Goal: Transaction & Acquisition: Purchase product/service

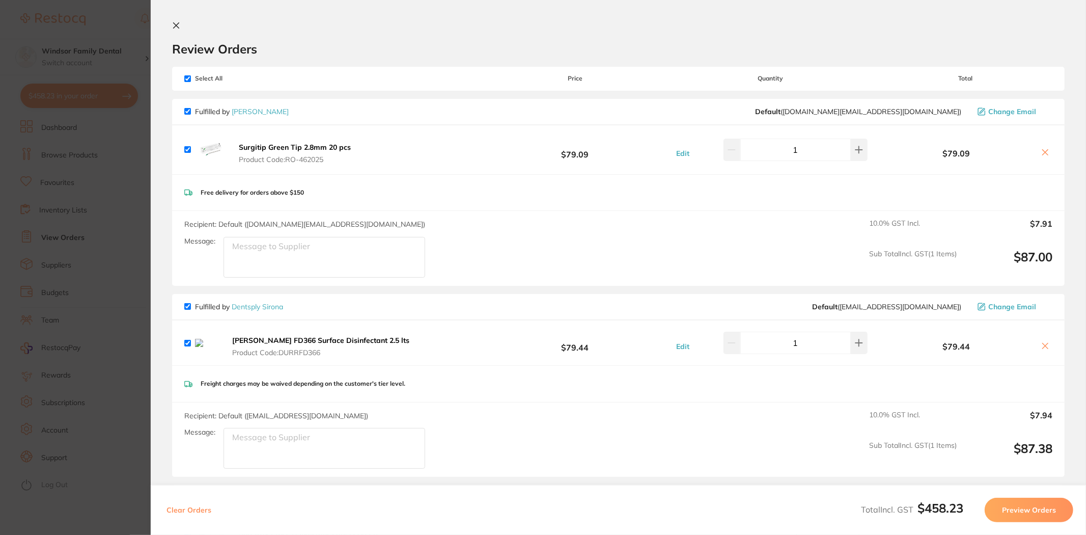
click at [116, 2] on section "Update RRP Set your pre negotiated price for this item. Item Agreed RRP (excl. …" at bounding box center [543, 267] width 1086 height 535
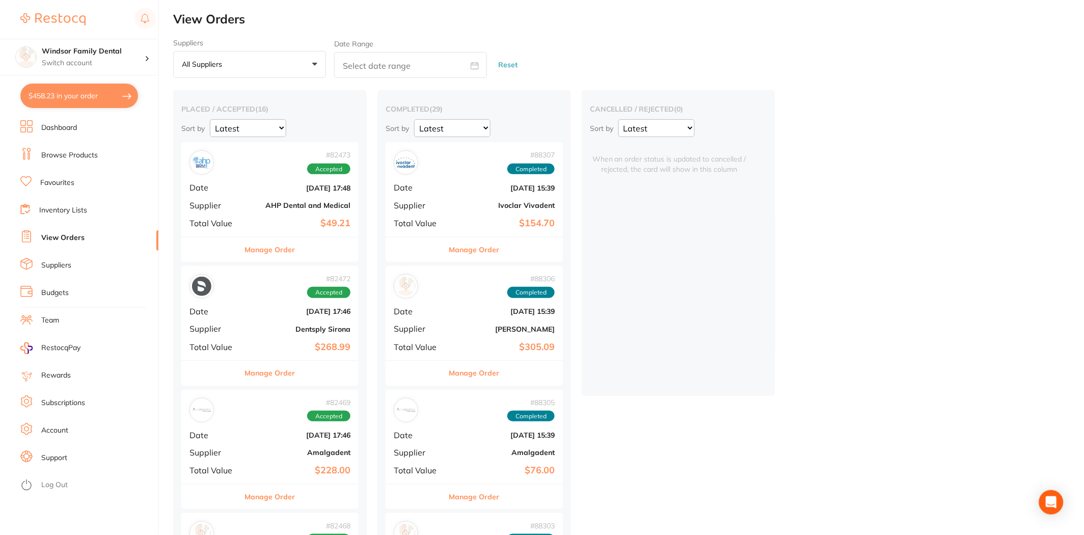
click at [105, 154] on li "Browse Products" at bounding box center [89, 155] width 138 height 15
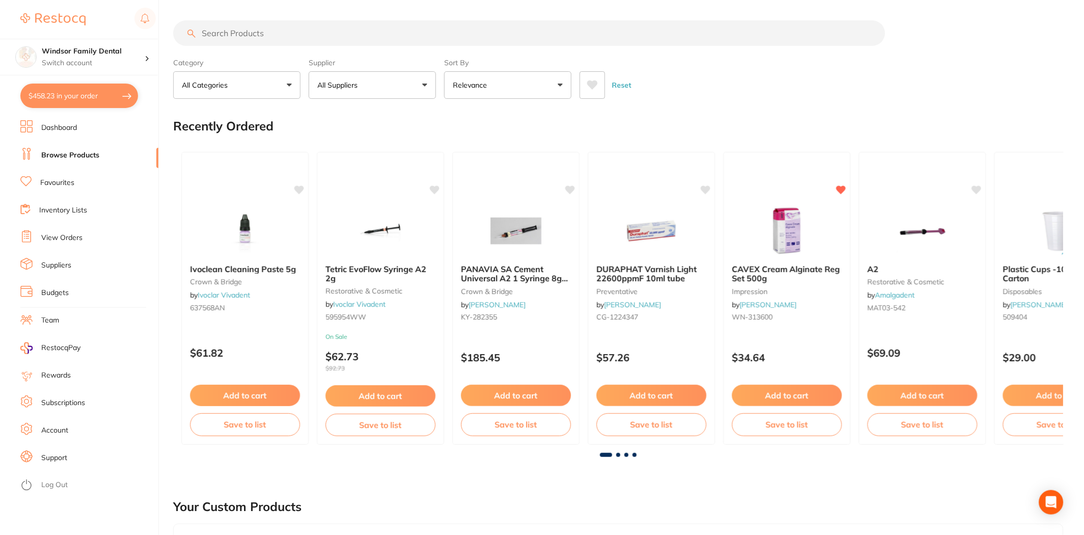
click at [276, 27] on input "search" at bounding box center [529, 32] width 712 height 25
click at [258, 33] on input "search" at bounding box center [529, 32] width 712 height 25
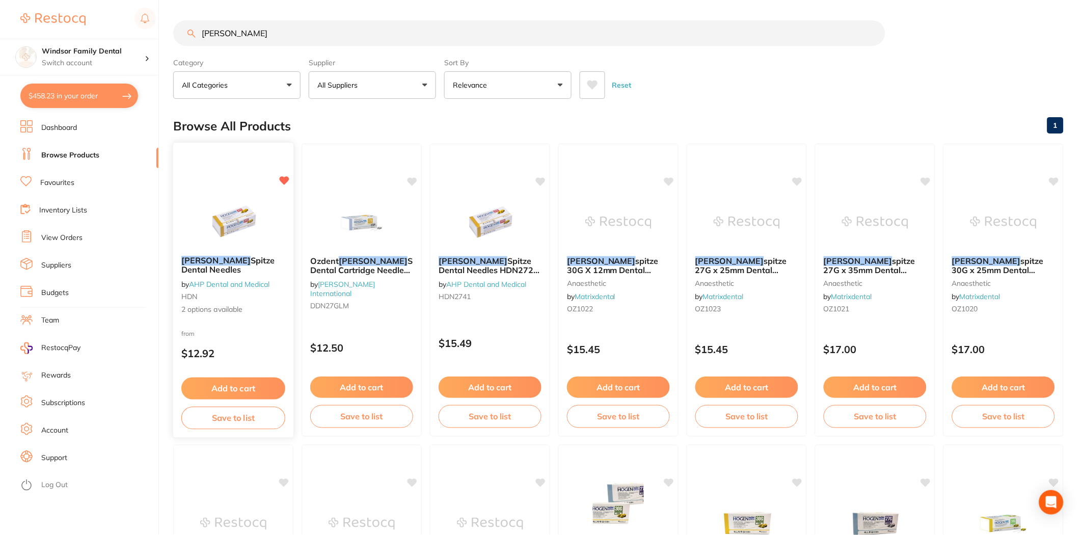
type input "[PERSON_NAME]"
click at [259, 390] on button "Add to cart" at bounding box center [233, 388] width 104 height 22
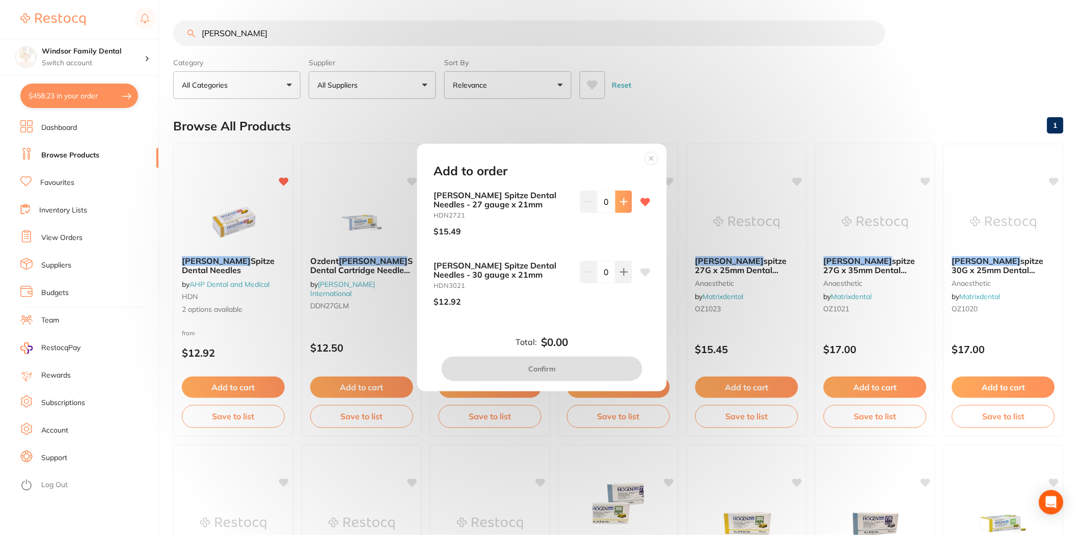
click at [622, 197] on button at bounding box center [623, 201] width 17 height 22
type input "2"
click at [550, 373] on button "Confirm" at bounding box center [541, 368] width 201 height 24
checkbox input "false"
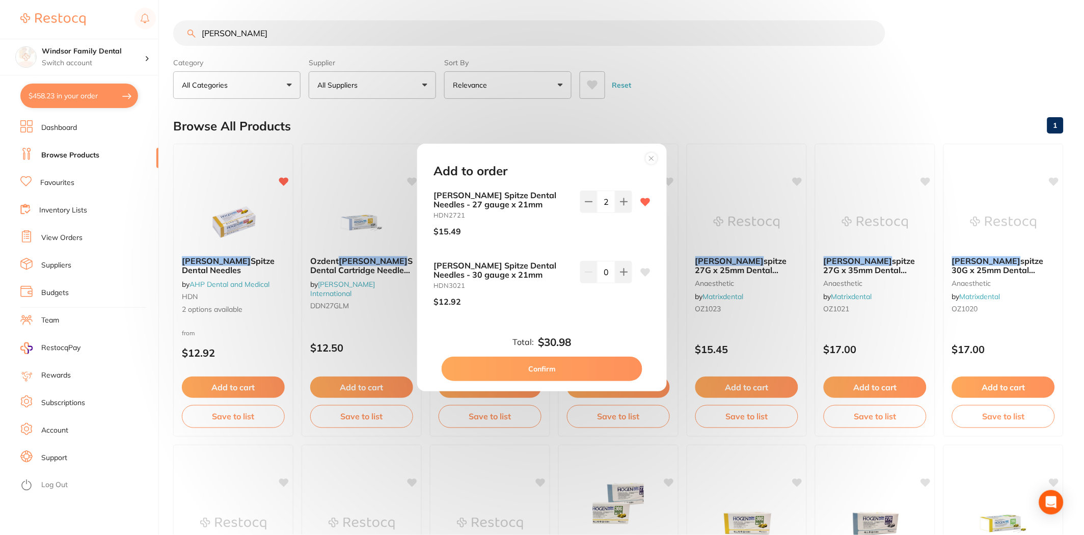
checkbox input "false"
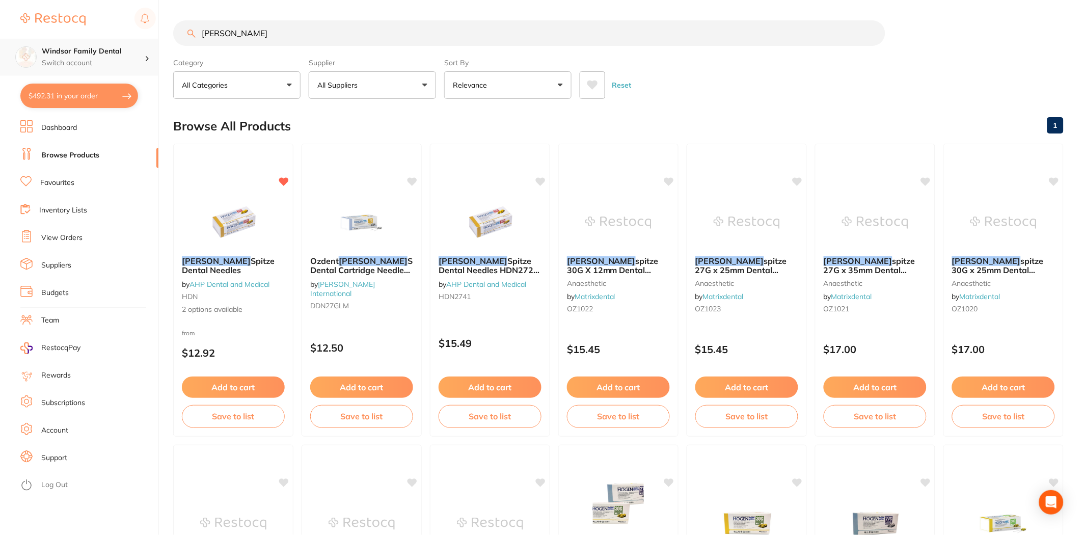
drag, startPoint x: 283, startPoint y: 44, endPoint x: 105, endPoint y: 40, distance: 177.8
click at [105, 40] on div "$492.31 Windsor Family Dental Switch account Windsor Family Dental $492.31 in y…" at bounding box center [542, 267] width 1084 height 535
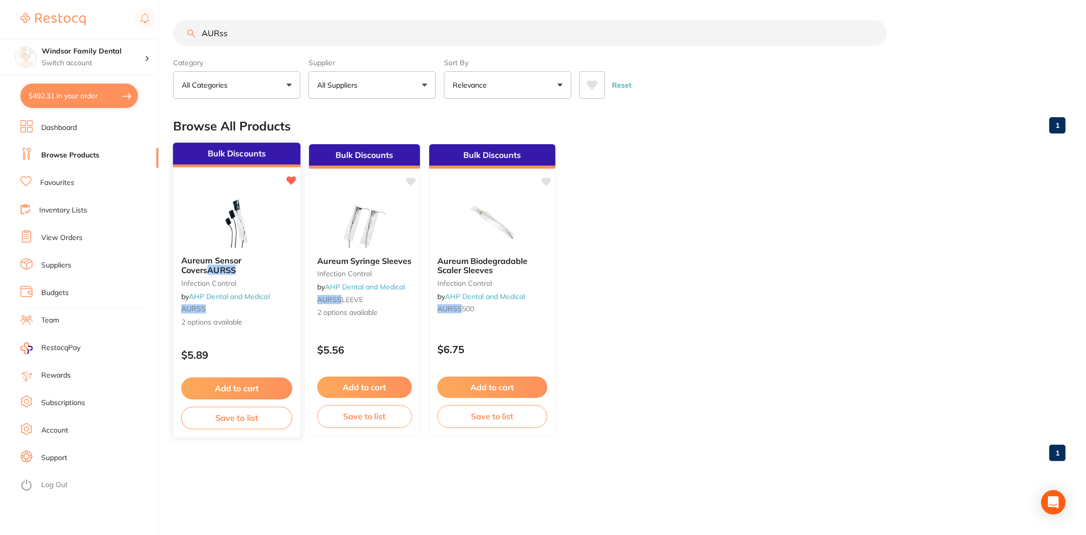
type input "AURss"
click at [259, 382] on button "Add to cart" at bounding box center [236, 388] width 111 height 22
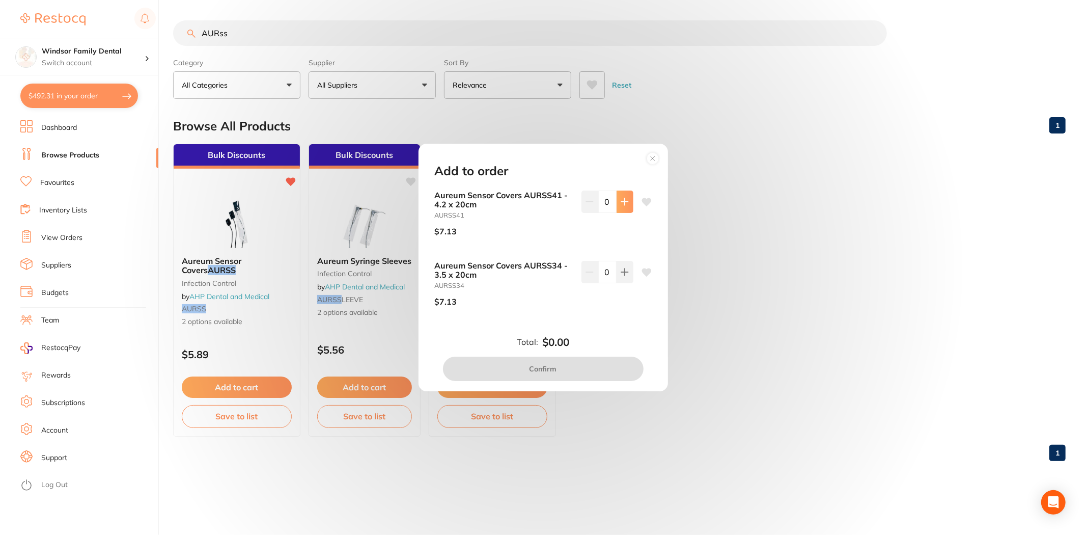
click at [621, 205] on icon at bounding box center [625, 202] width 8 height 8
type input "4"
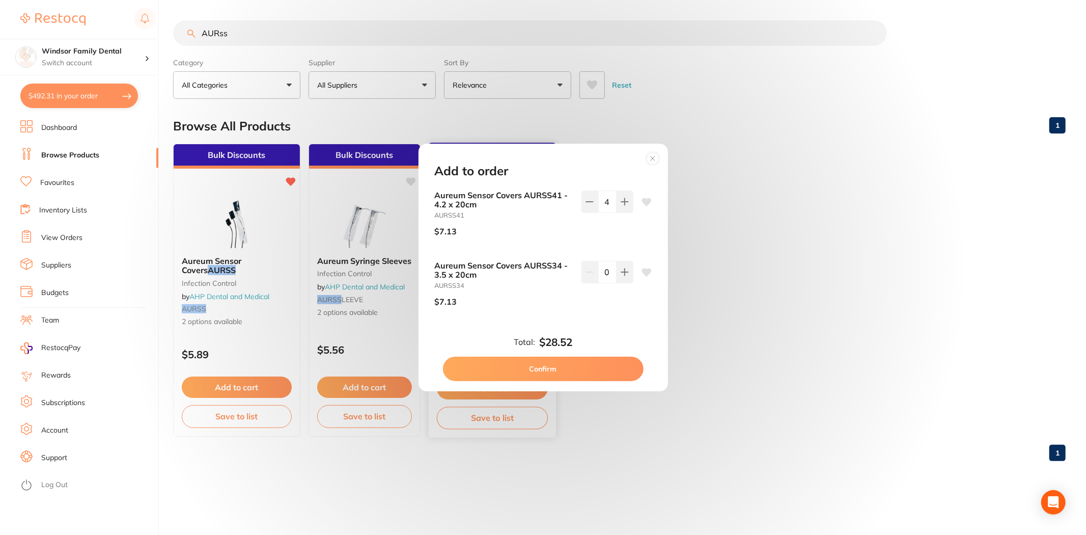
click at [535, 374] on button "Confirm" at bounding box center [543, 368] width 201 height 24
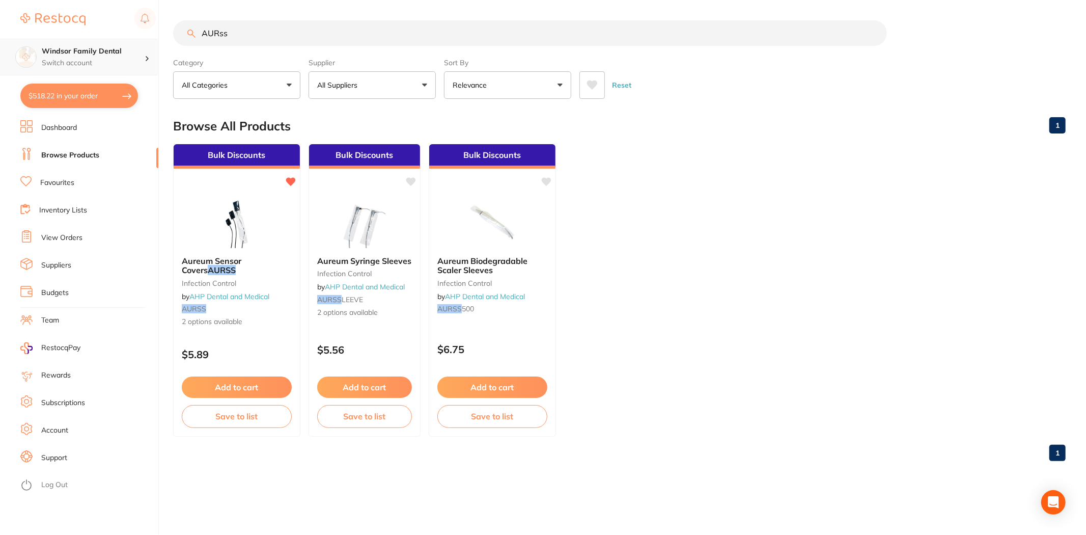
drag, startPoint x: 294, startPoint y: 20, endPoint x: 0, endPoint y: 55, distance: 296.3
click at [0, 55] on div "$518.22 Windsor Family Dental Switch account Windsor Family Dental $518.22 in y…" at bounding box center [543, 267] width 1086 height 535
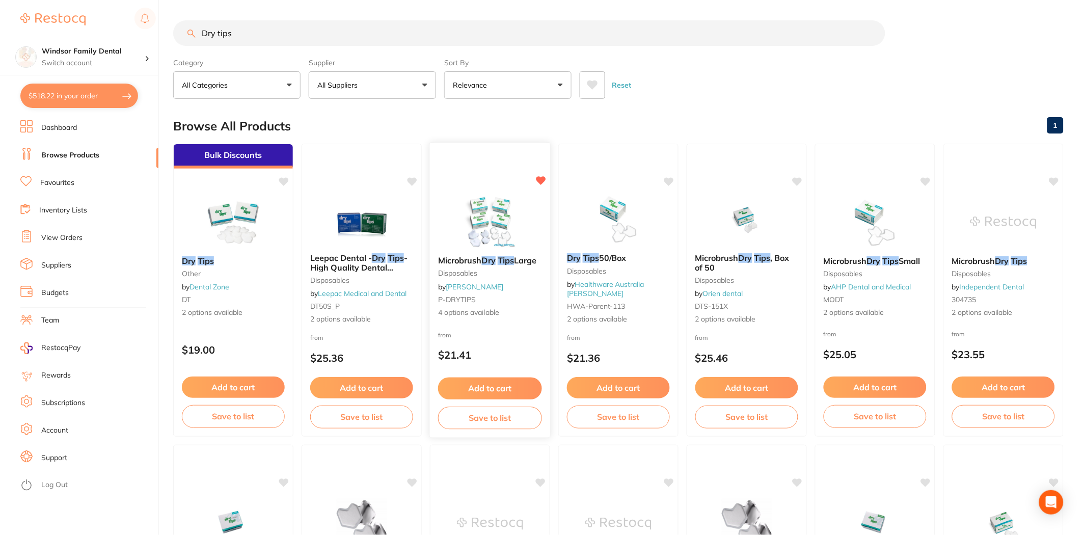
type input "Dry tips"
click at [475, 389] on button "Add to cart" at bounding box center [490, 388] width 104 height 22
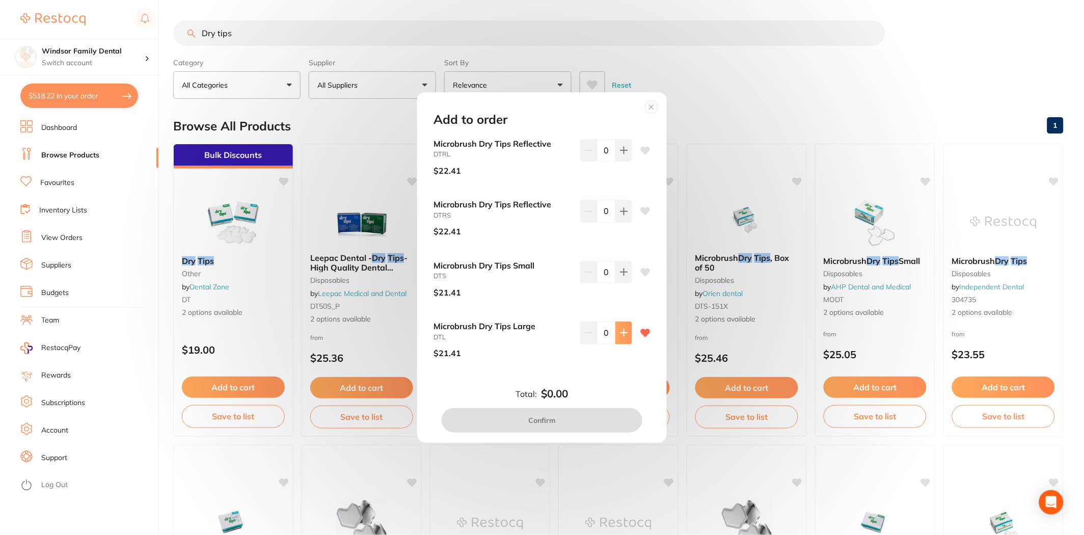
click at [620, 332] on icon at bounding box center [623, 332] width 7 height 7
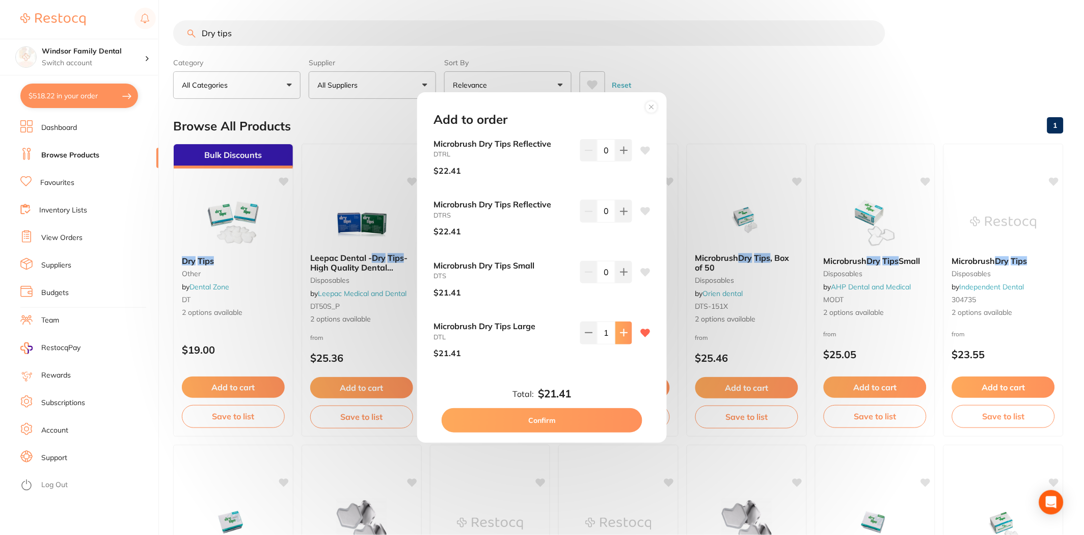
click at [620, 332] on icon at bounding box center [623, 332] width 7 height 7
type input "2"
click at [582, 423] on button "Confirm" at bounding box center [541, 420] width 201 height 24
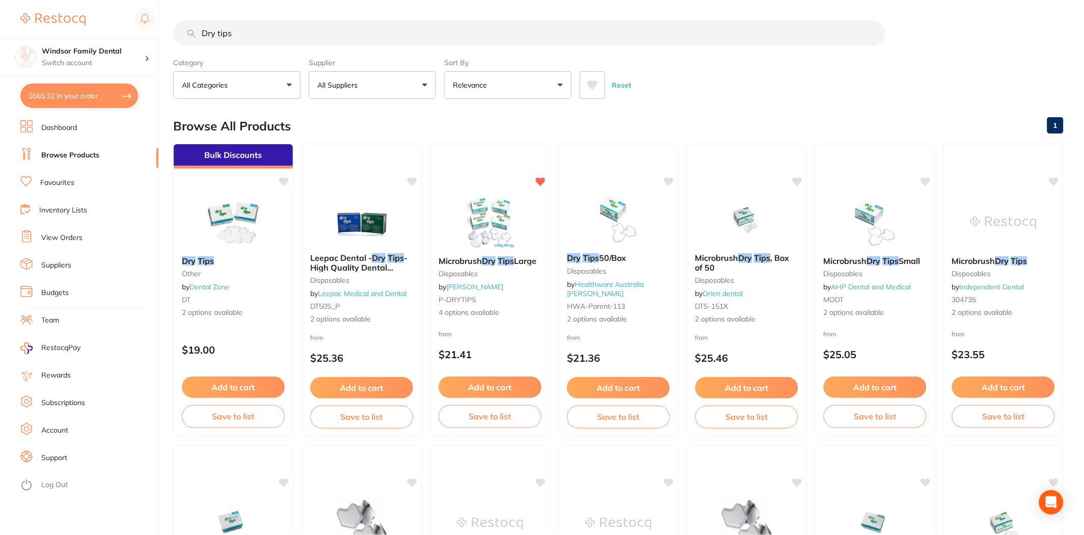
click at [82, 93] on button "$565.32 in your order" at bounding box center [79, 96] width 118 height 24
checkbox input "true"
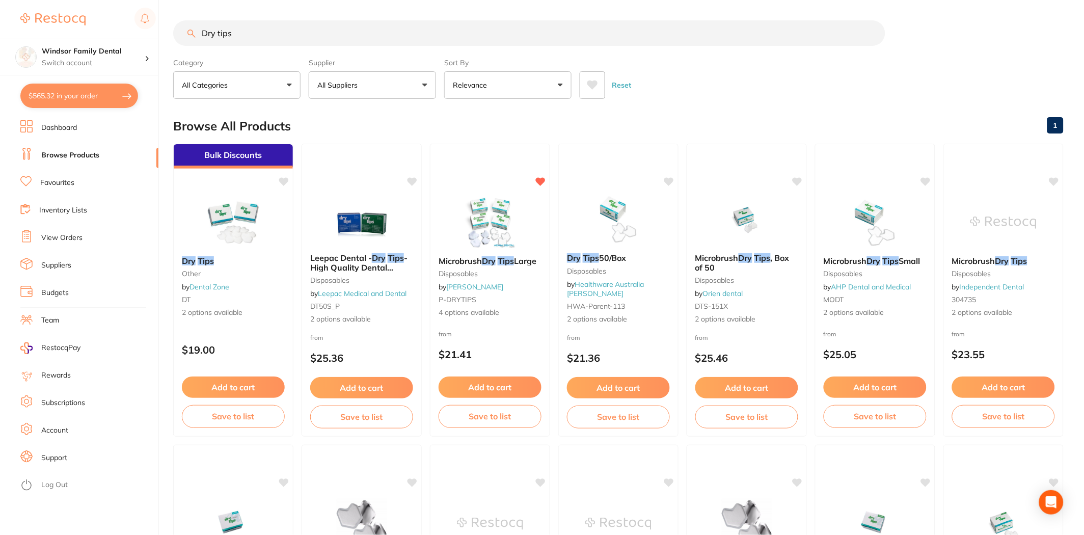
checkbox input "true"
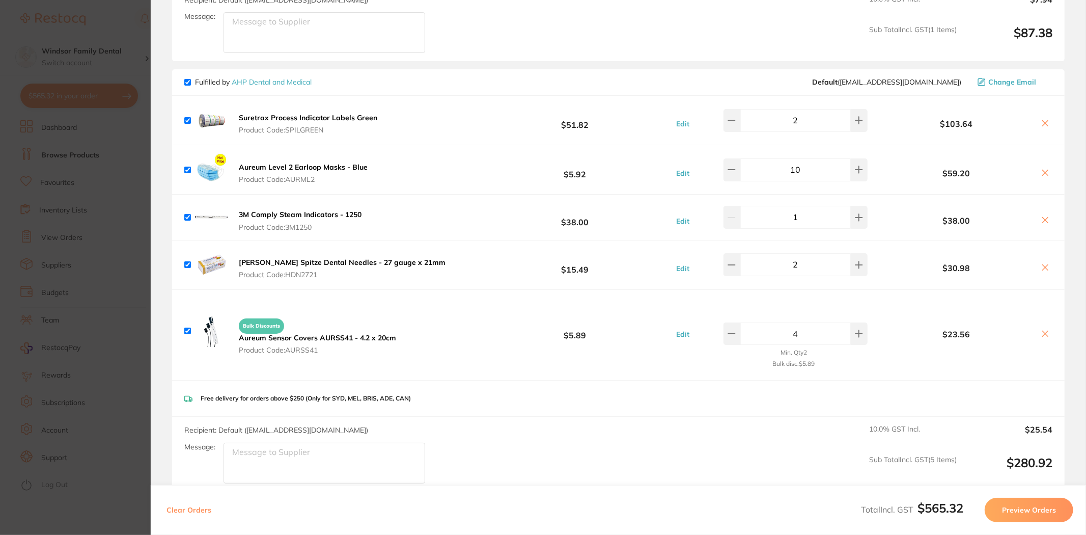
scroll to position [396, 0]
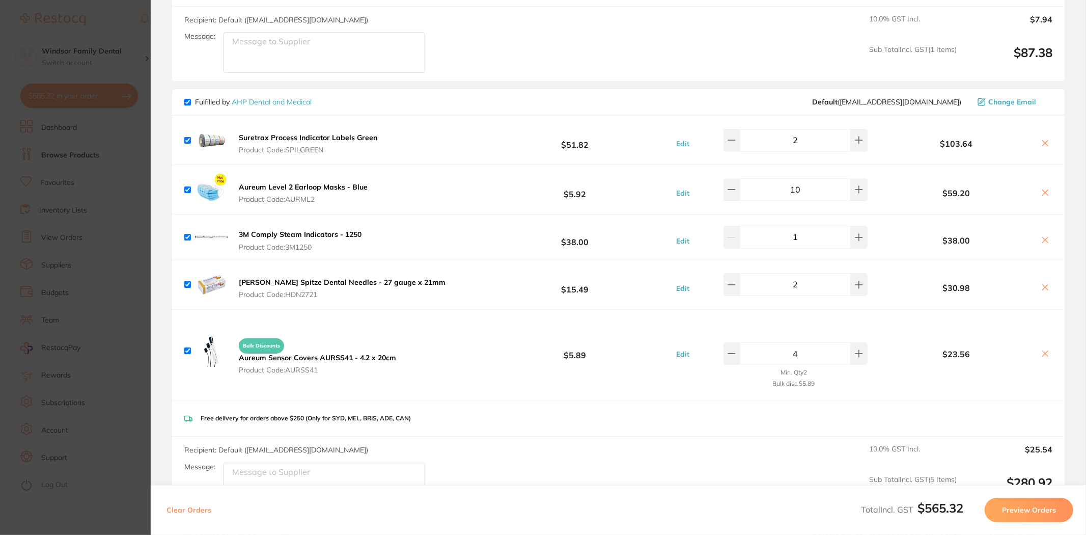
click at [117, 3] on section "Update RRP Set your pre negotiated price for this item. Item Agreed RRP (excl. …" at bounding box center [543, 267] width 1086 height 535
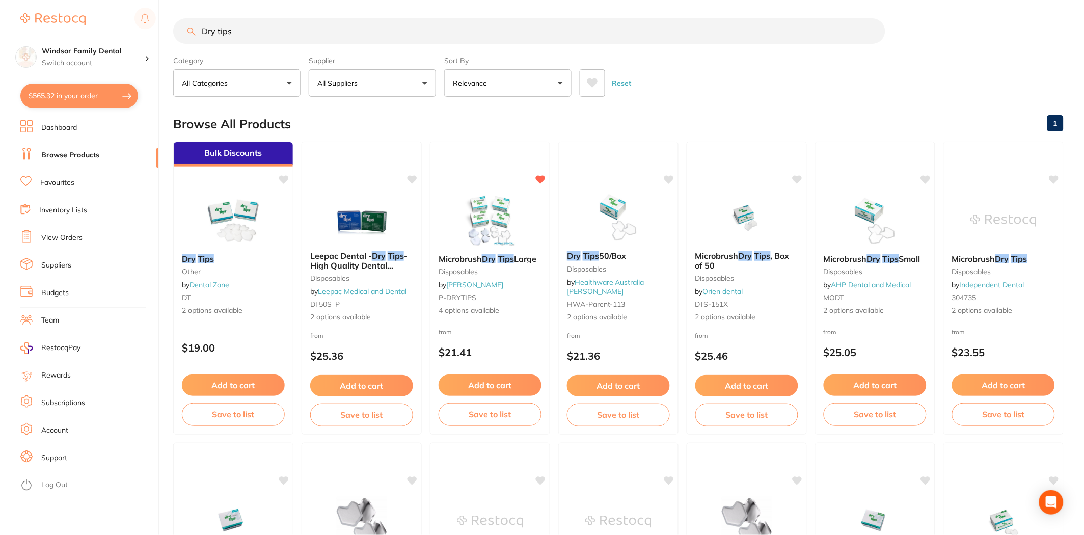
click at [342, 77] on button "All Suppliers" at bounding box center [372, 82] width 127 height 27
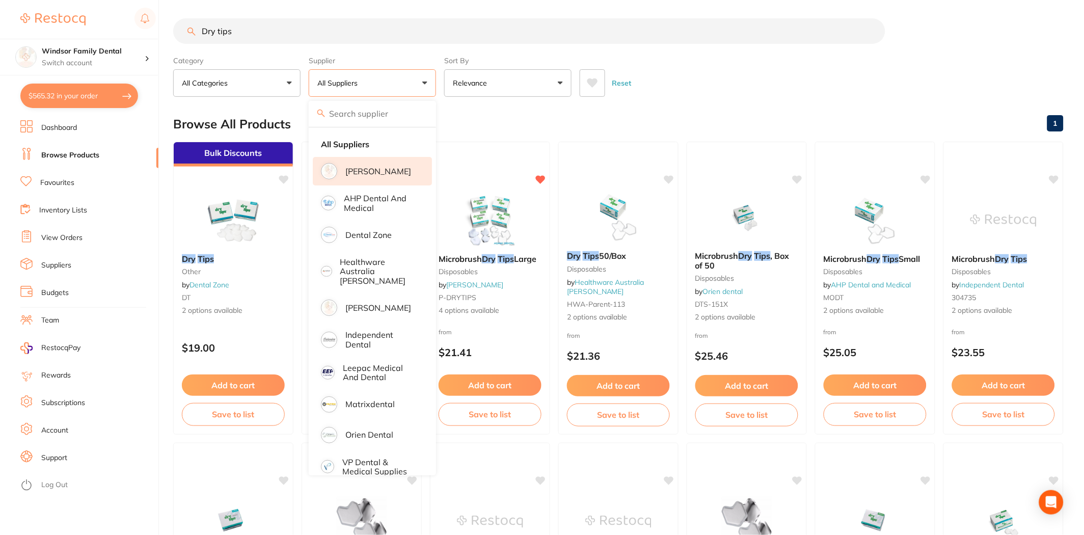
drag, startPoint x: 372, startPoint y: 171, endPoint x: 323, endPoint y: 115, distance: 74.0
click at [372, 171] on p "[PERSON_NAME]" at bounding box center [378, 171] width 66 height 9
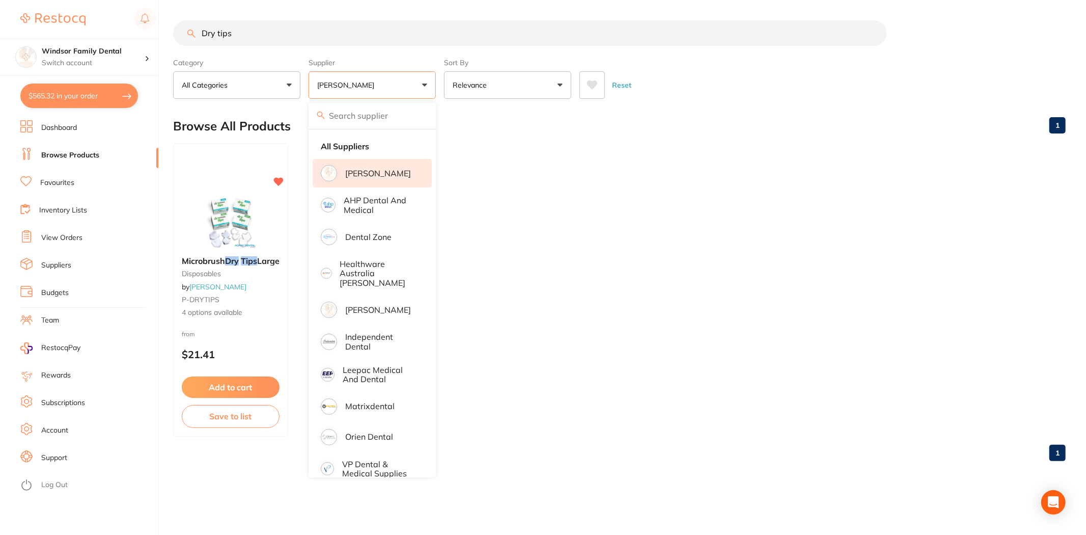
drag, startPoint x: 133, startPoint y: 7, endPoint x: 60, endPoint y: -4, distance: 74.1
click at [60, 0] on html "$565.32 Windsor Family Dental Switch account Windsor Family Dental $565.32 in y…" at bounding box center [543, 267] width 1086 height 535
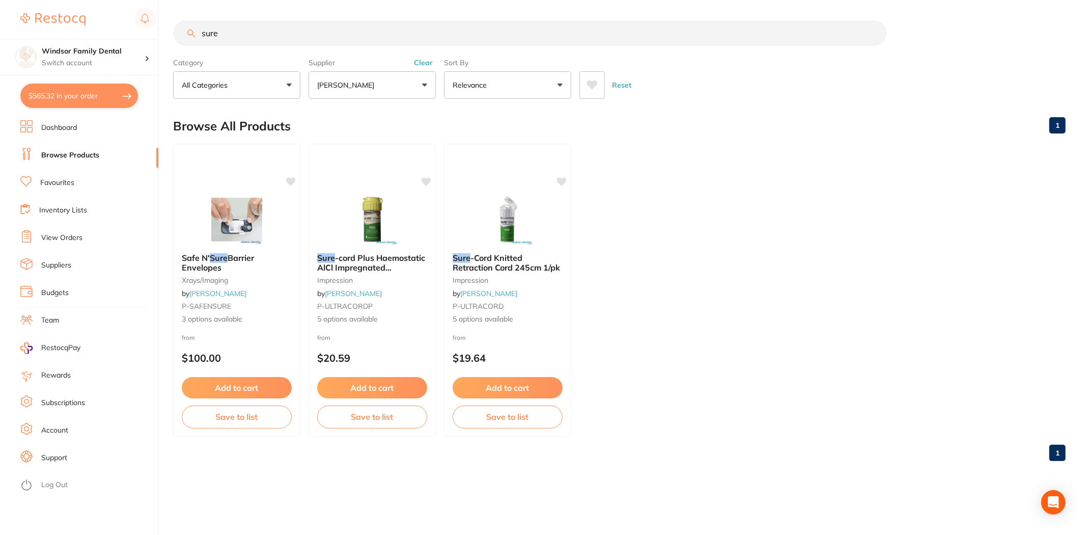
drag, startPoint x: 259, startPoint y: 38, endPoint x: 108, endPoint y: 7, distance: 153.3
click at [110, 7] on div "$565.32 Windsor Family Dental Switch account Windsor Family Dental $565.32 in y…" at bounding box center [543, 267] width 1086 height 535
click at [240, 385] on button "Add to cart" at bounding box center [236, 389] width 111 height 22
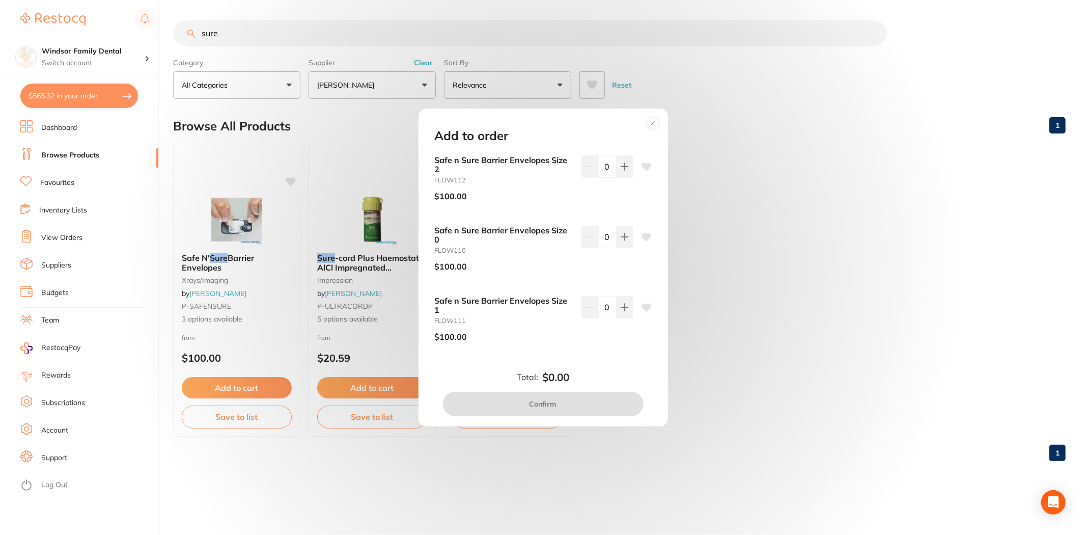
click at [655, 125] on circle at bounding box center [653, 124] width 12 height 12
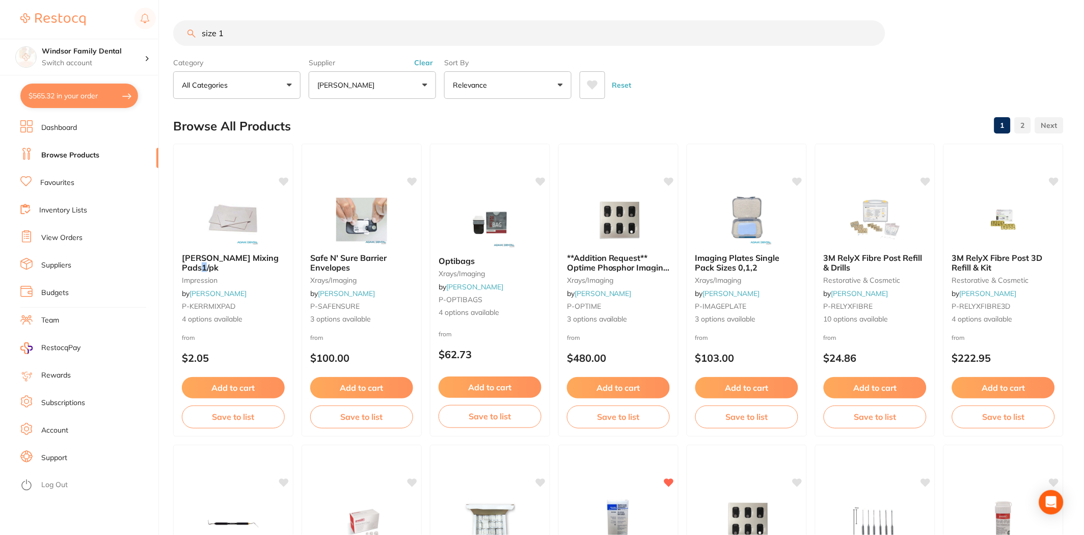
click at [282, 41] on input "size 1" at bounding box center [529, 32] width 712 height 25
type input "size 1 x-ray"
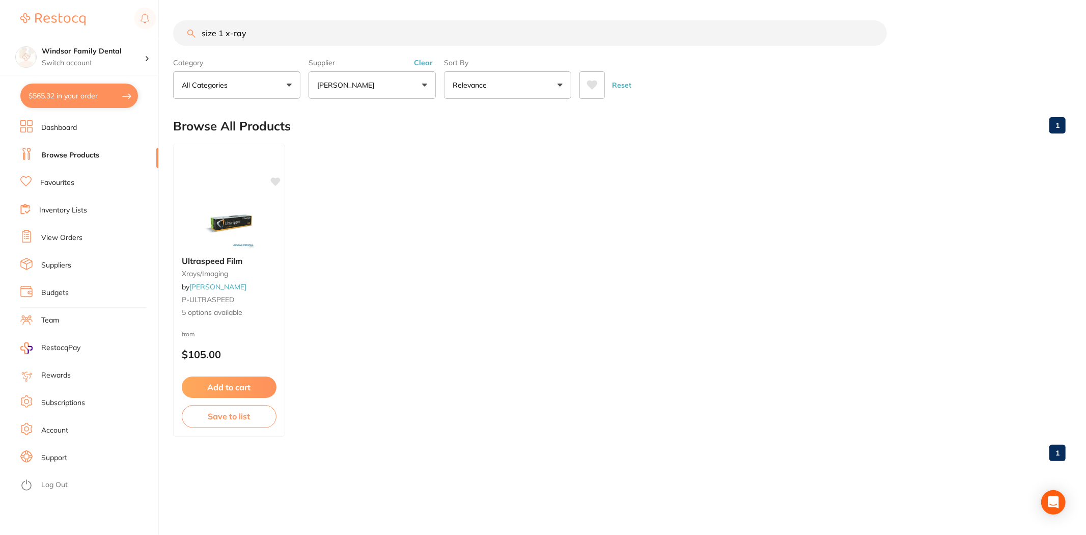
click at [0, 0] on html "$565.32 Windsor Family Dental Switch account Windsor Family Dental $565.32 in y…" at bounding box center [543, 267] width 1086 height 535
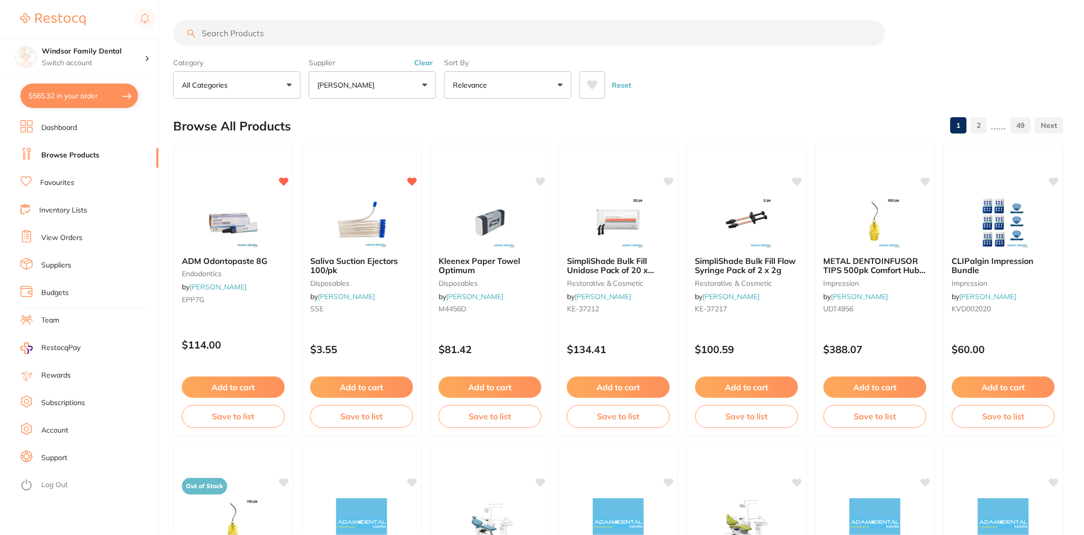
click at [69, 93] on button "$565.32 in your order" at bounding box center [79, 96] width 118 height 24
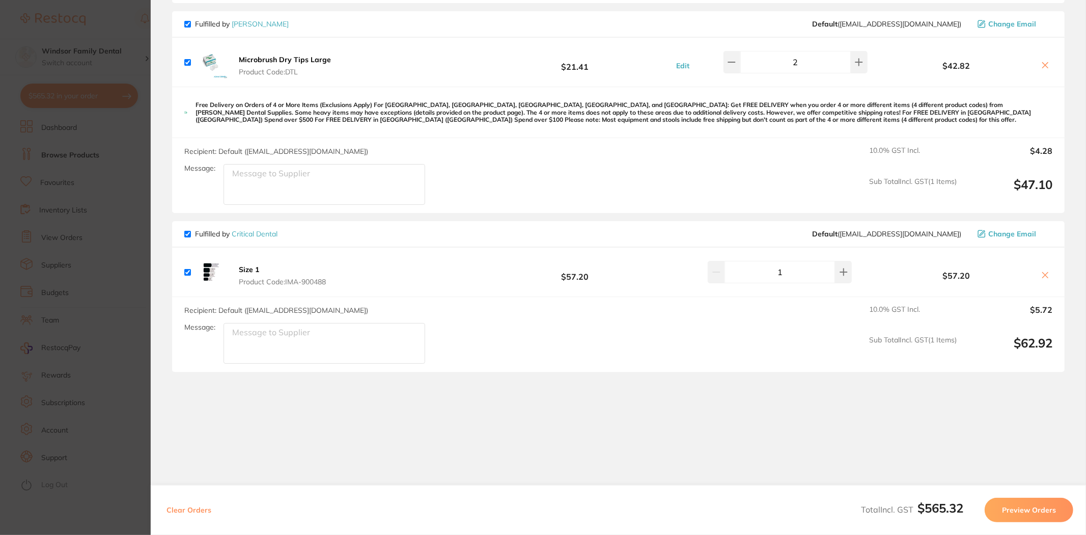
scroll to position [905, 0]
click at [115, 5] on section "Update RRP Set your pre negotiated price for this item. Item Agreed RRP (excl. …" at bounding box center [543, 267] width 1086 height 535
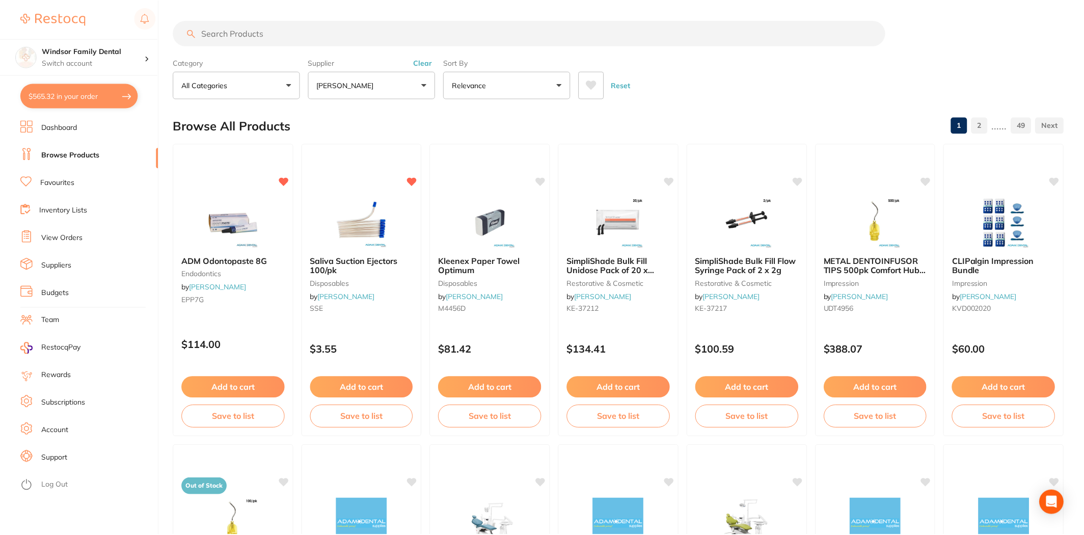
scroll to position [11, 0]
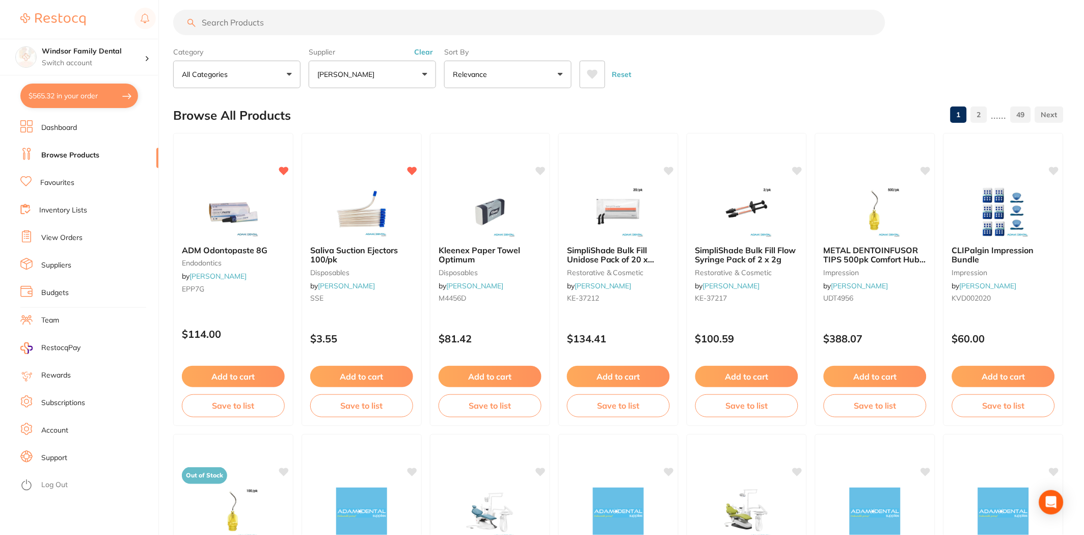
drag, startPoint x: 312, startPoint y: 33, endPoint x: 221, endPoint y: 32, distance: 90.6
click at [221, 32] on input "search" at bounding box center [529, 22] width 712 height 25
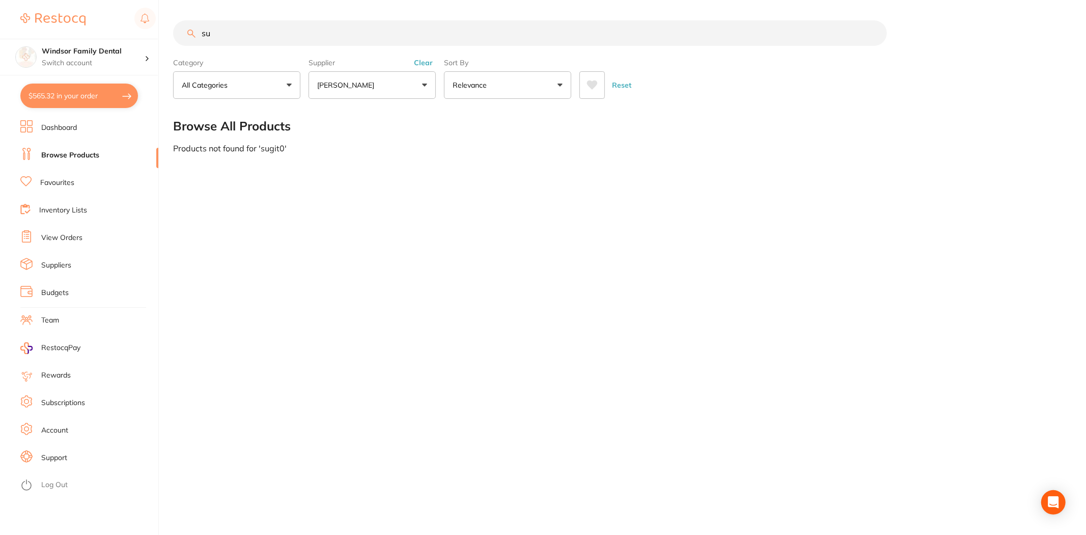
type input "s"
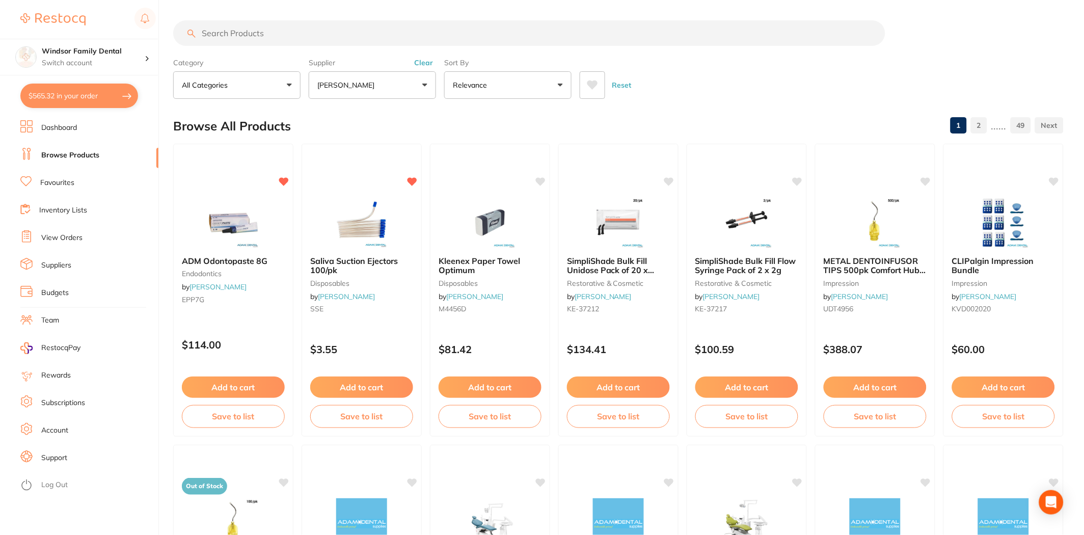
click at [593, 88] on icon at bounding box center [592, 84] width 11 height 9
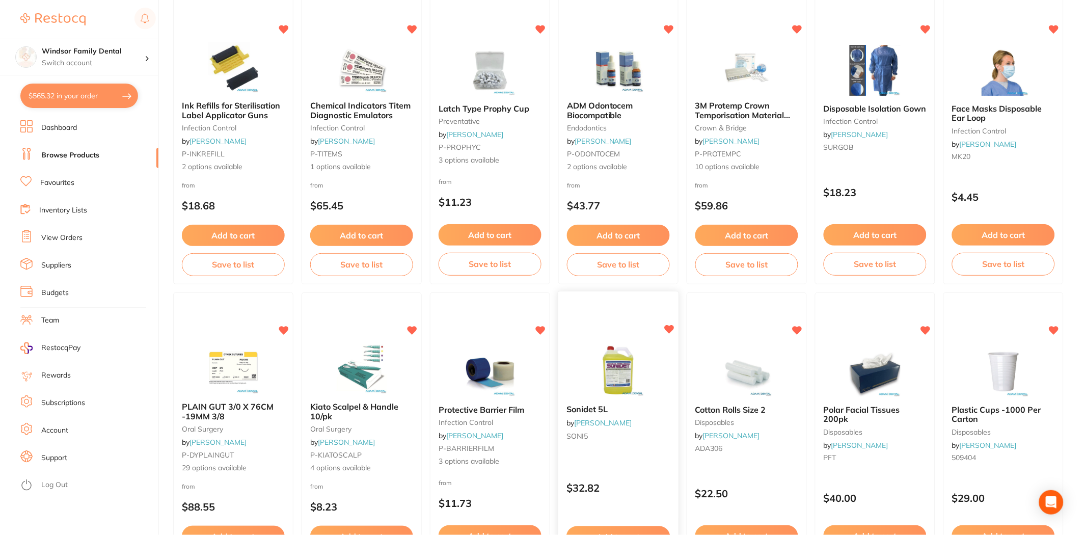
scroll to position [452, 0]
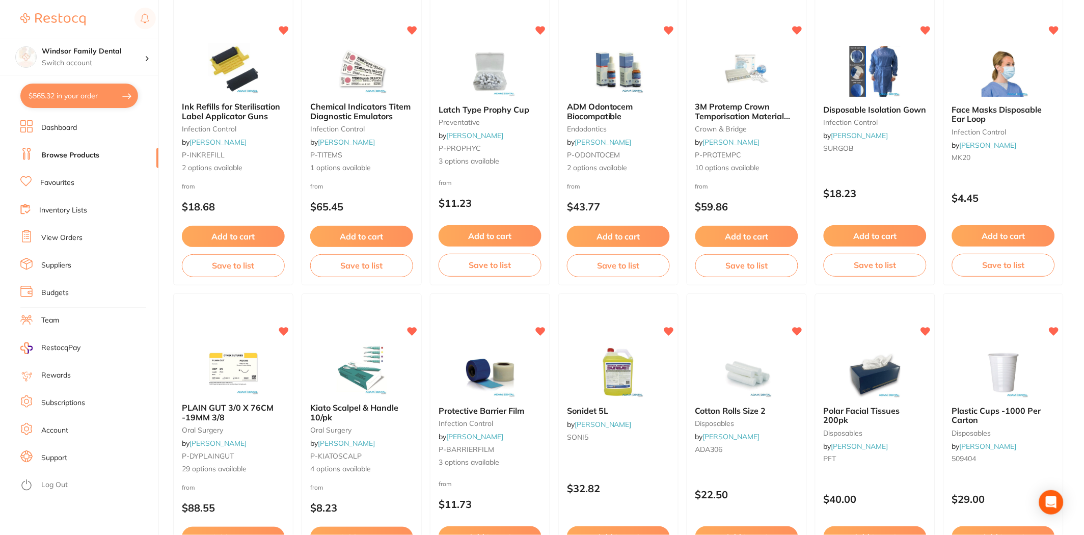
click at [70, 99] on button "$565.32 in your order" at bounding box center [79, 96] width 118 height 24
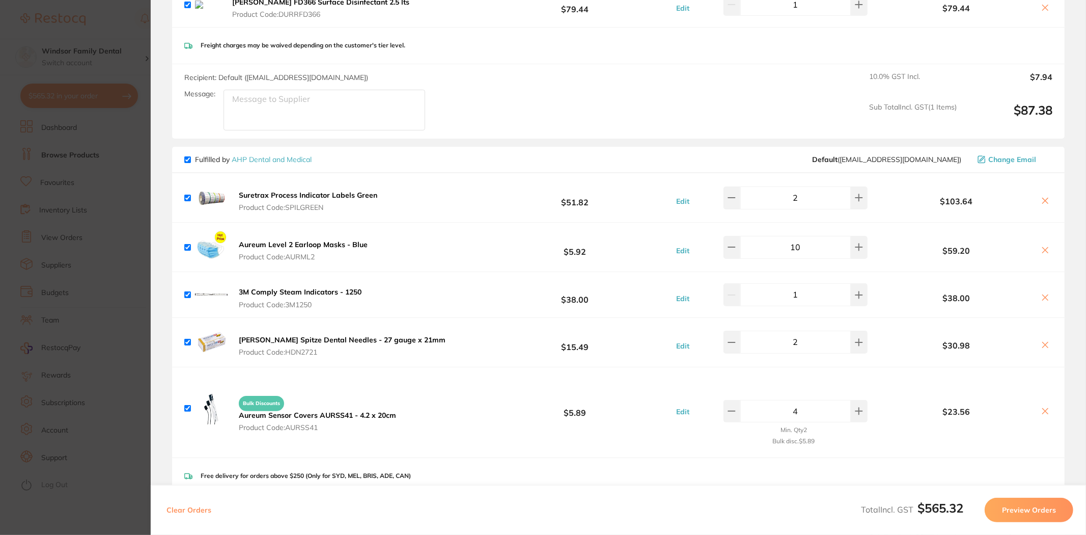
scroll to position [339, 0]
click at [101, 19] on section "Update RRP Set your pre negotiated price for this item. Item Agreed RRP (excl. …" at bounding box center [543, 267] width 1086 height 535
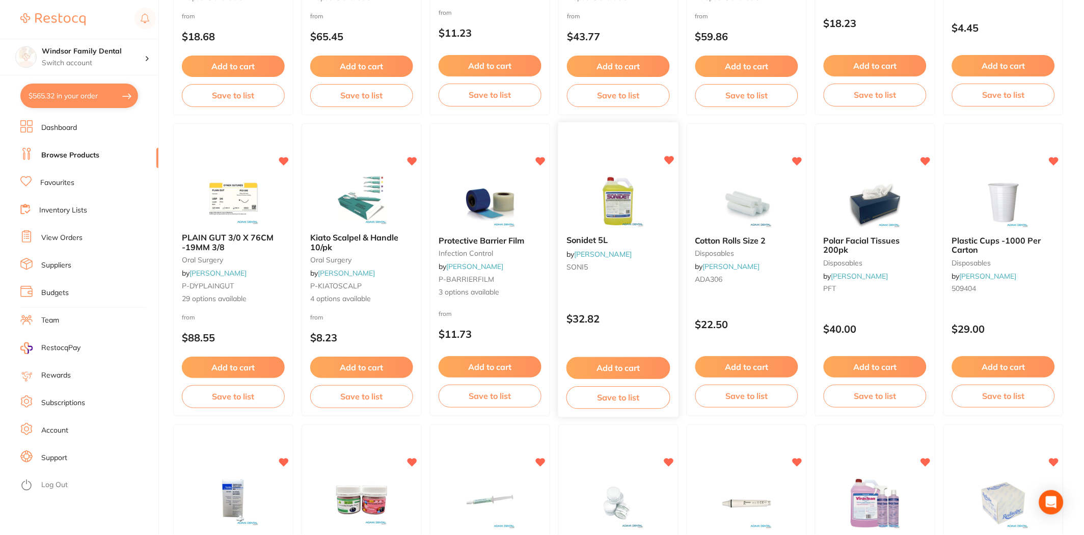
scroll to position [679, 0]
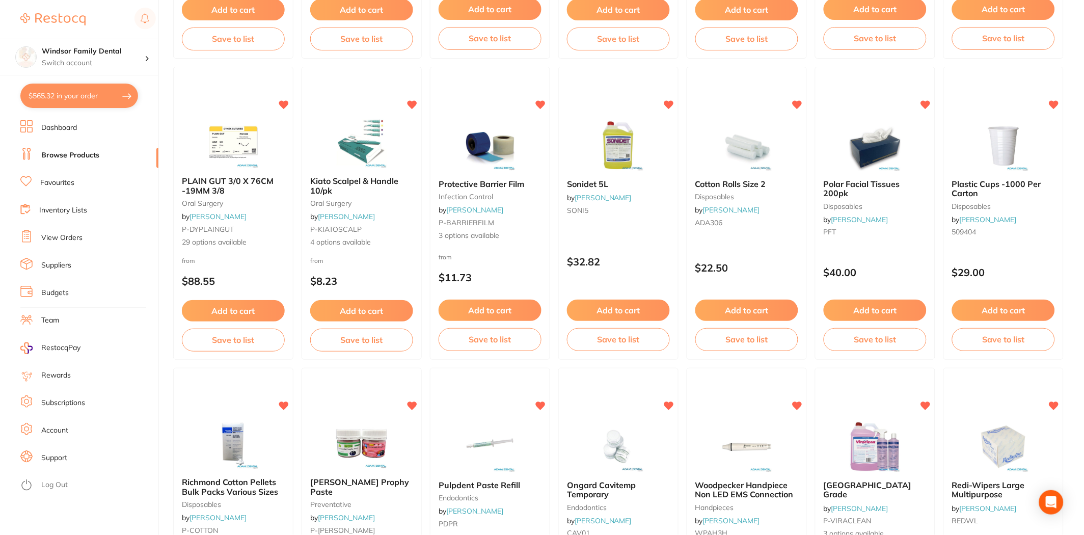
click at [365, 313] on button "Add to cart" at bounding box center [361, 310] width 103 height 21
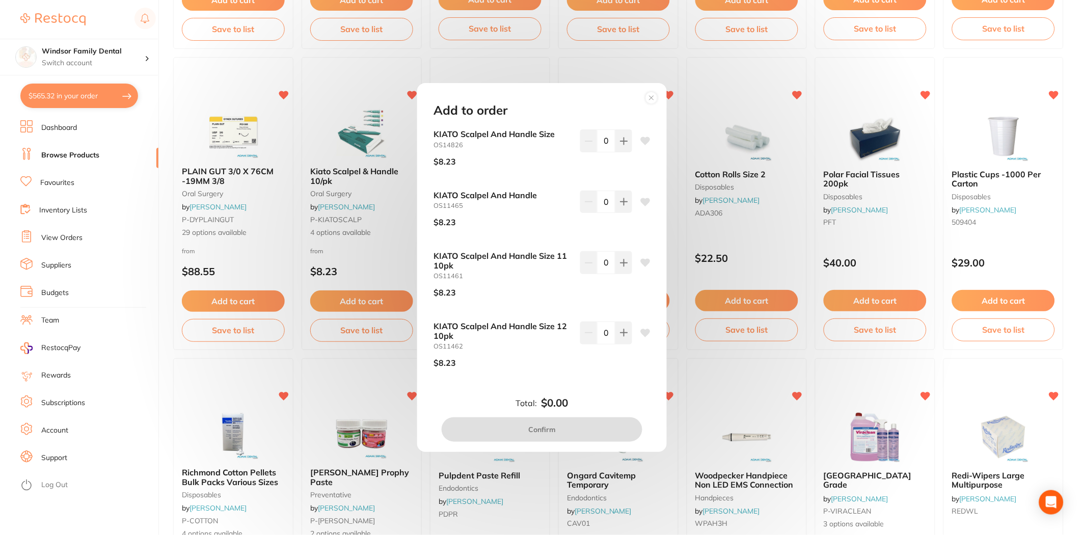
scroll to position [566, 0]
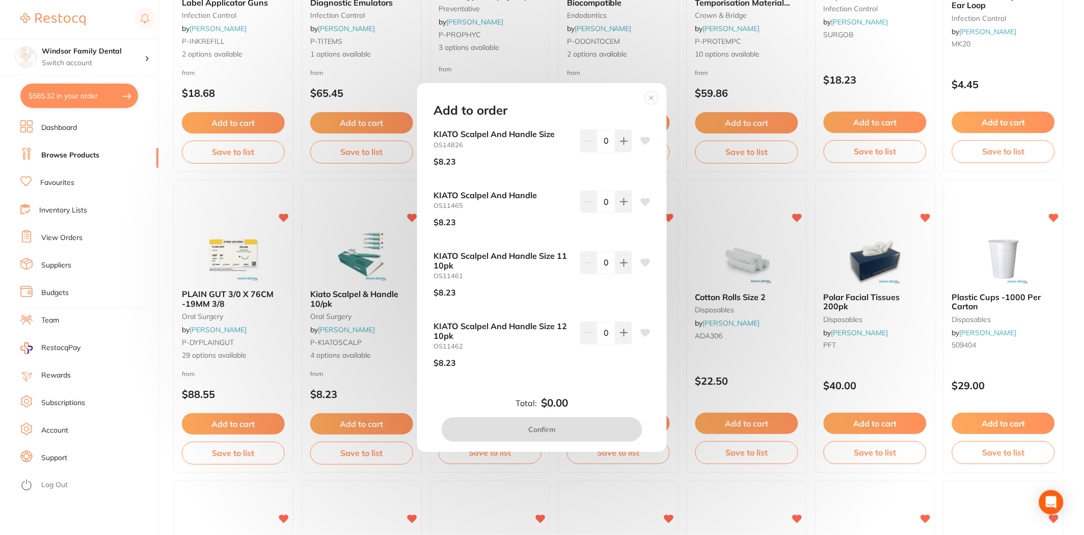
click at [501, 209] on div "$8.23" at bounding box center [502, 221] width 138 height 25
click at [647, 105] on icon at bounding box center [651, 98] width 16 height 16
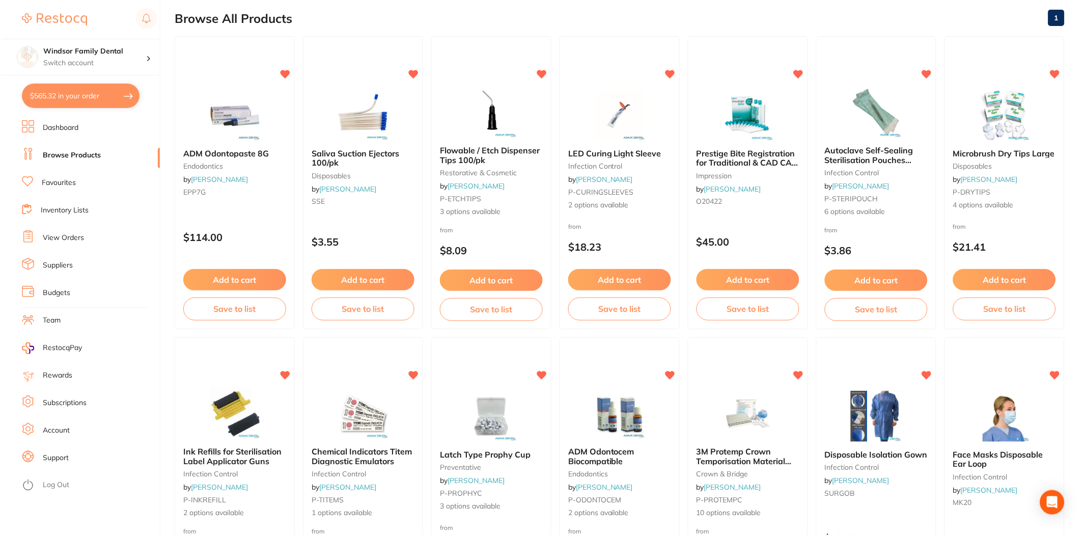
scroll to position [0, 0]
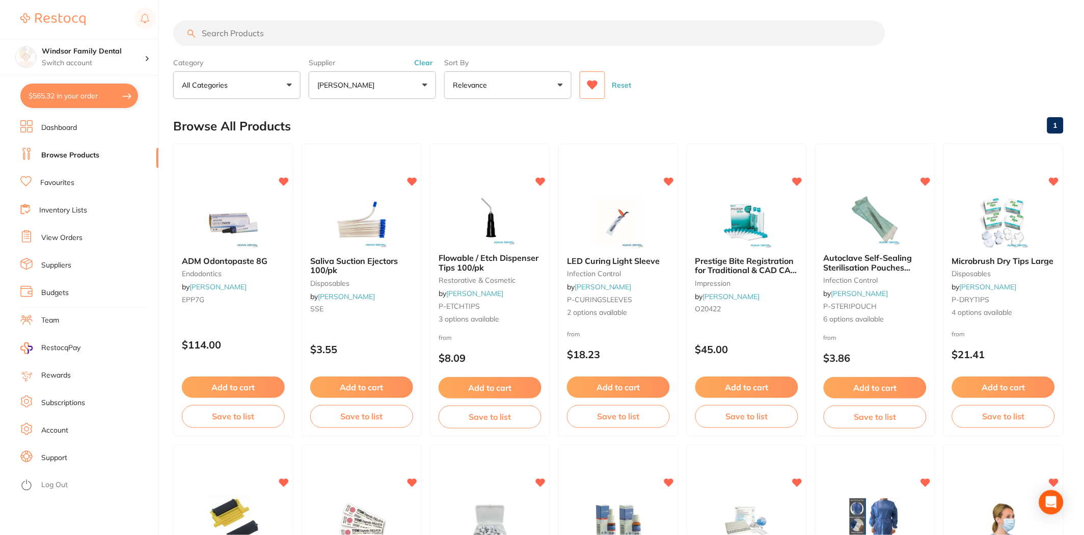
click at [298, 29] on input "search" at bounding box center [529, 32] width 712 height 25
paste input "OS11465"
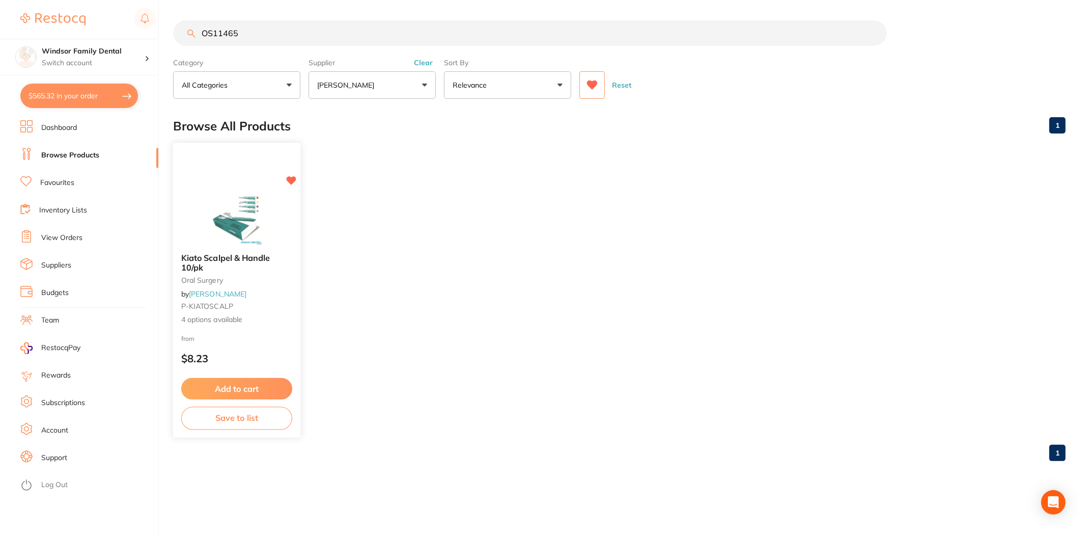
type input "OS11465"
click at [247, 387] on button "Add to cart" at bounding box center [236, 389] width 111 height 22
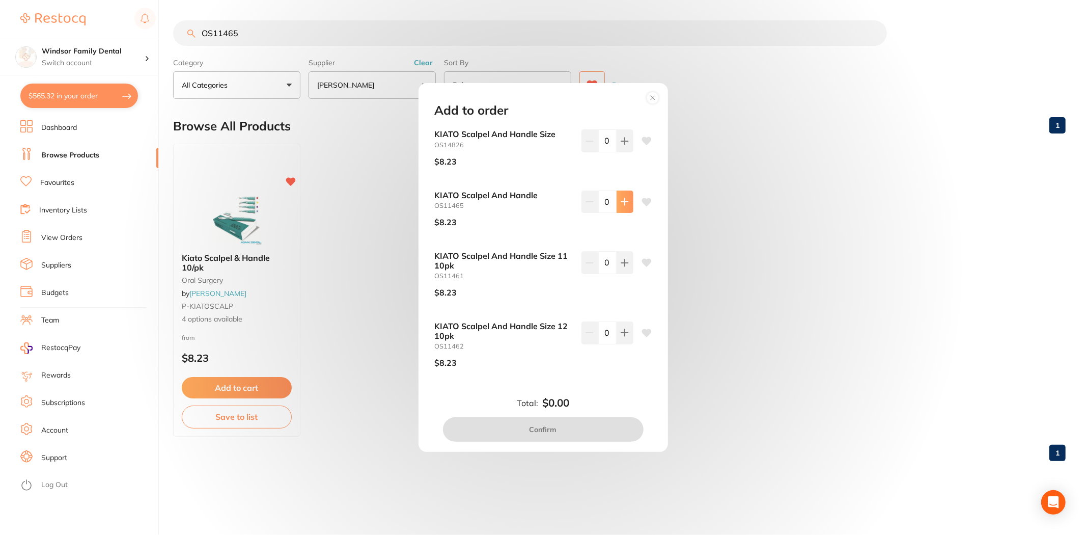
click at [623, 212] on button at bounding box center [625, 201] width 17 height 22
click at [620, 212] on button at bounding box center [625, 201] width 17 height 22
type input "2"
click at [564, 434] on button "Confirm" at bounding box center [543, 429] width 201 height 24
checkbox input "false"
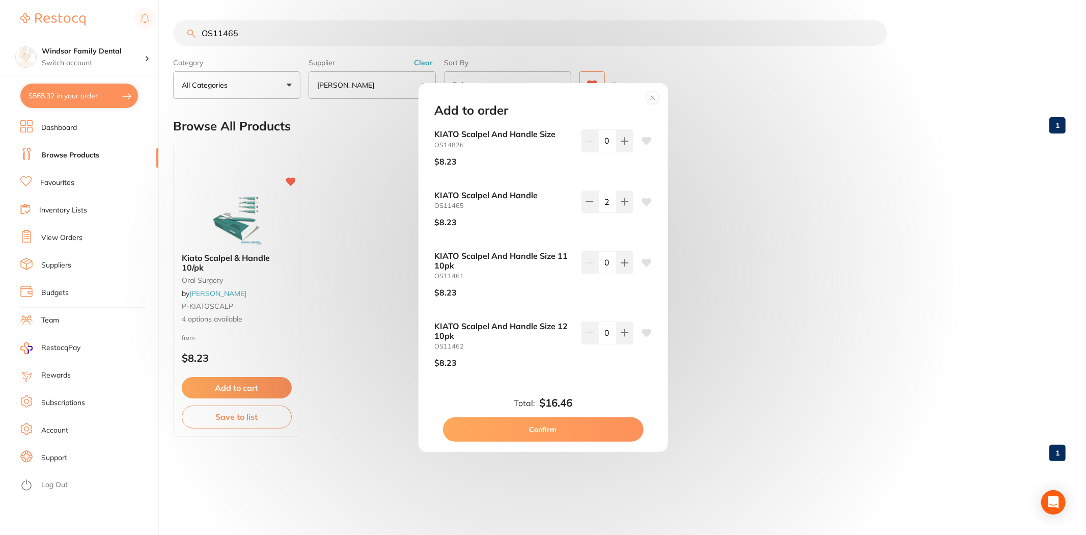
checkbox input "false"
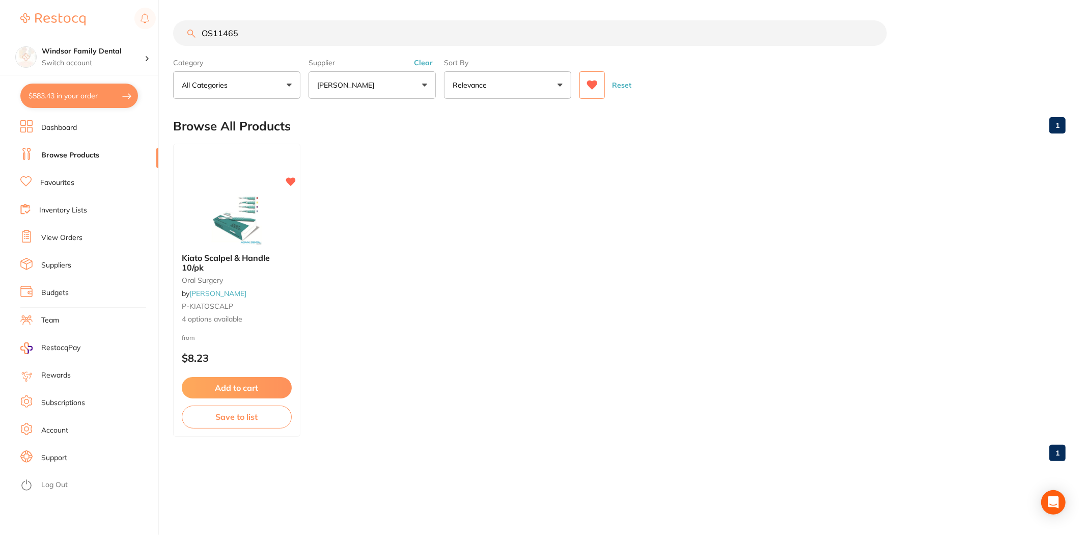
click at [98, 99] on button "$583.43 in your order" at bounding box center [79, 96] width 118 height 24
checkbox input "true"
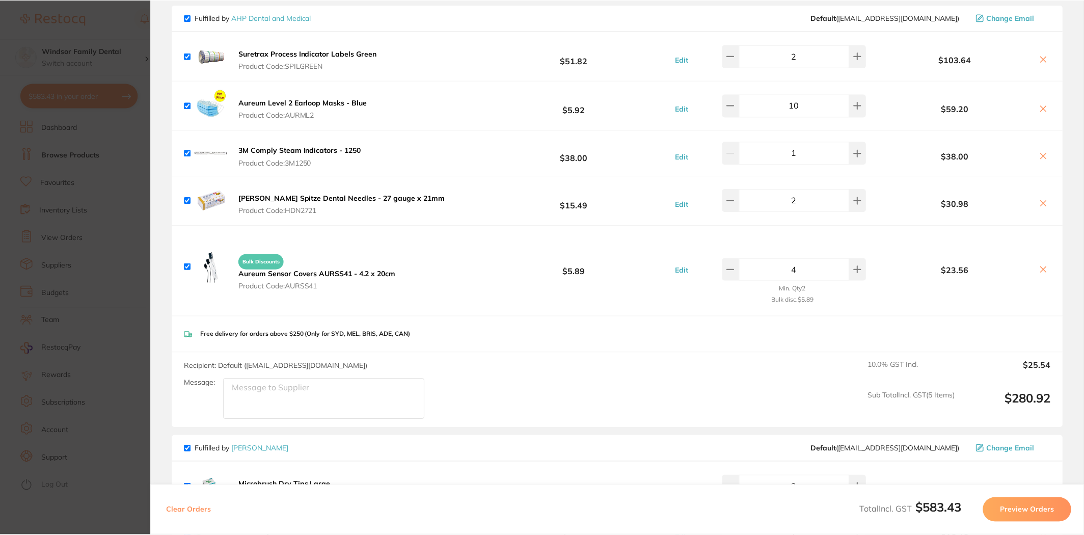
scroll to position [622, 0]
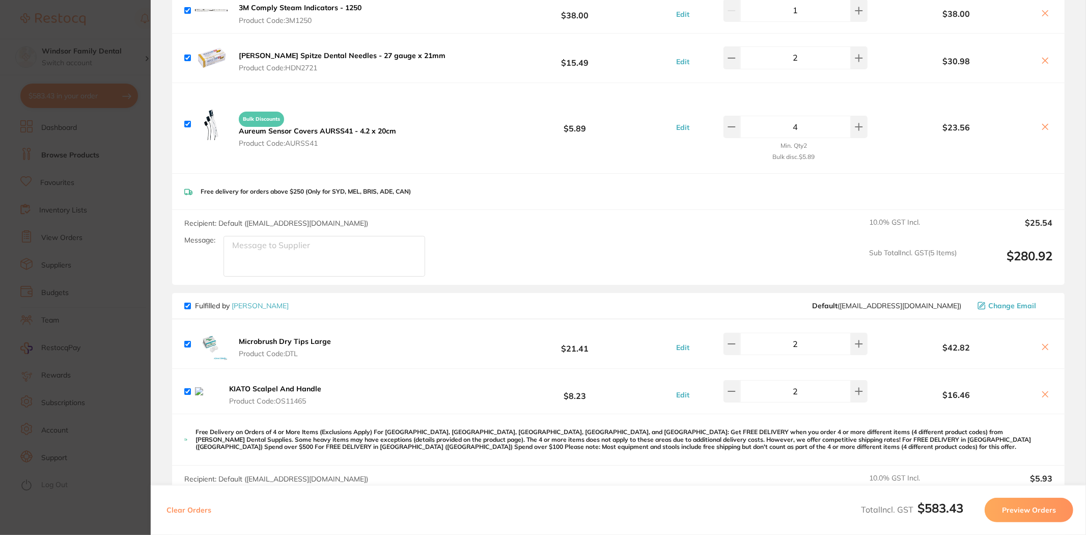
click at [121, 38] on section "Update RRP Set your pre negotiated price for this item. Item Agreed RRP (excl. …" at bounding box center [543, 267] width 1086 height 535
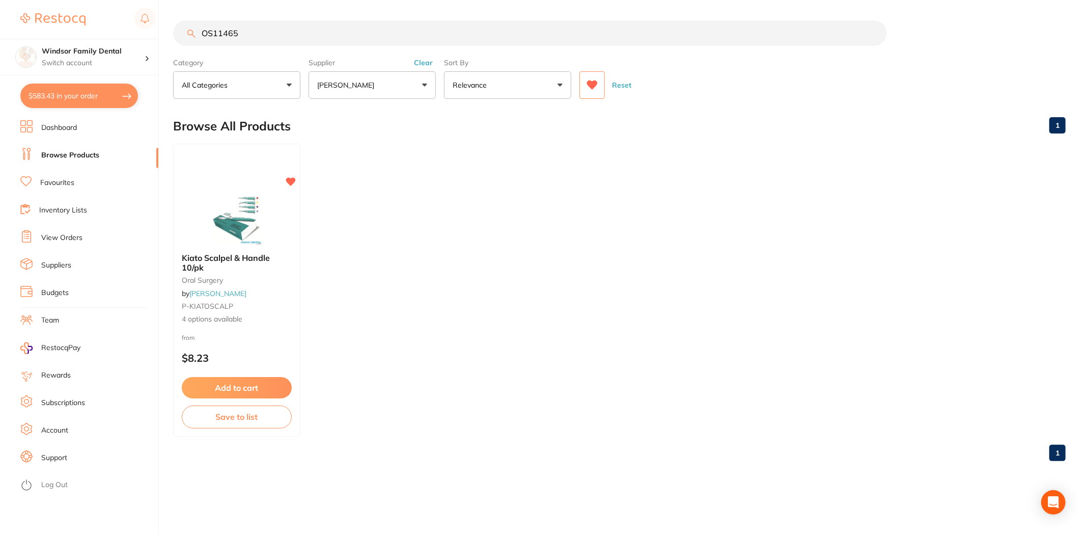
drag, startPoint x: 72, startPoint y: 84, endPoint x: 68, endPoint y: 88, distance: 5.8
click at [69, 87] on button "$583.43 in your order" at bounding box center [79, 96] width 118 height 24
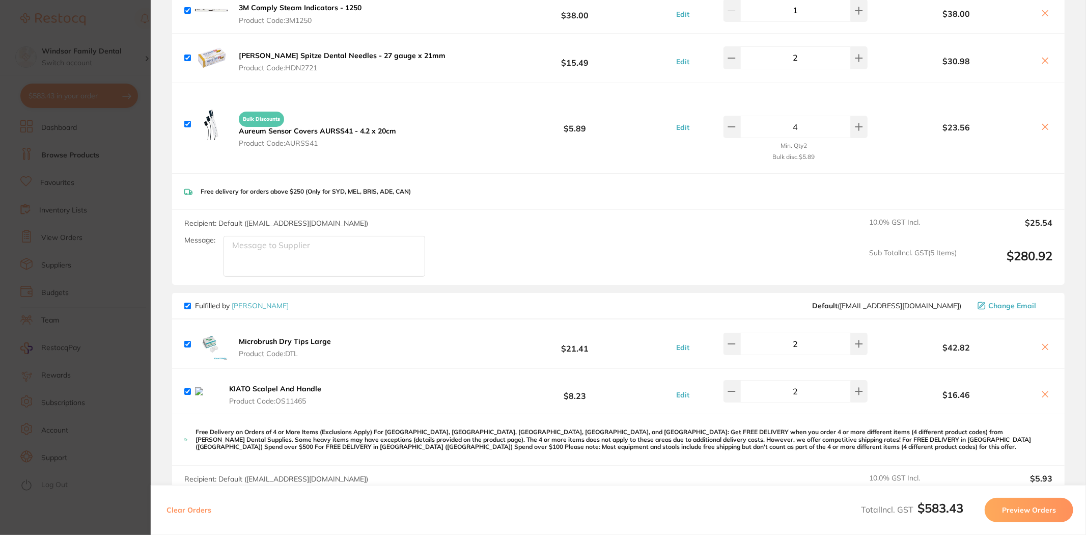
drag, startPoint x: 103, startPoint y: 21, endPoint x: 110, endPoint y: 23, distance: 7.4
click at [107, 21] on section "Update RRP Set your pre negotiated price for this item. Item Agreed RRP (excl. …" at bounding box center [543, 267] width 1086 height 535
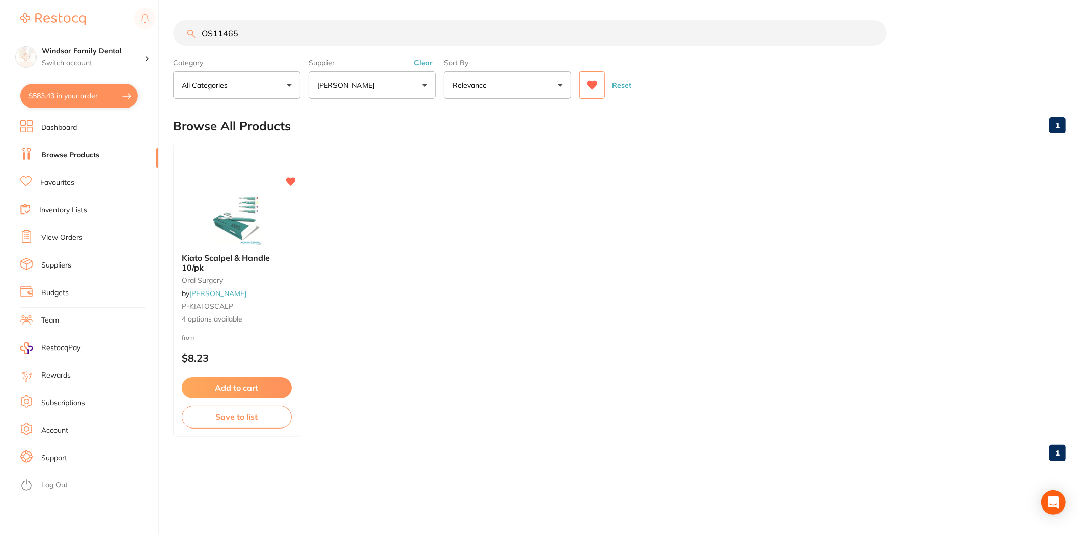
drag, startPoint x: 124, startPoint y: 8, endPoint x: 5, endPoint y: -8, distance: 119.8
click at [5, 0] on html "$583.43 Windsor Family Dental Switch account Windsor Family Dental $583.43 in y…" at bounding box center [543, 267] width 1086 height 535
type input "fd"
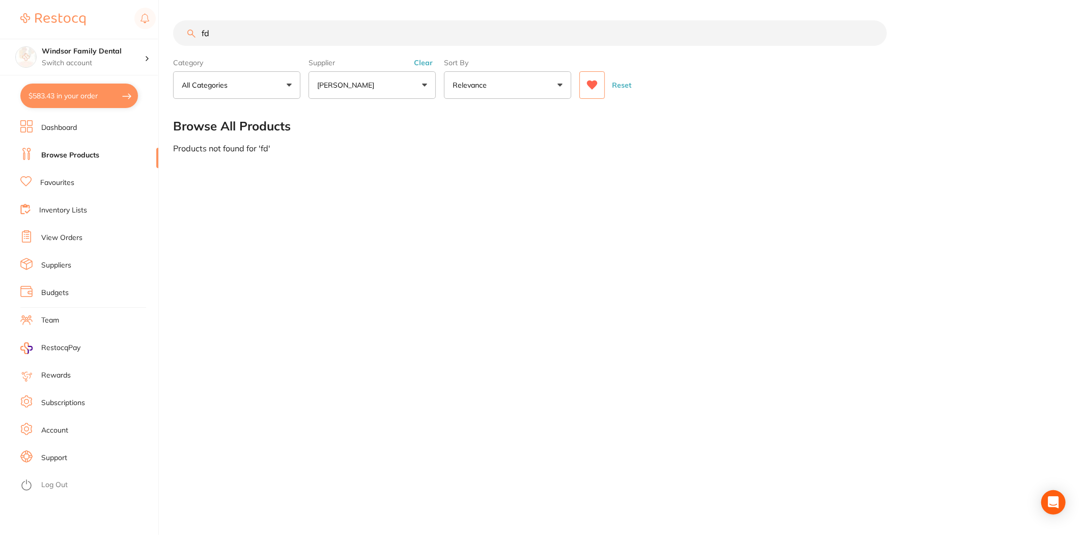
drag, startPoint x: 235, startPoint y: 35, endPoint x: 111, endPoint y: 1, distance: 128.8
click at [133, 9] on div "$583.43 Windsor Family Dental Switch account Windsor Family Dental $583.43 in y…" at bounding box center [543, 267] width 1086 height 535
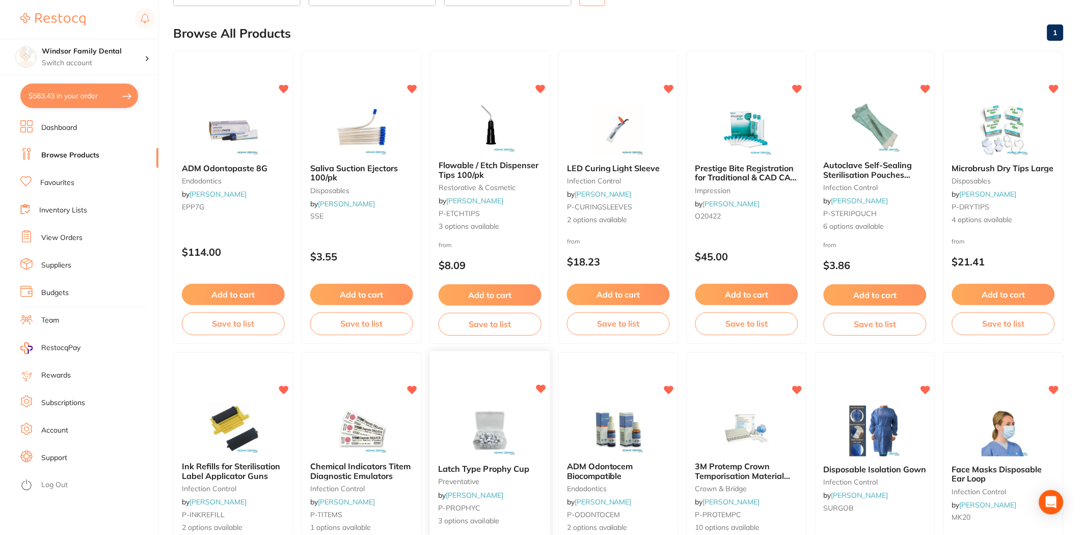
scroll to position [113, 0]
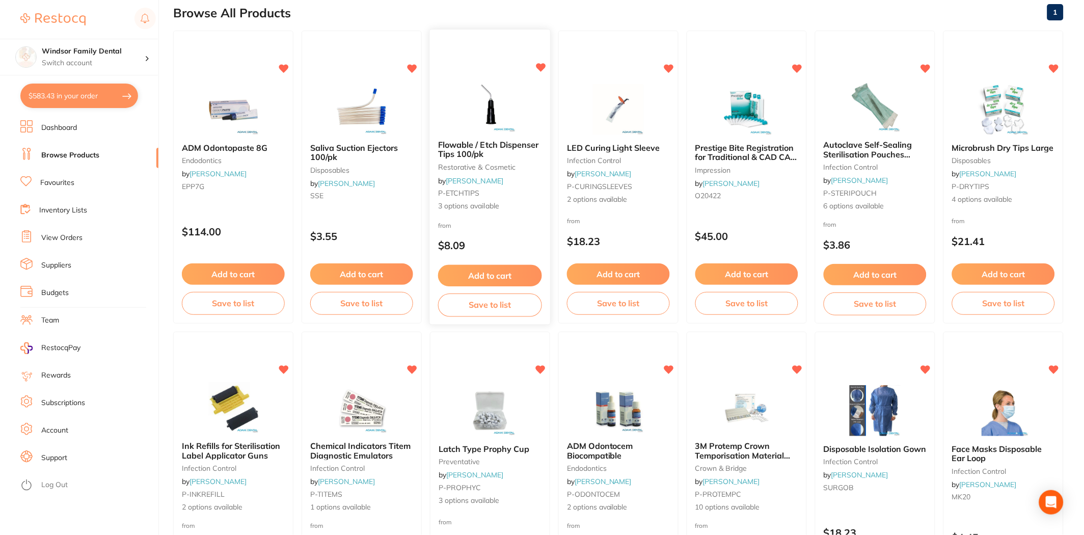
click at [491, 273] on button "Add to cart" at bounding box center [490, 276] width 104 height 22
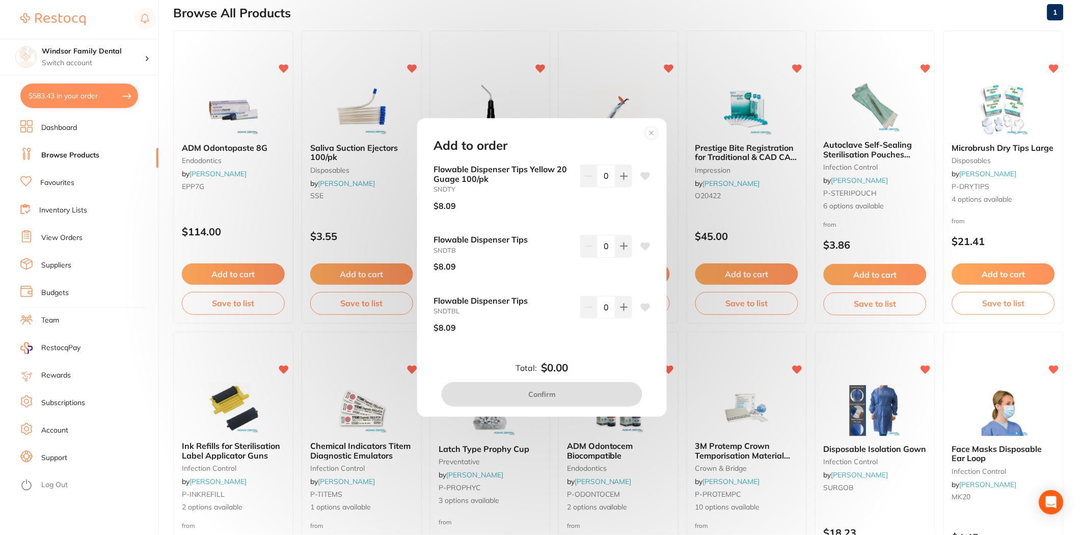
click at [650, 133] on circle at bounding box center [652, 133] width 12 height 12
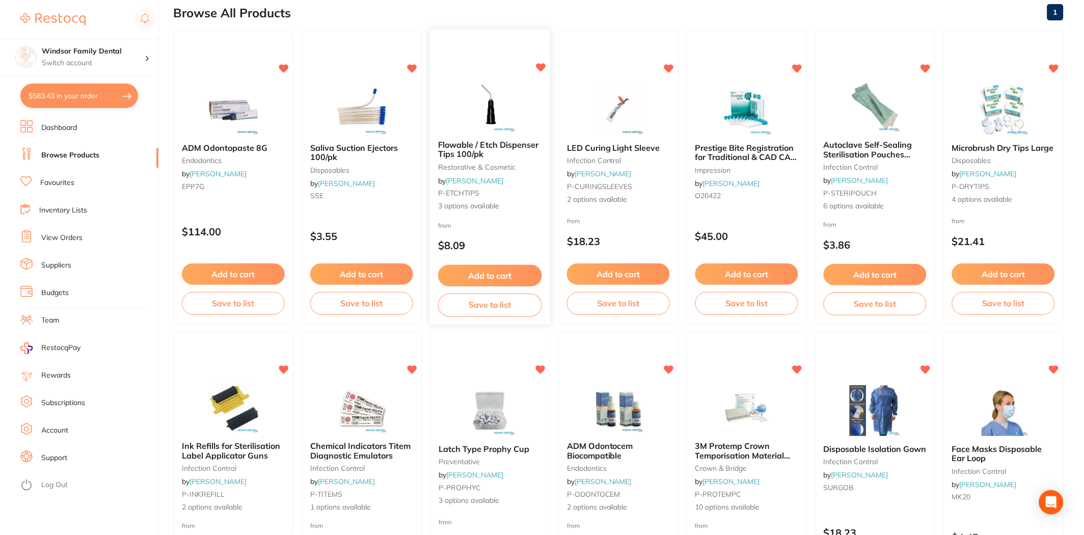
click at [514, 286] on div "Add to cart Save to list" at bounding box center [490, 290] width 120 height 68
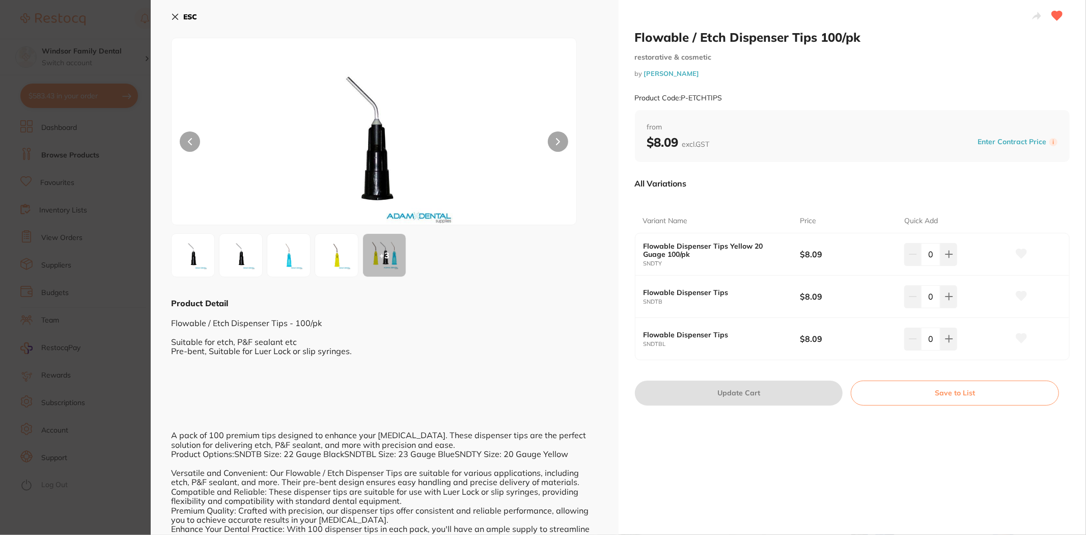
click at [169, 260] on div "ESC + 3 Product Detail Flowable / Etch Dispenser Tips - 100/pk Suitable for etc…" at bounding box center [385, 317] width 468 height 635
click at [180, 259] on img at bounding box center [193, 255] width 37 height 37
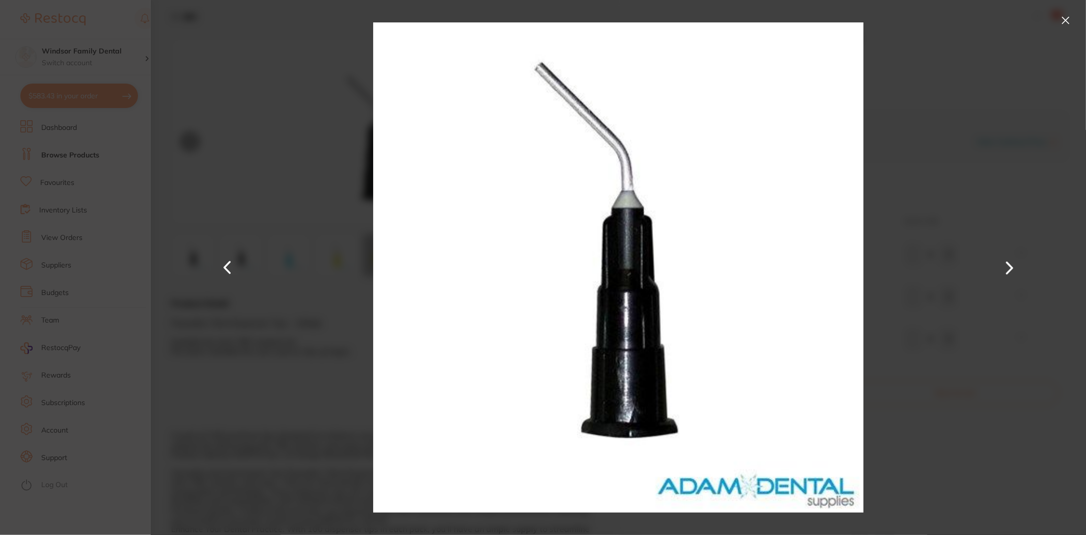
click at [1061, 18] on button at bounding box center [1066, 20] width 16 height 16
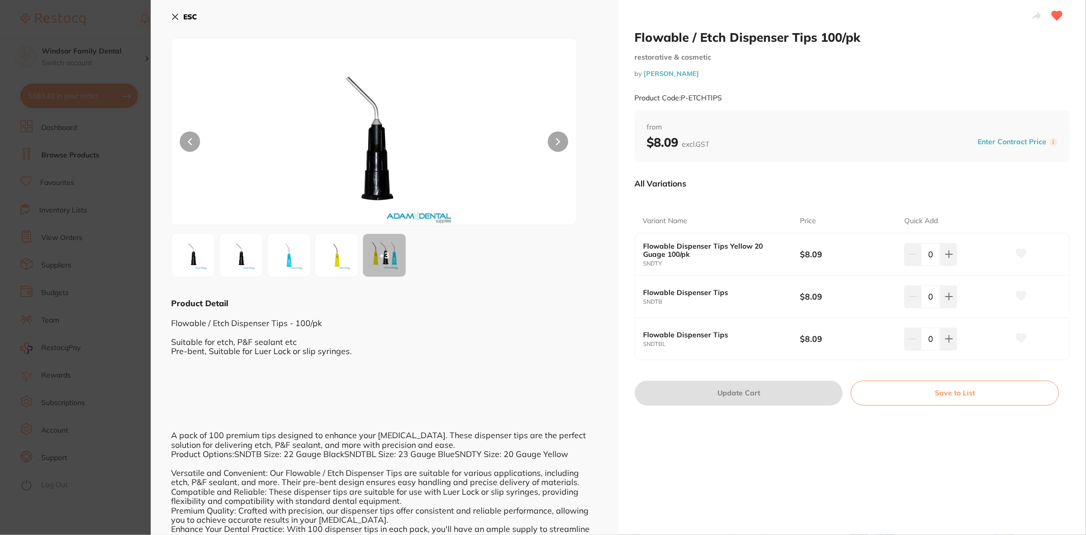
click at [272, 263] on img at bounding box center [288, 255] width 37 height 37
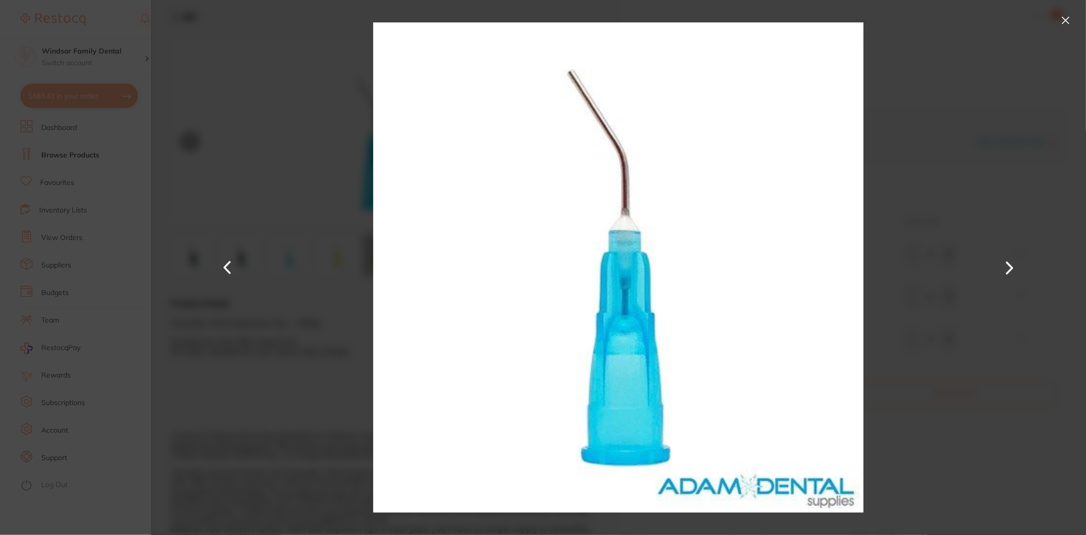
click at [1065, 23] on button at bounding box center [1066, 20] width 16 height 16
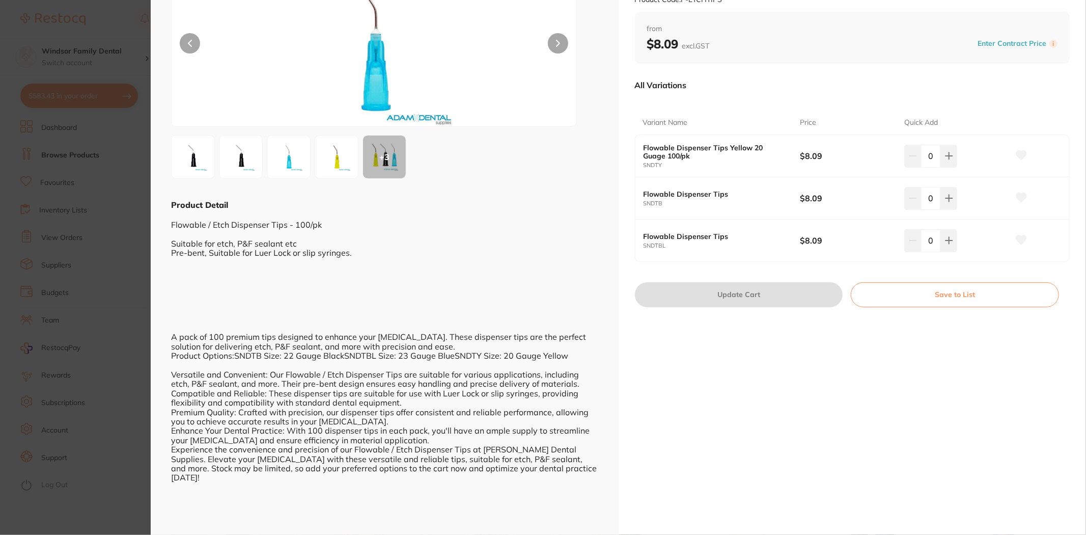
scroll to position [99, 0]
click at [953, 198] on button at bounding box center [948, 197] width 17 height 22
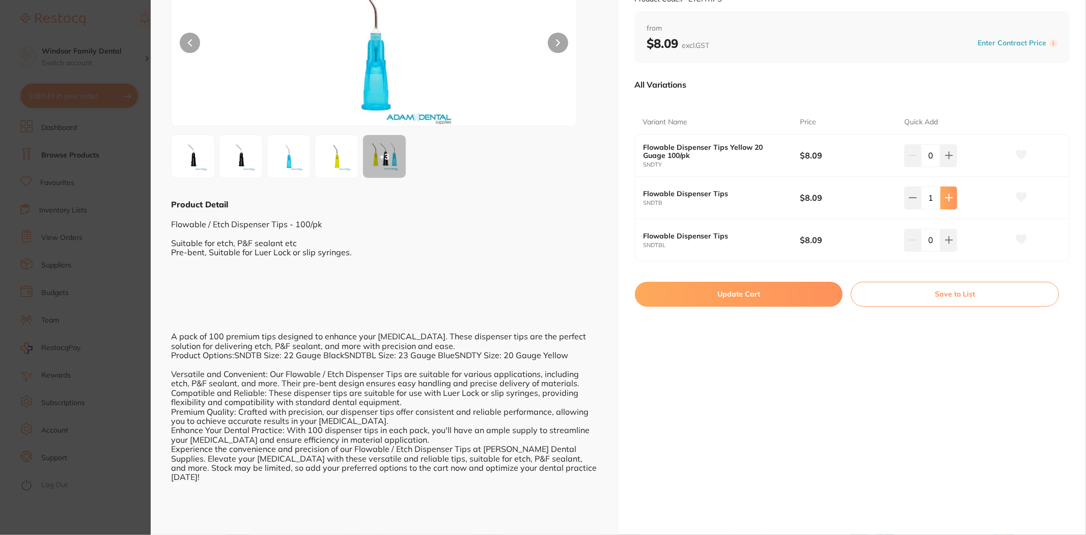
click at [950, 197] on icon at bounding box center [949, 197] width 8 height 8
type input "2"
click at [774, 297] on button "Update Cart" at bounding box center [739, 294] width 208 height 24
checkbox input "false"
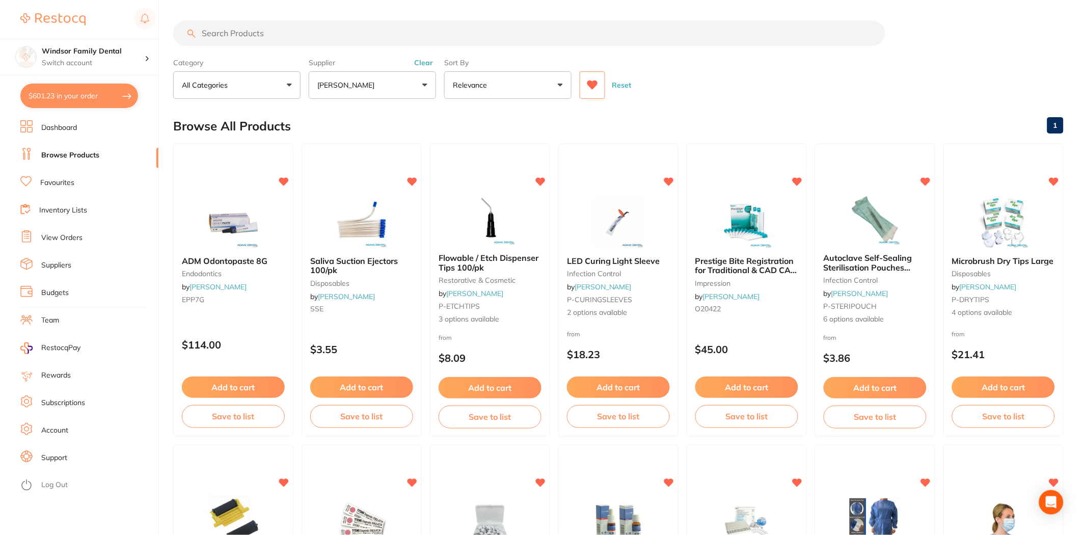
click at [89, 97] on button "$601.23 in your order" at bounding box center [79, 96] width 118 height 24
checkbox input "true"
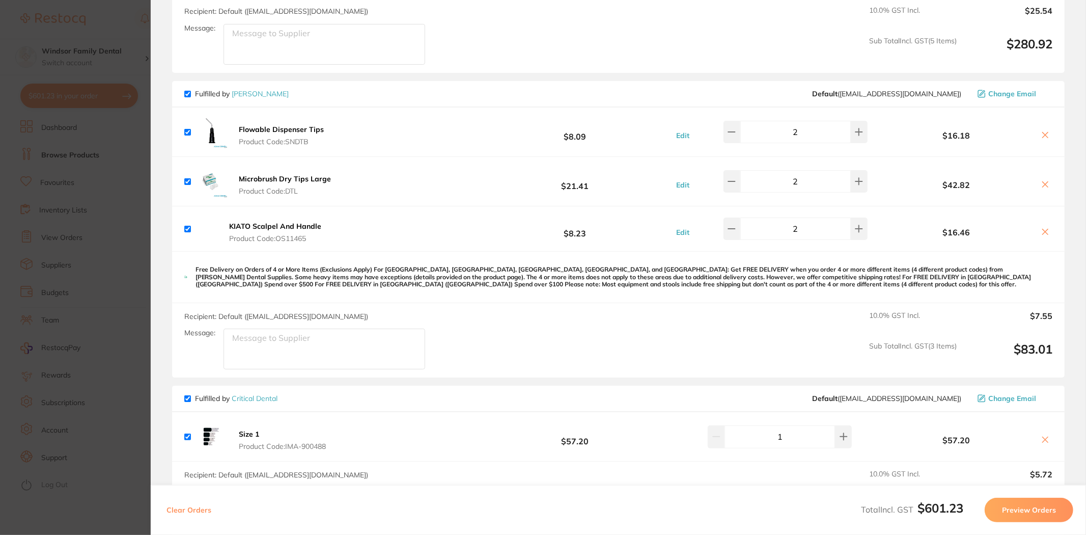
scroll to position [848, 0]
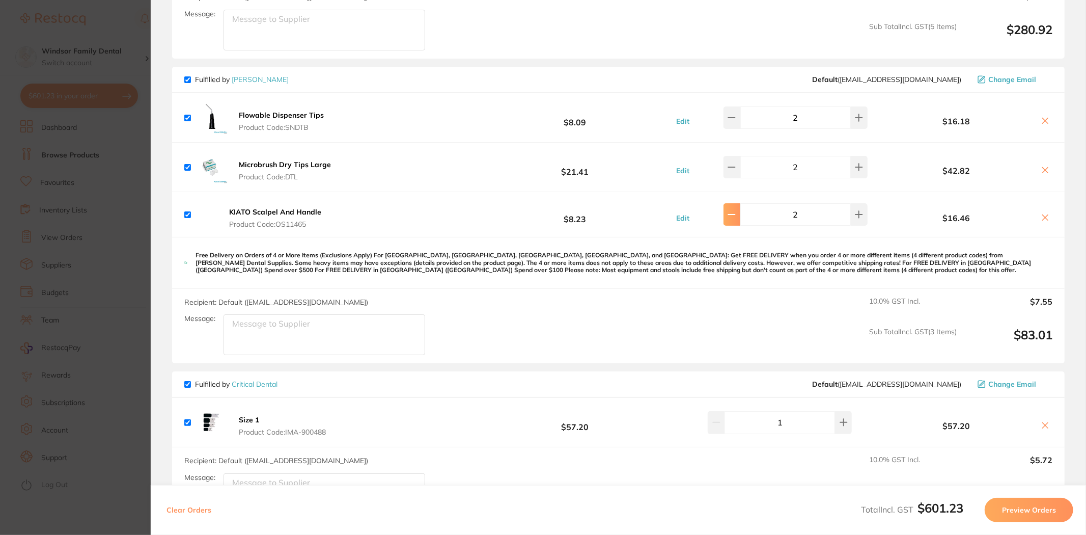
click at [738, 207] on button at bounding box center [732, 214] width 17 height 22
type input "1"
click at [1045, 217] on icon at bounding box center [1045, 217] width 8 height 8
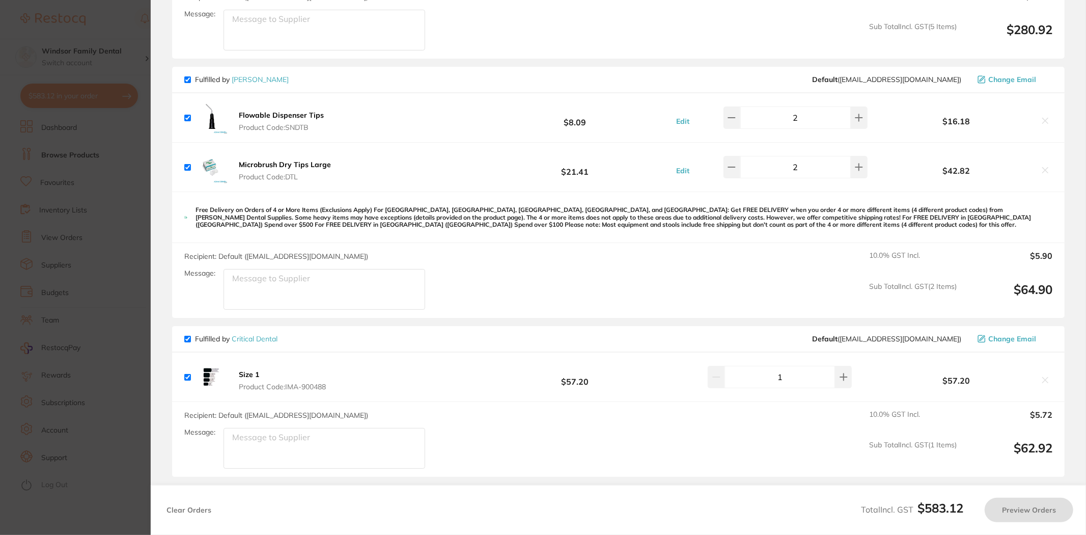
checkbox input "true"
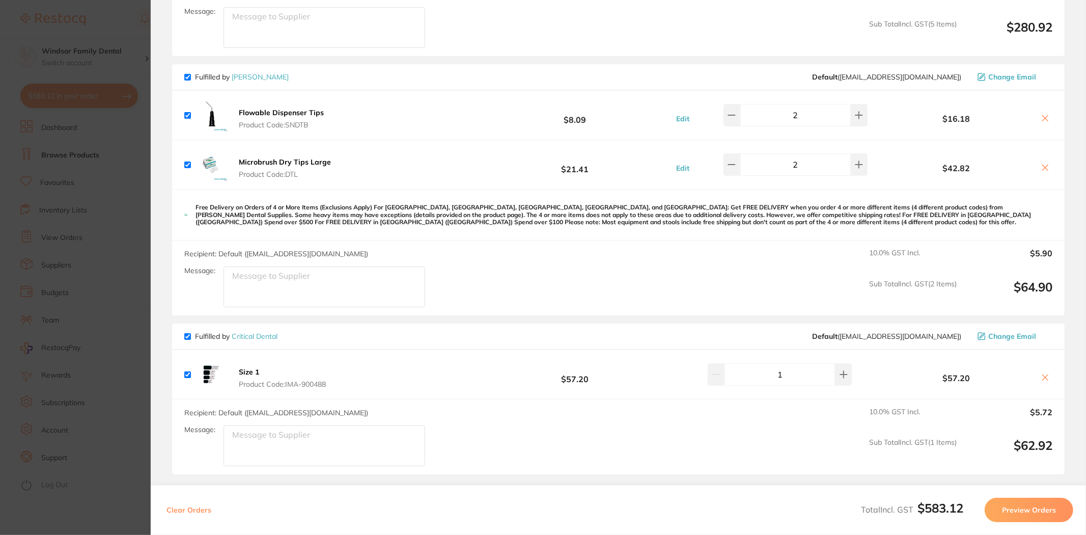
scroll to position [686, 0]
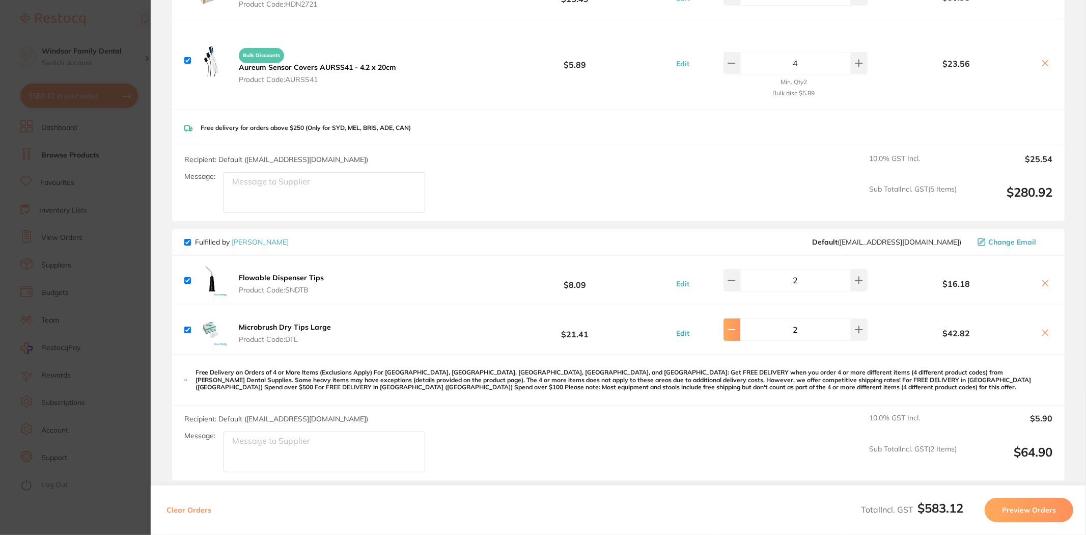
click at [734, 329] on icon at bounding box center [731, 329] width 7 height 0
type input "1"
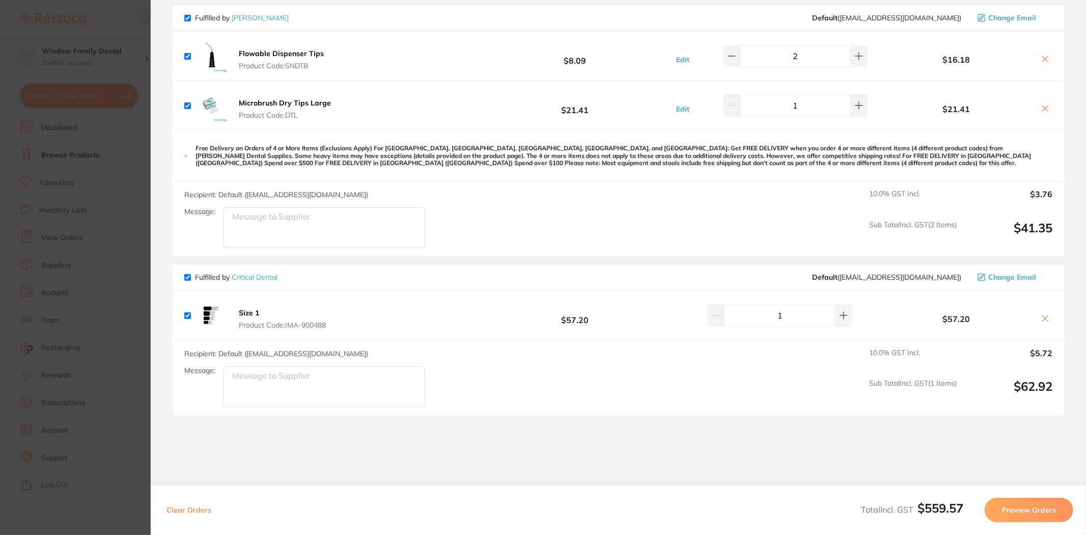
scroll to position [912, 0]
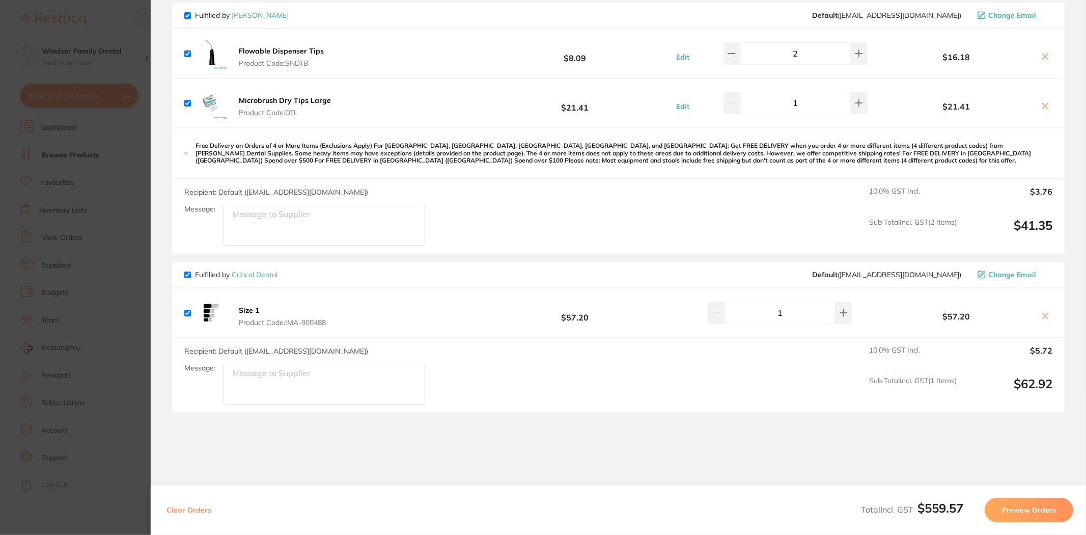
click at [95, 138] on section "Update RRP Set your pre negotiated price for this item. Item Agreed RRP (excl. …" at bounding box center [543, 267] width 1086 height 535
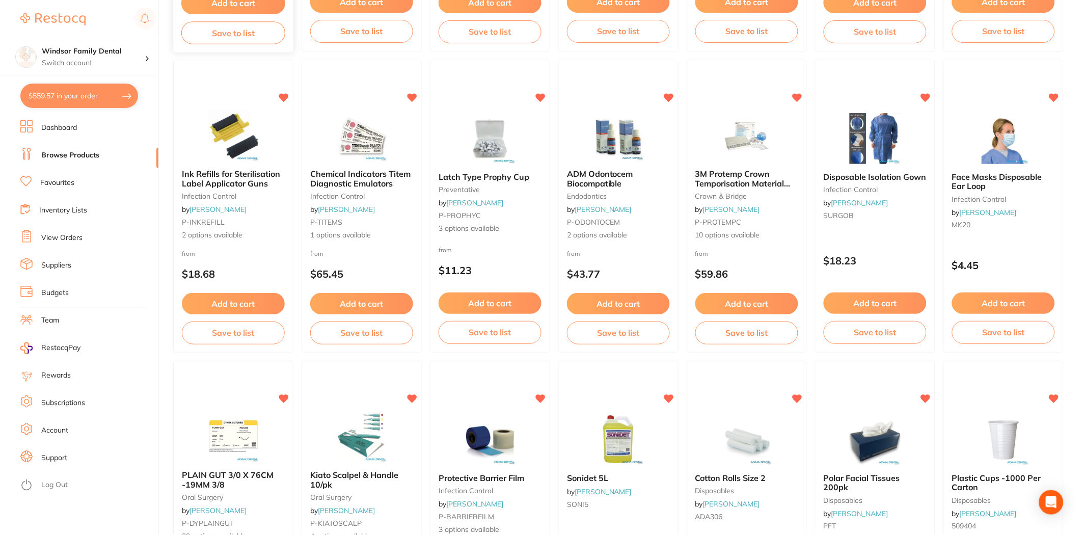
scroll to position [227, 0]
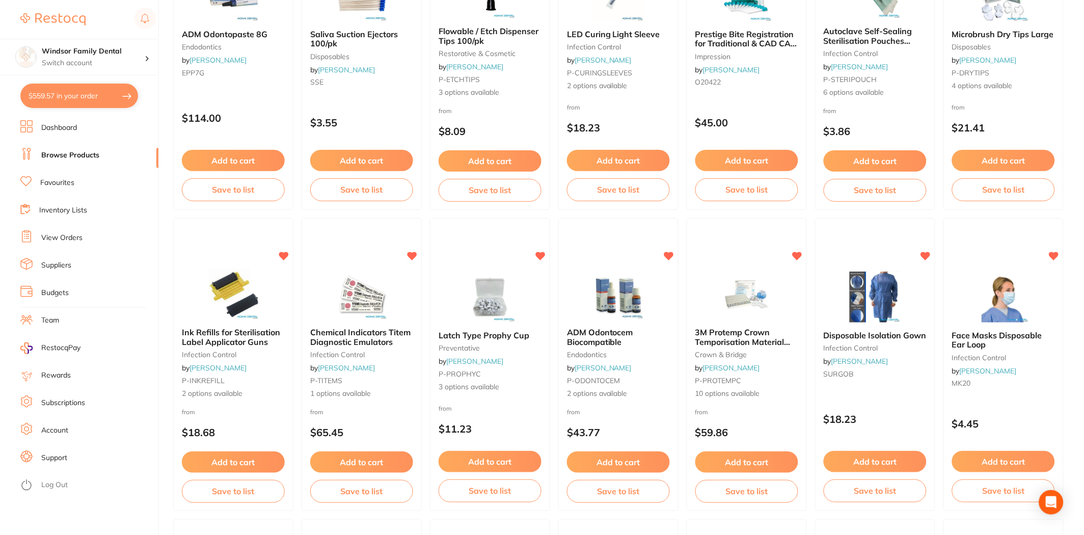
click at [102, 102] on button "$559.57 in your order" at bounding box center [79, 96] width 118 height 24
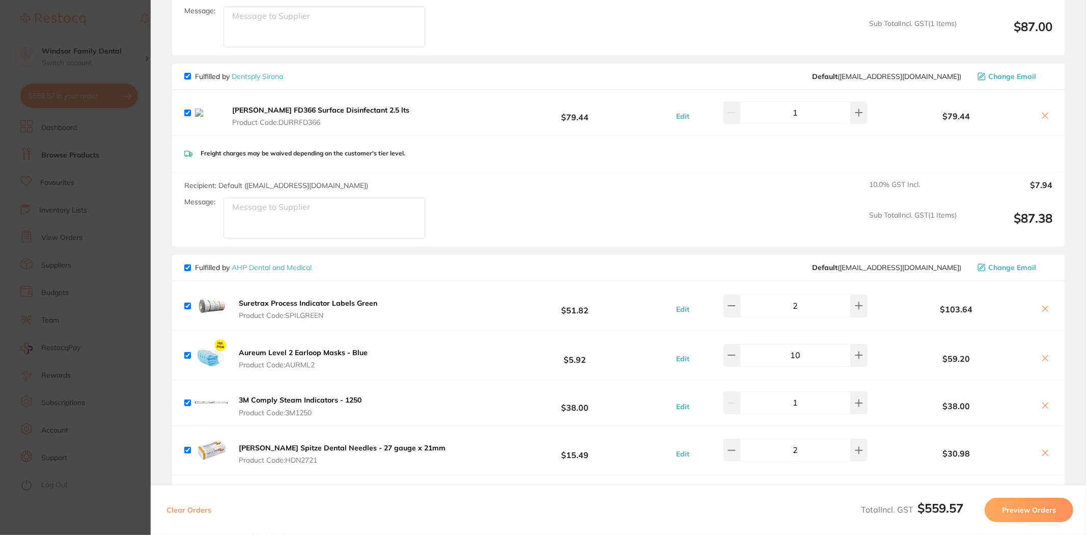
scroll to position [0, 0]
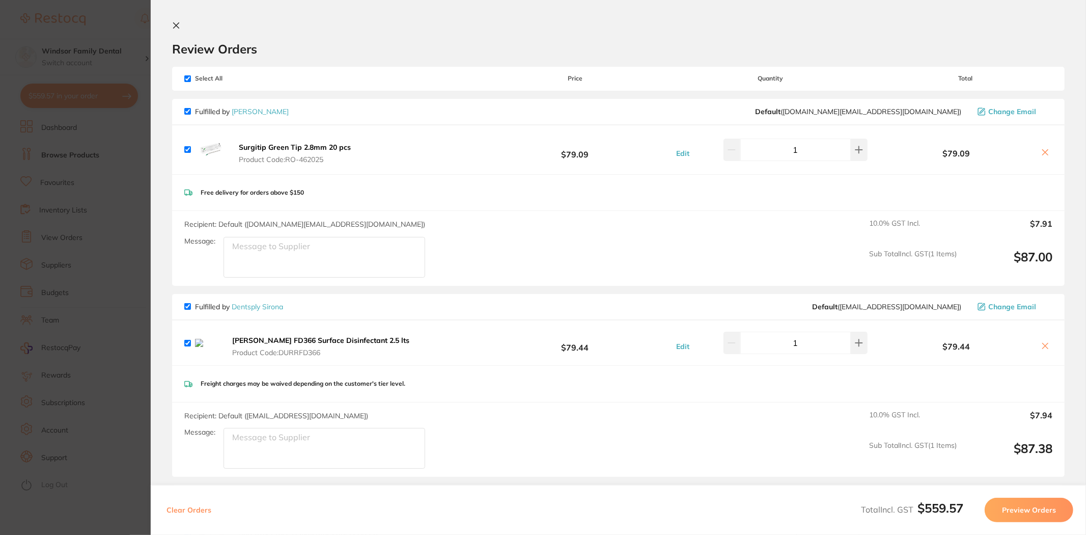
click at [97, 26] on section "Update RRP Set your pre negotiated price for this item. Item Agreed RRP (excl. …" at bounding box center [543, 267] width 1086 height 535
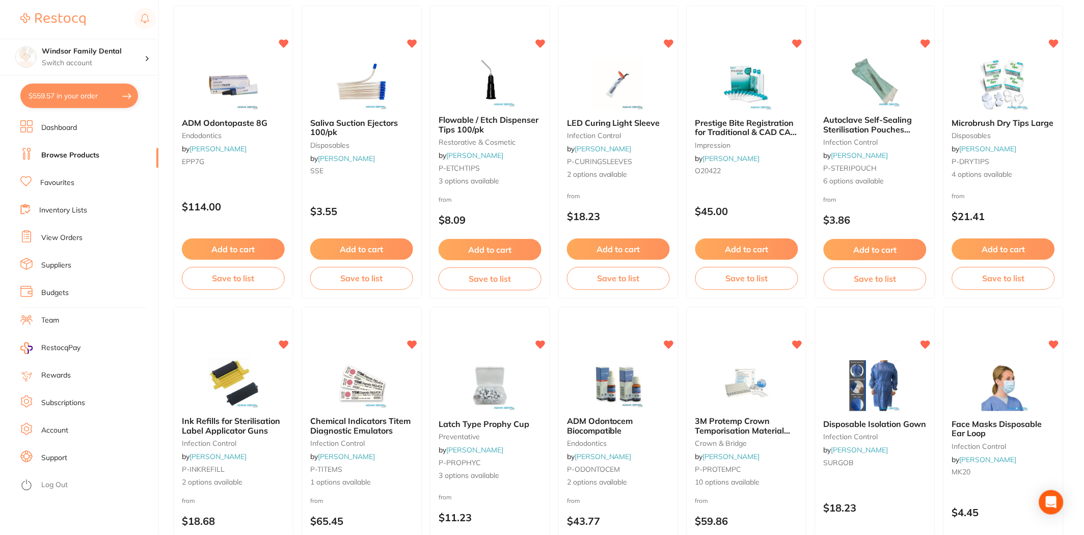
scroll to position [1, 0]
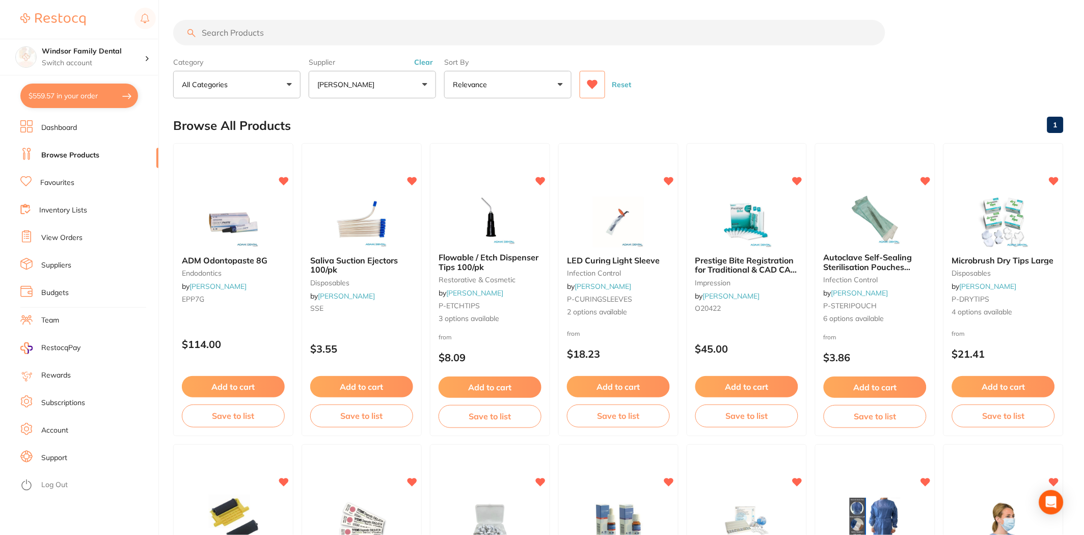
click at [99, 87] on button "$559.57 in your order" at bounding box center [79, 96] width 118 height 24
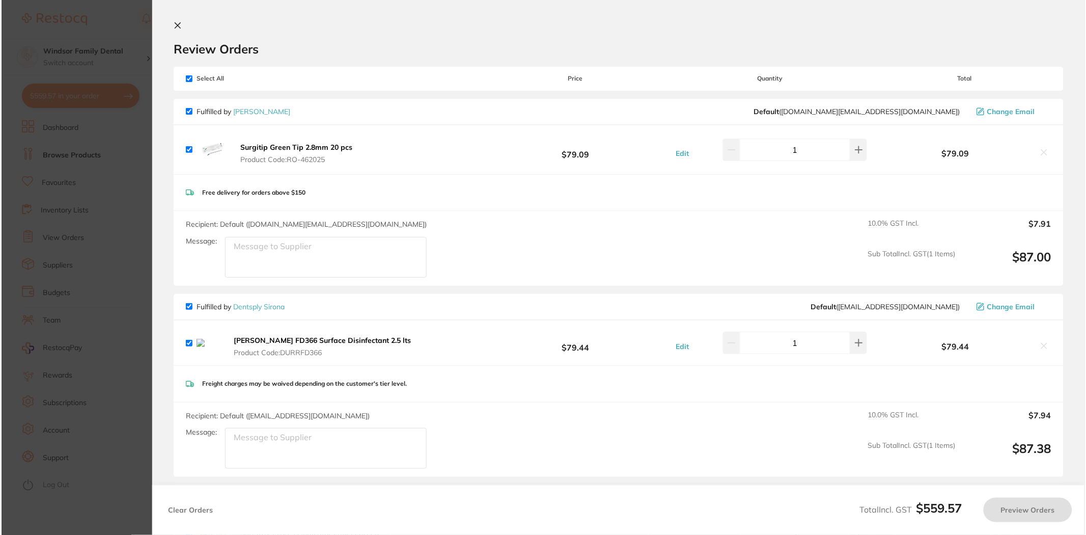
scroll to position [0, 0]
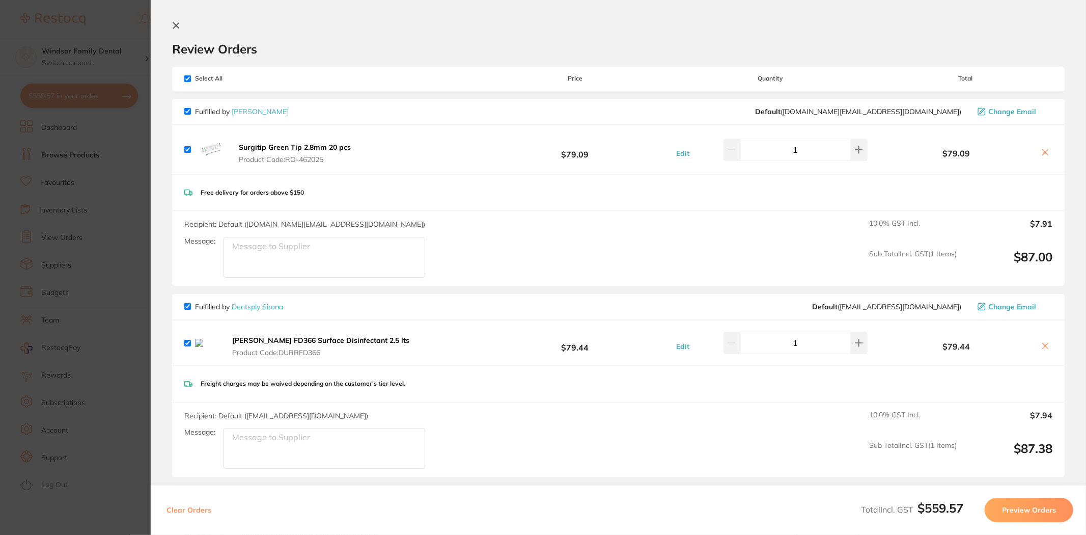
click at [105, 152] on section "Update RRP Set your pre negotiated price for this item. Item Agreed RRP (excl. …" at bounding box center [543, 267] width 1086 height 535
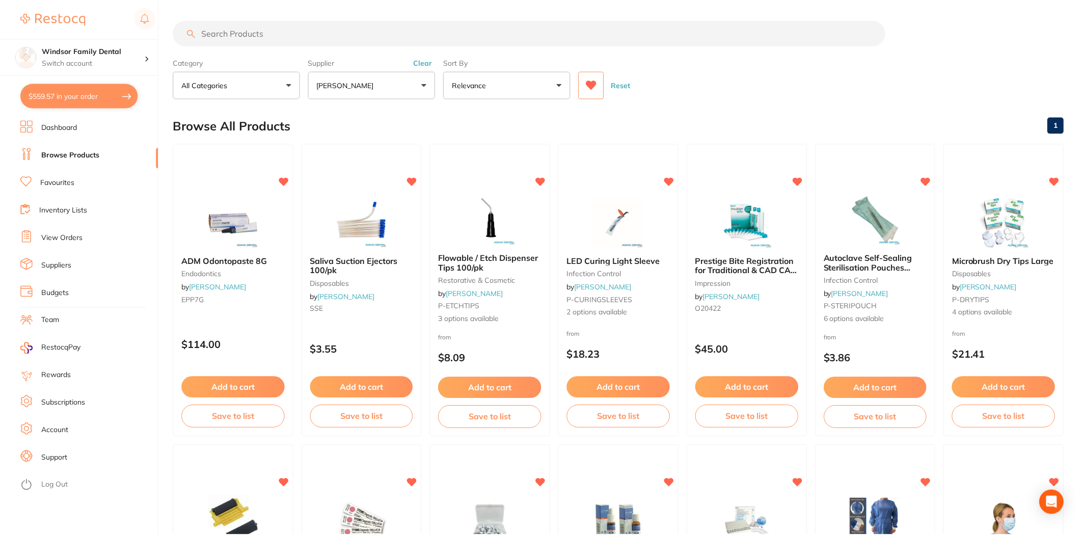
scroll to position [1, 0]
drag, startPoint x: 332, startPoint y: 45, endPoint x: 327, endPoint y: 40, distance: 7.2
click at [332, 45] on input "search" at bounding box center [529, 32] width 712 height 25
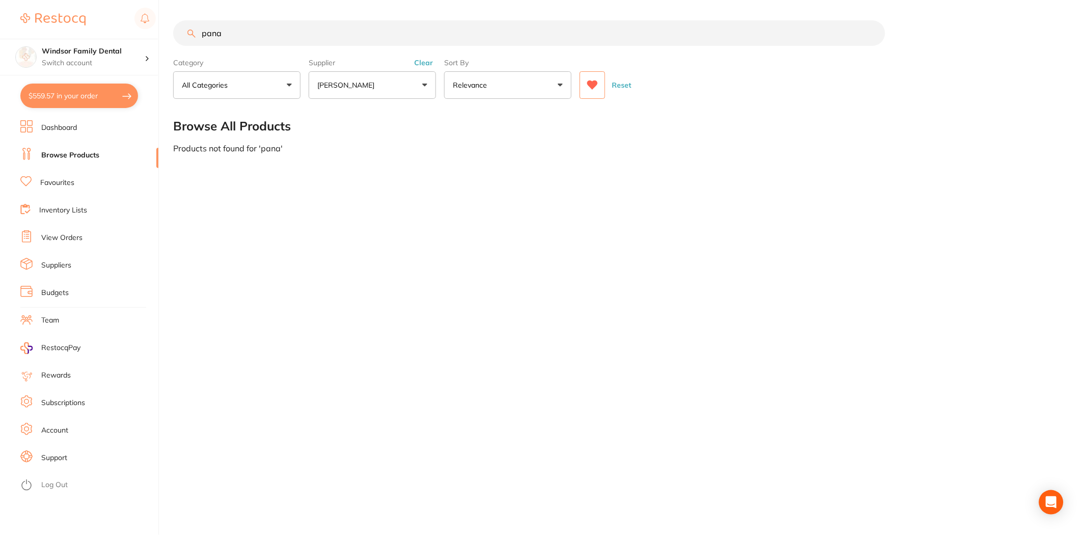
scroll to position [0, 0]
click at [394, 99] on main "panaspray Category All Categories All Categories No categories found Clear Cate…" at bounding box center [629, 86] width 913 height 173
drag, startPoint x: 396, startPoint y: 95, endPoint x: 365, endPoint y: 120, distance: 39.4
click at [396, 97] on button "[PERSON_NAME]" at bounding box center [372, 84] width 127 height 27
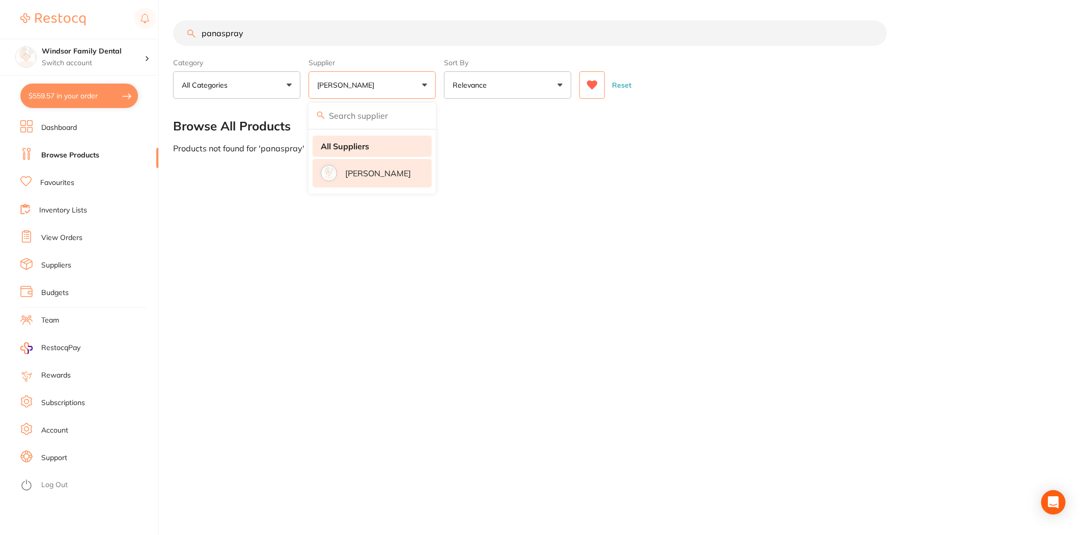
click at [353, 146] on strong "All Suppliers" at bounding box center [345, 146] width 48 height 9
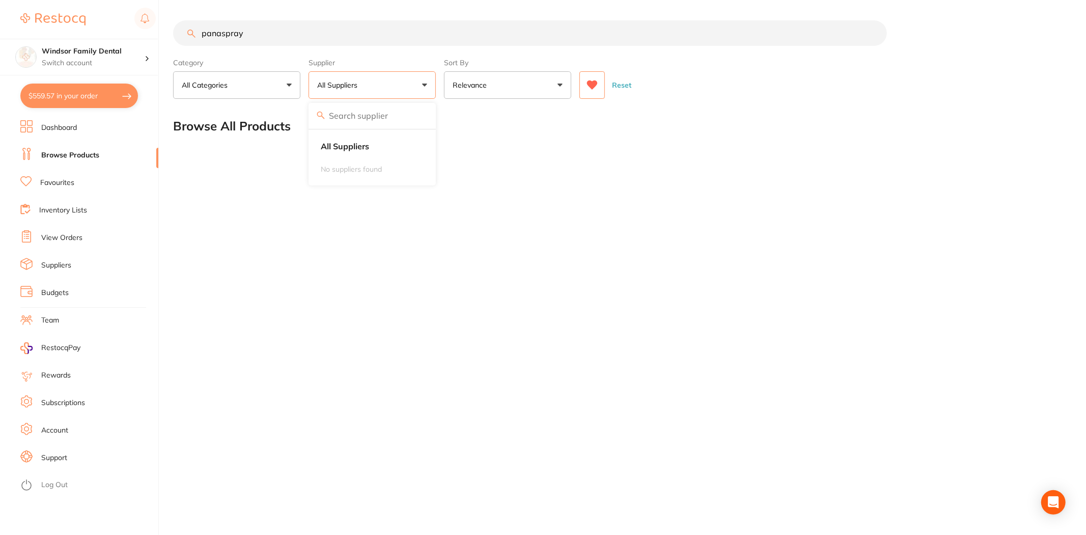
click at [380, 84] on button "All Suppliers" at bounding box center [372, 84] width 127 height 27
click at [309, 34] on input "panaspray" at bounding box center [530, 32] width 714 height 25
click at [589, 85] on icon at bounding box center [592, 84] width 11 height 9
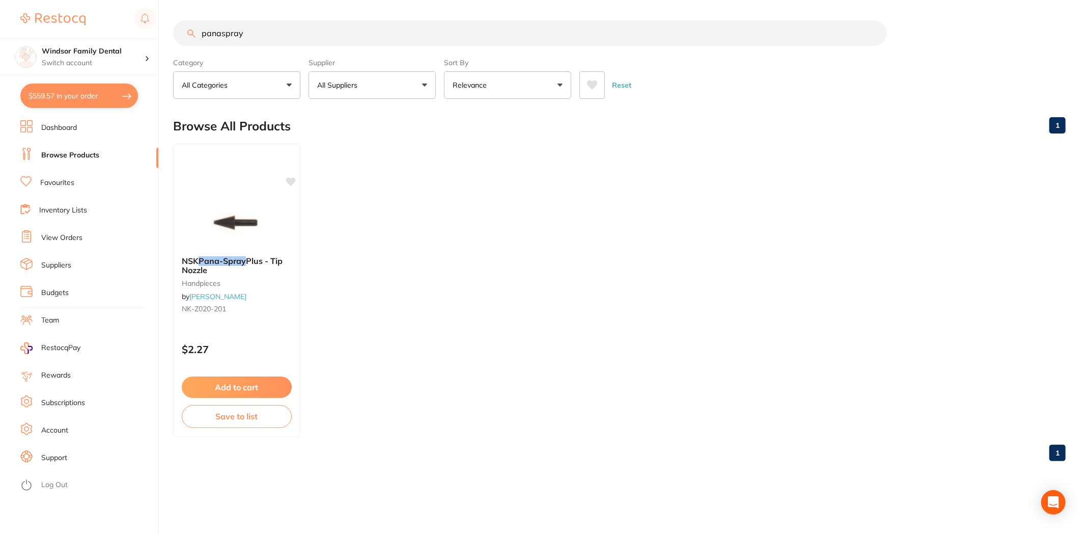
drag, startPoint x: 291, startPoint y: 31, endPoint x: 227, endPoint y: 24, distance: 65.0
click at [230, 35] on input "panaspray" at bounding box center [530, 32] width 714 height 25
type input "pana"
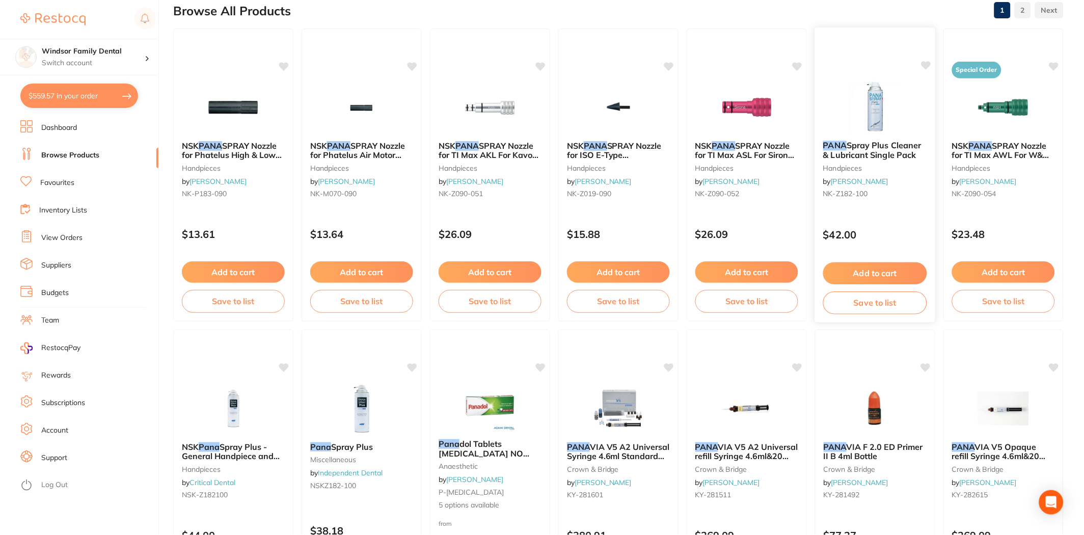
scroll to position [113, 0]
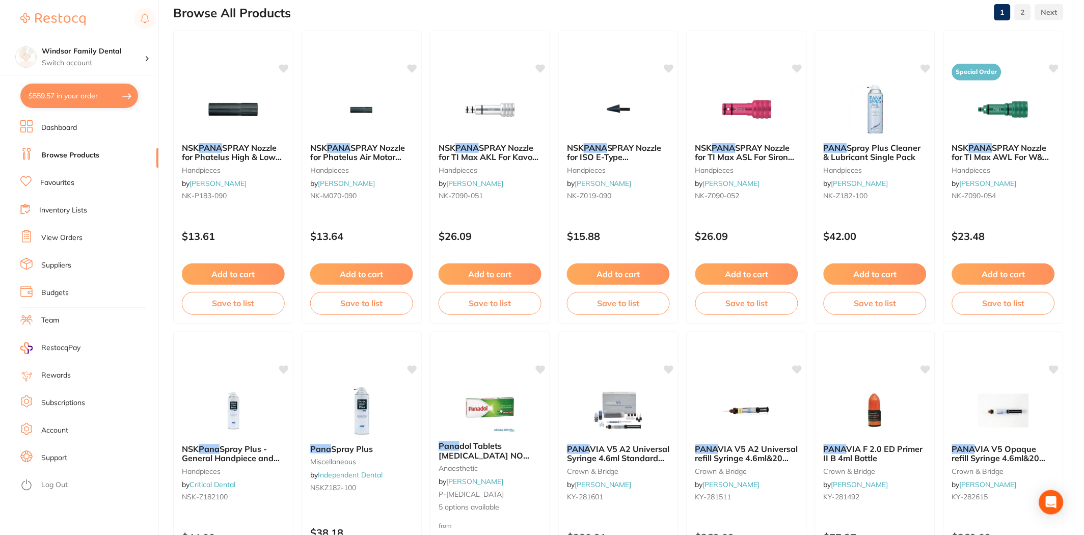
click at [893, 263] on button "Add to cart" at bounding box center [874, 273] width 103 height 21
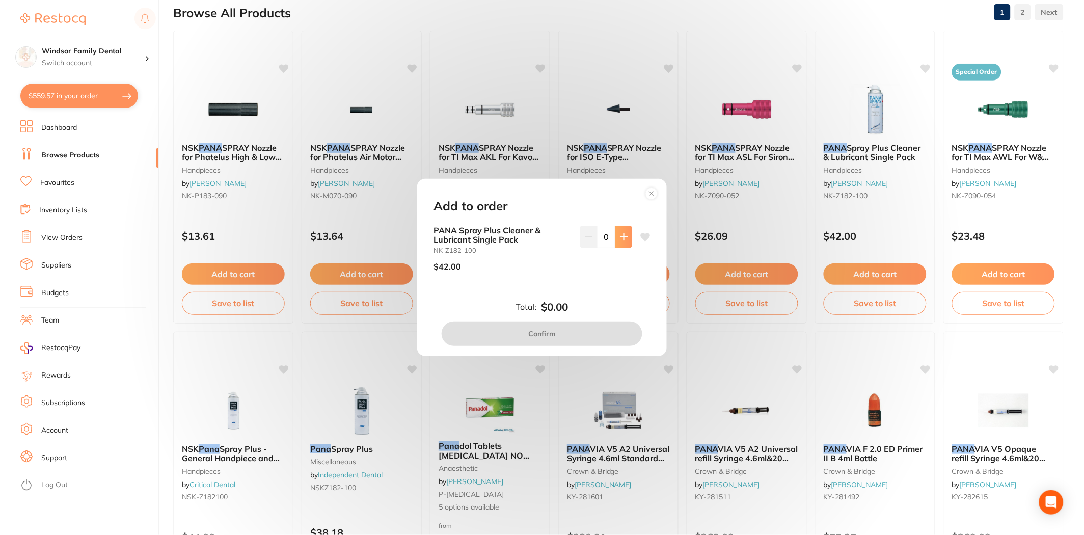
click at [622, 243] on button at bounding box center [623, 237] width 17 height 22
click at [623, 242] on button at bounding box center [623, 237] width 17 height 22
type input "2"
click at [579, 329] on button "Confirm" at bounding box center [541, 333] width 201 height 24
checkbox input "false"
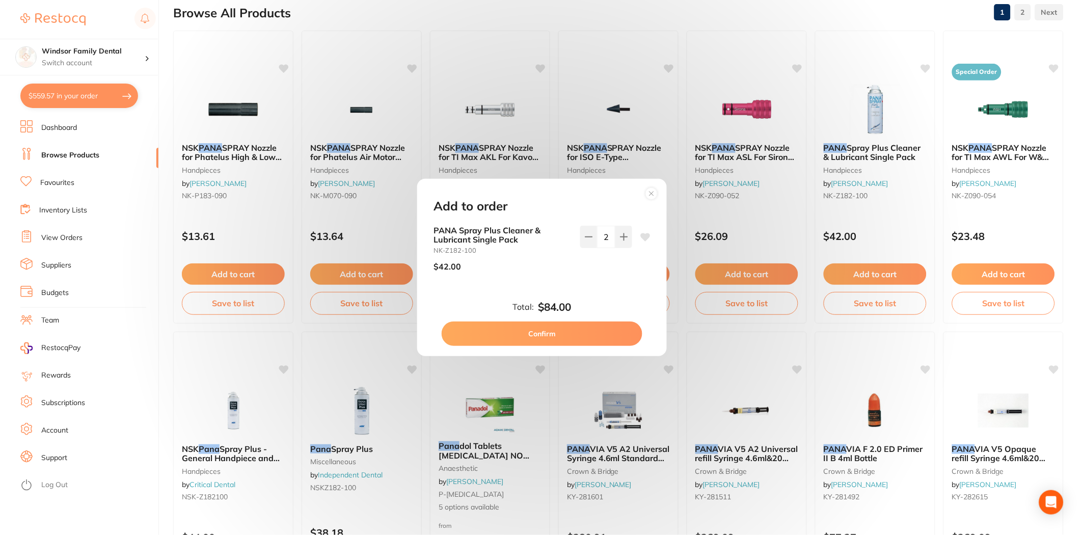
checkbox input "false"
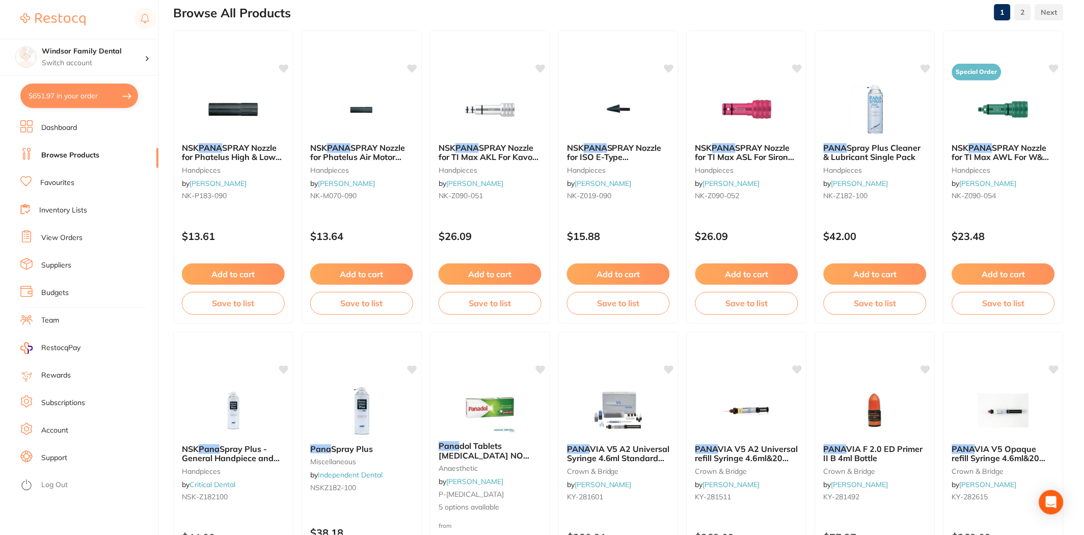
click at [99, 102] on button "$651.97 in your order" at bounding box center [79, 96] width 118 height 24
checkbox input "true"
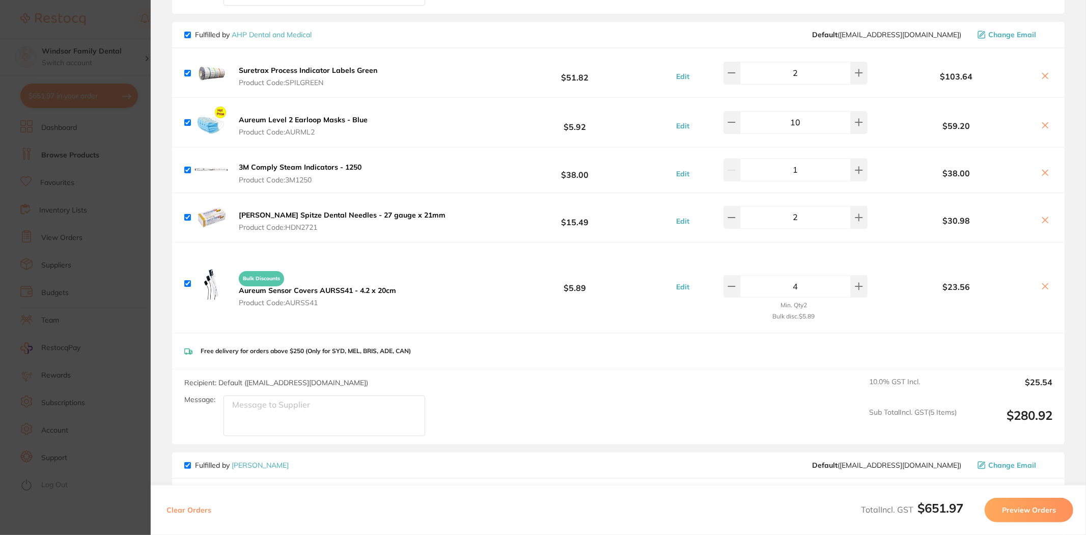
scroll to position [396, 0]
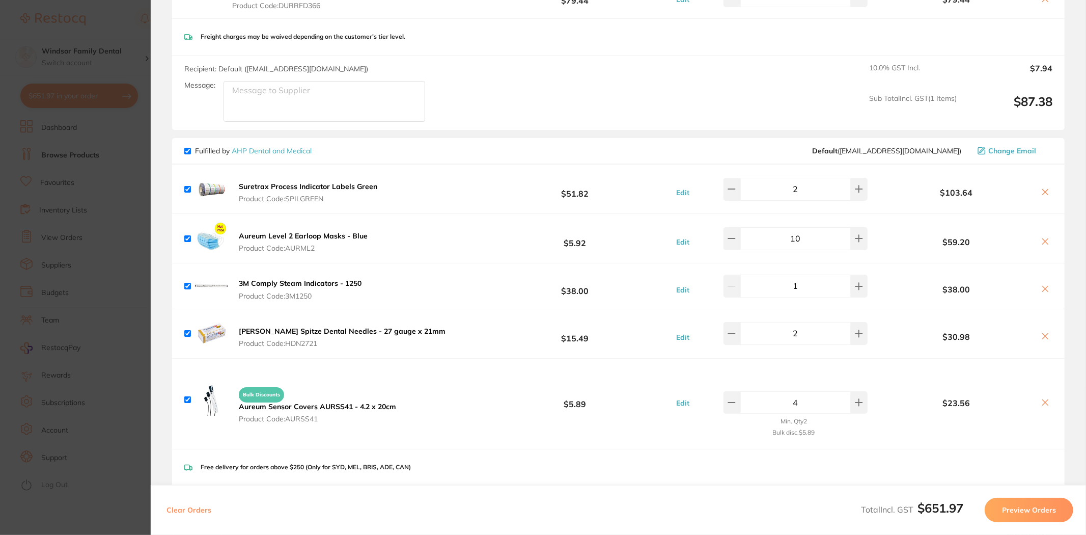
click at [100, 28] on section "Update RRP Set your pre negotiated price for this item. Item Agreed RRP (excl. …" at bounding box center [543, 267] width 1086 height 535
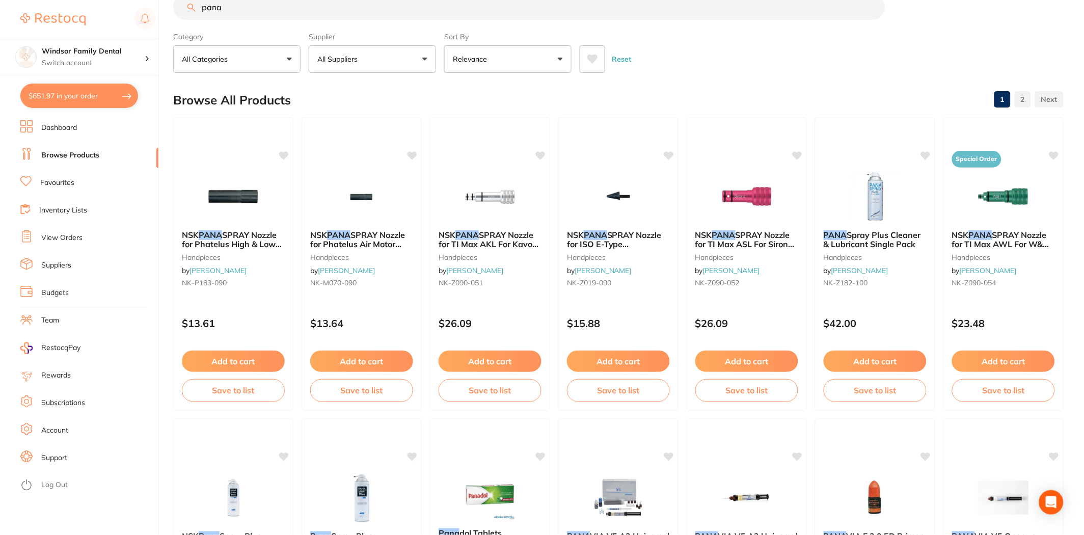
scroll to position [0, 0]
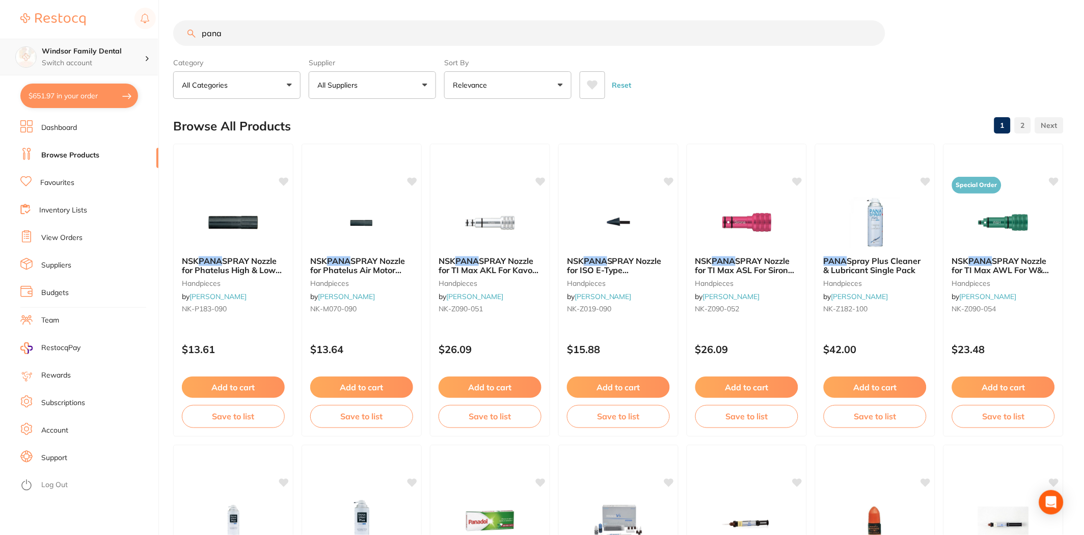
drag, startPoint x: 159, startPoint y: 25, endPoint x: 1, endPoint y: 51, distance: 160.5
click at [0, 51] on div "$651.97 Windsor Family Dental Switch account Windsor Family Dental $651.97 in y…" at bounding box center [542, 267] width 1084 height 535
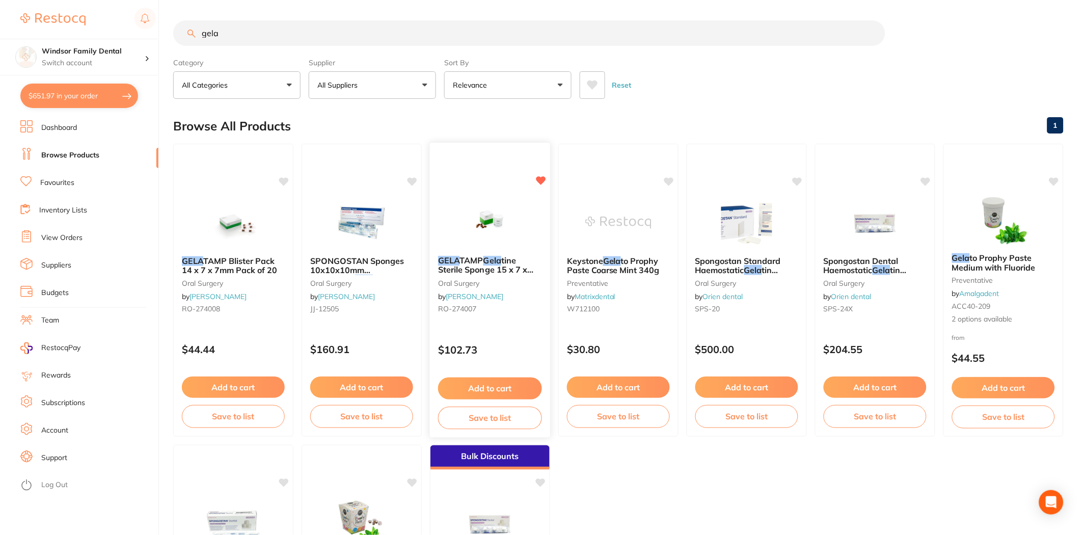
type input "gela"
click at [502, 387] on button "Add to cart" at bounding box center [490, 388] width 104 height 22
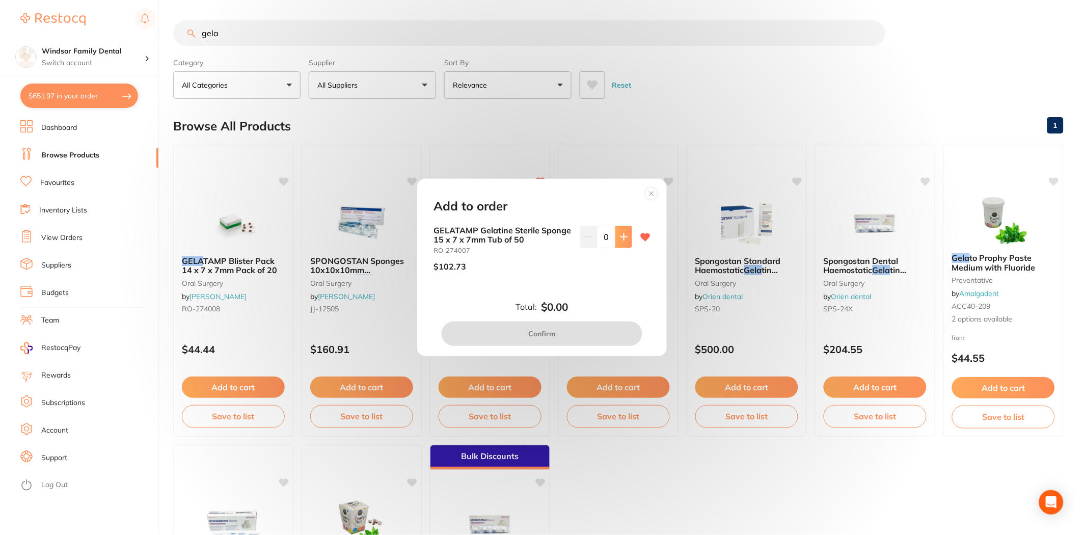
click at [620, 238] on icon at bounding box center [624, 237] width 8 height 8
type input "1"
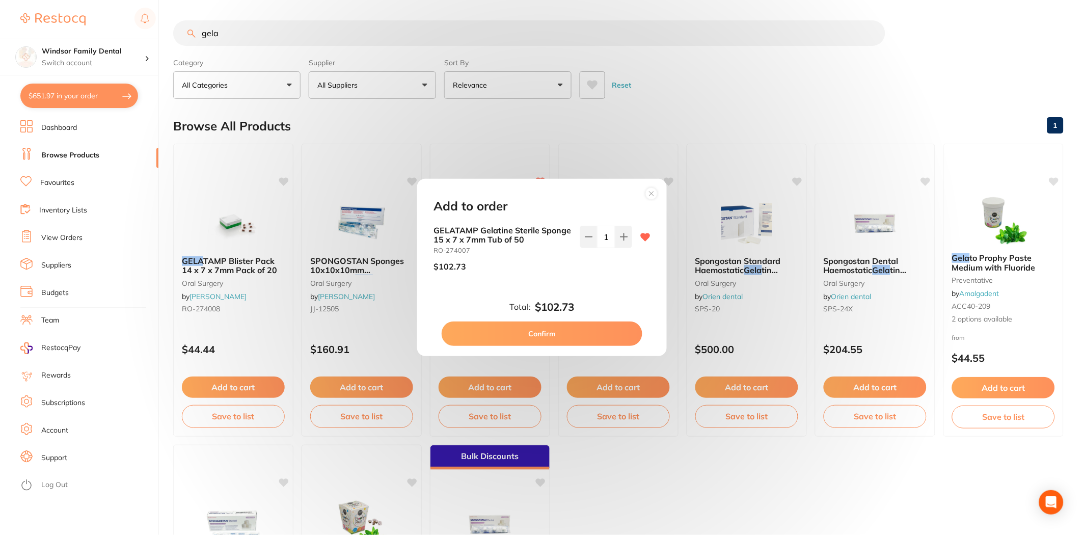
click at [572, 338] on button "Confirm" at bounding box center [541, 333] width 201 height 24
checkbox input "false"
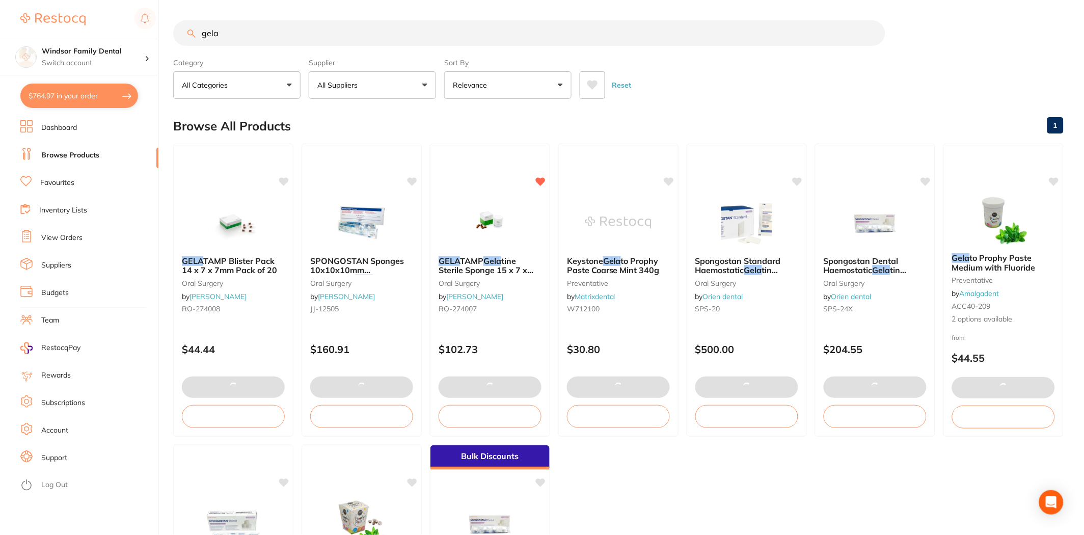
click at [87, 98] on button "$764.97 in your order" at bounding box center [79, 96] width 118 height 24
checkbox input "true"
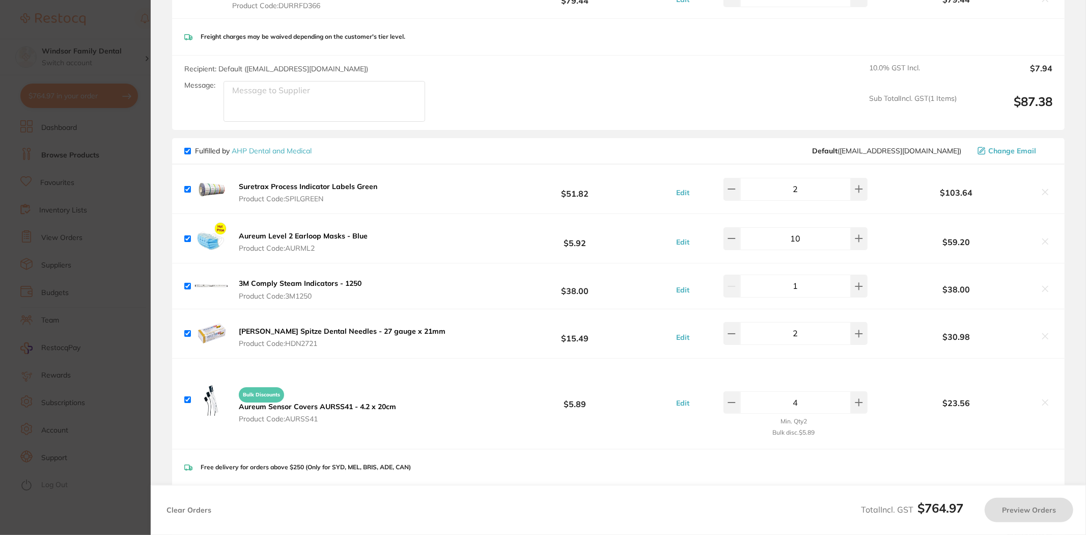
checkbox input "true"
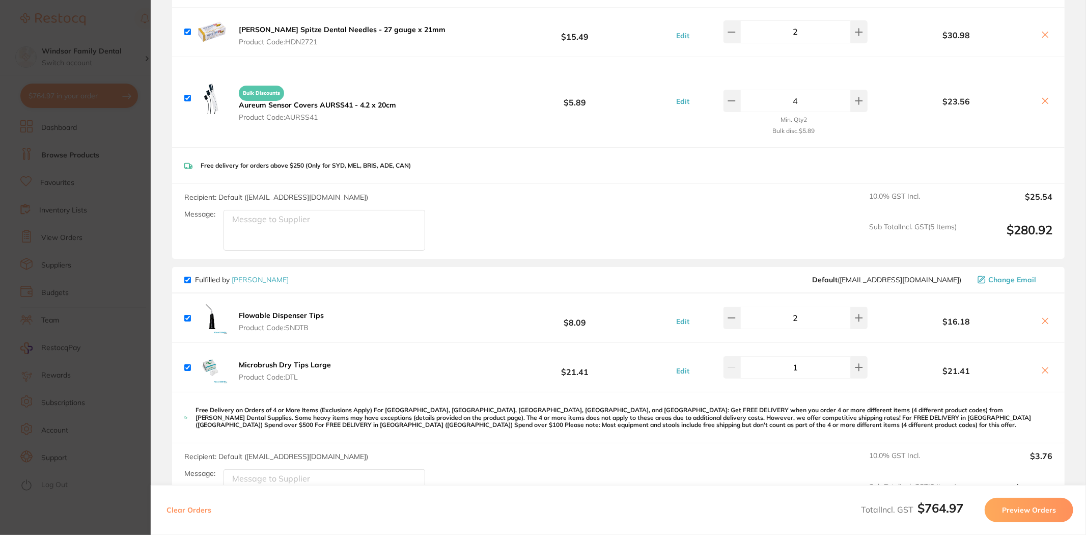
scroll to position [729, 0]
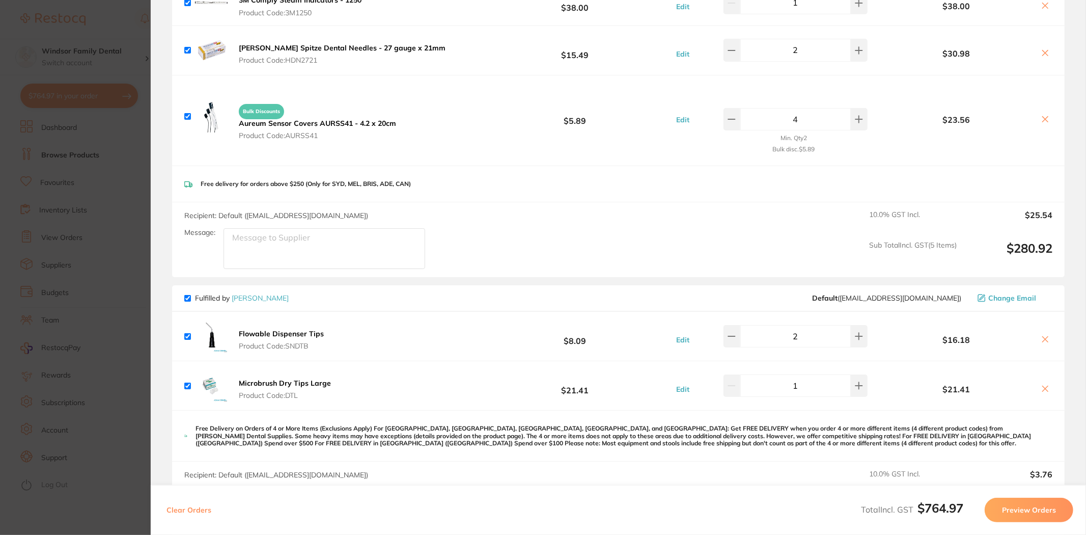
click at [107, 31] on section "Update RRP Set your pre negotiated price for this item. Item Agreed RRP (excl. …" at bounding box center [543, 267] width 1086 height 535
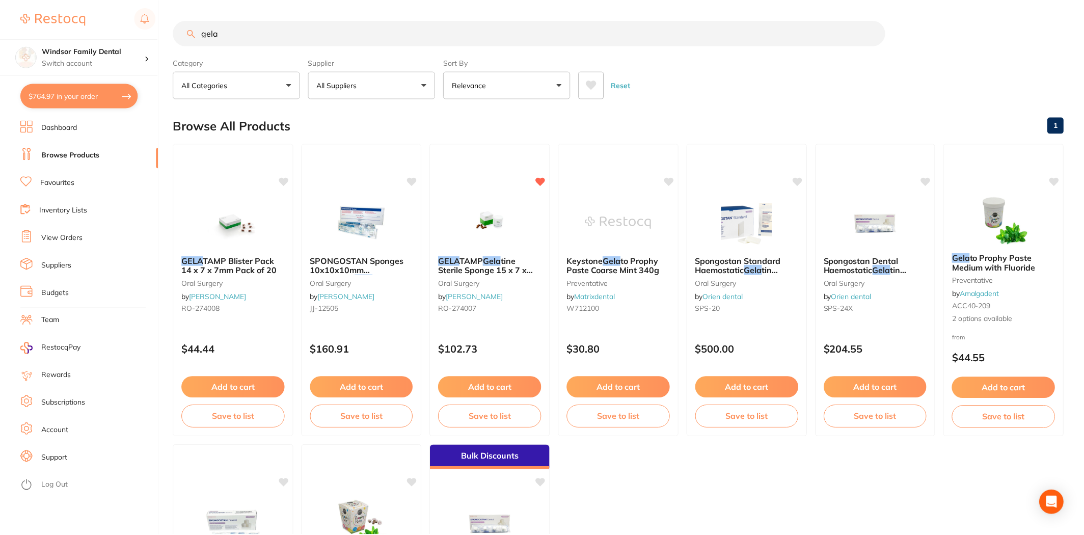
scroll to position [1, 0]
drag, startPoint x: 254, startPoint y: 33, endPoint x: 130, endPoint y: 31, distance: 123.7
click at [134, 31] on div "$764.97 Windsor Family Dental Switch account Windsor Family Dental $764.97 in y…" at bounding box center [542, 266] width 1084 height 535
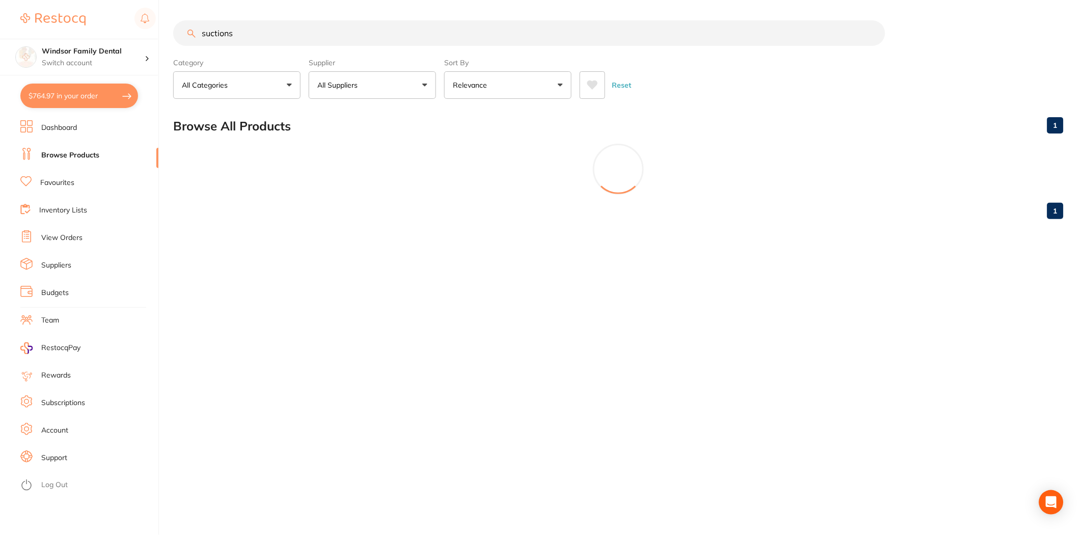
click at [352, 73] on button "All Suppliers" at bounding box center [372, 84] width 127 height 27
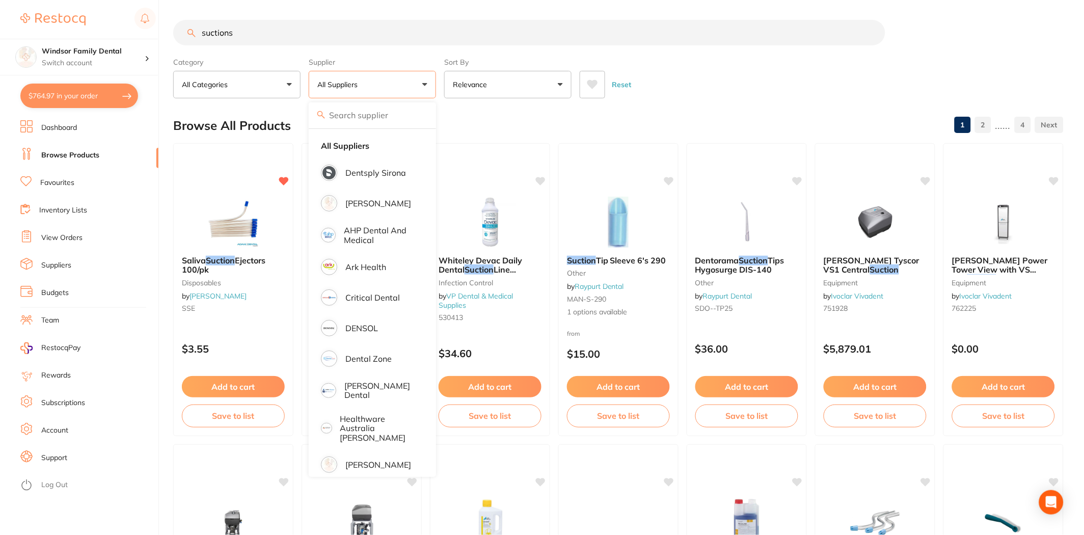
scroll to position [0, 0]
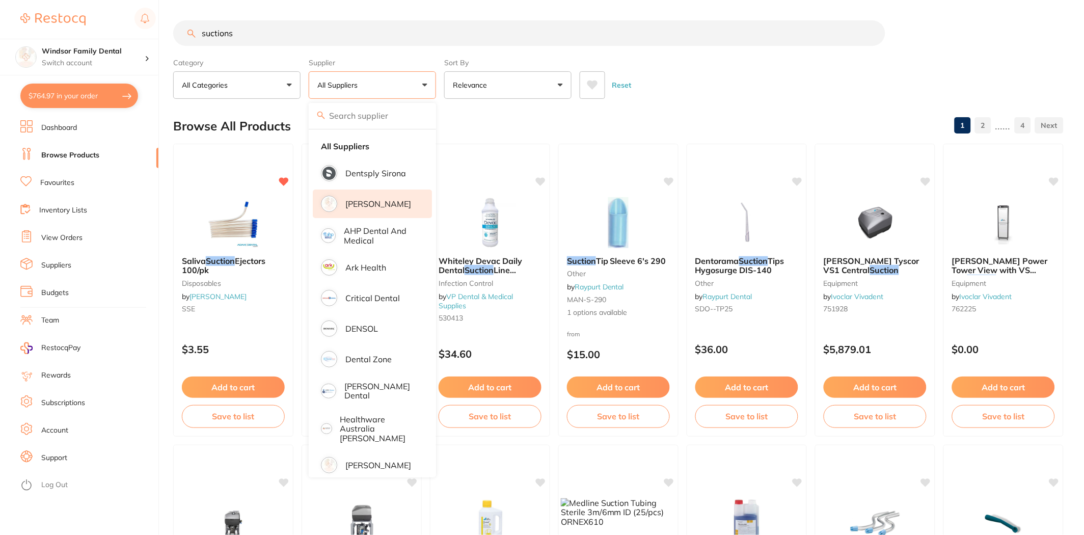
click at [380, 207] on p "[PERSON_NAME]" at bounding box center [378, 203] width 66 height 9
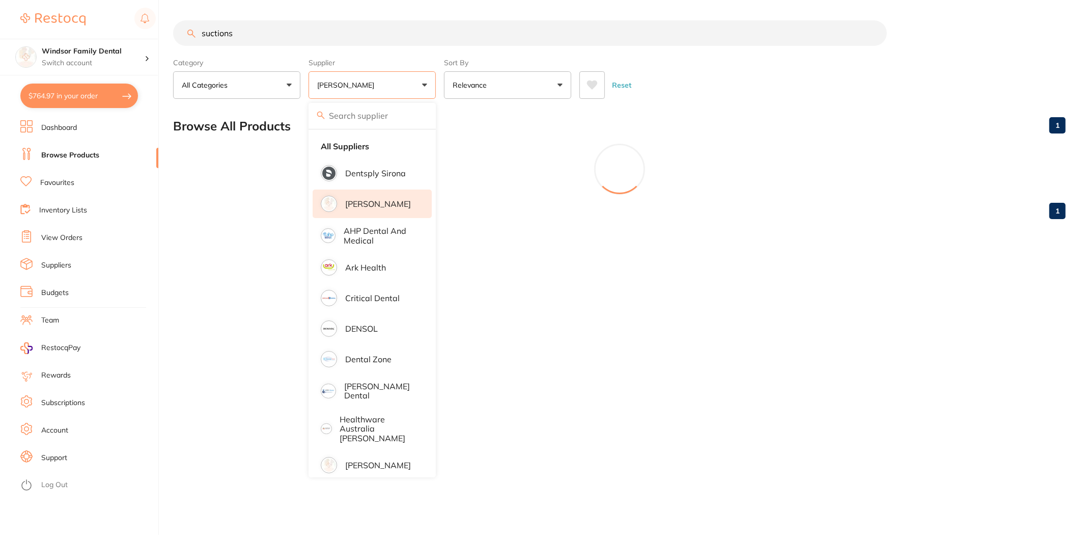
click at [707, 70] on div "Reset" at bounding box center [818, 81] width 478 height 36
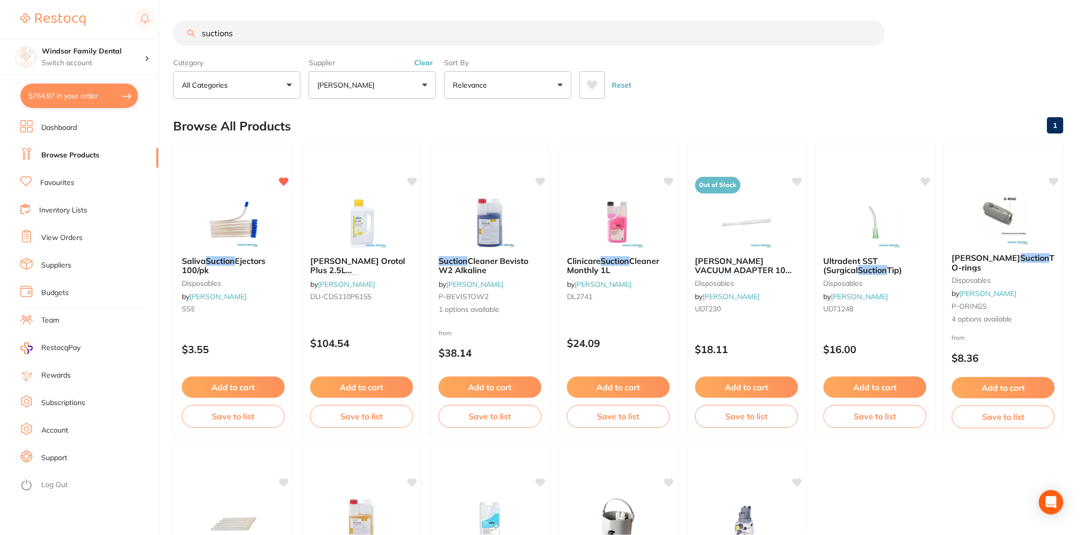
drag, startPoint x: 273, startPoint y: 34, endPoint x: 0, endPoint y: 18, distance: 273.4
click at [0, 18] on div "$764.97 Windsor Family Dental Switch account Windsor Family Dental $764.97 in y…" at bounding box center [542, 267] width 1084 height 535
click at [591, 86] on icon at bounding box center [592, 84] width 11 height 9
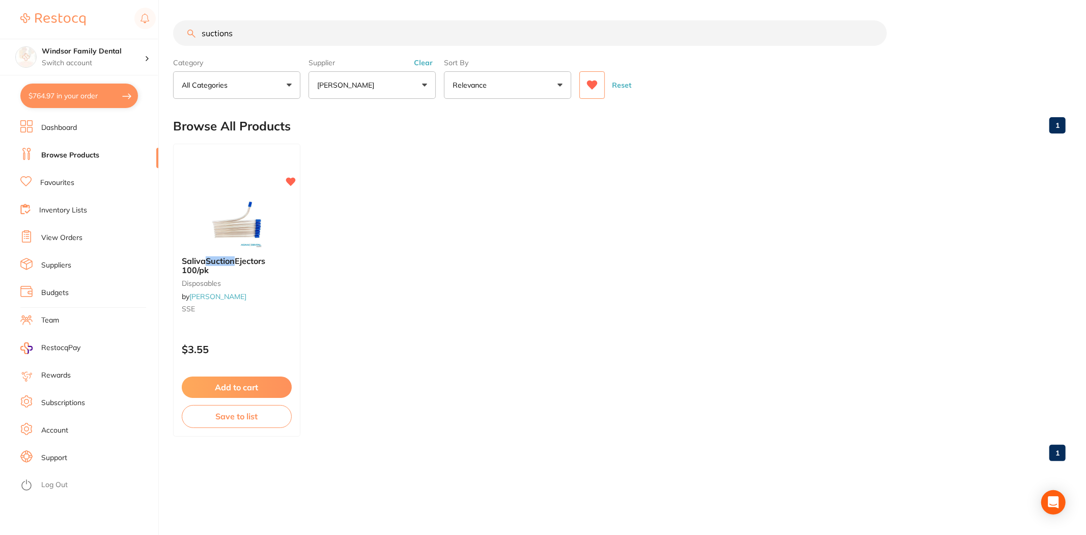
click at [413, 86] on button "[PERSON_NAME]" at bounding box center [372, 84] width 127 height 27
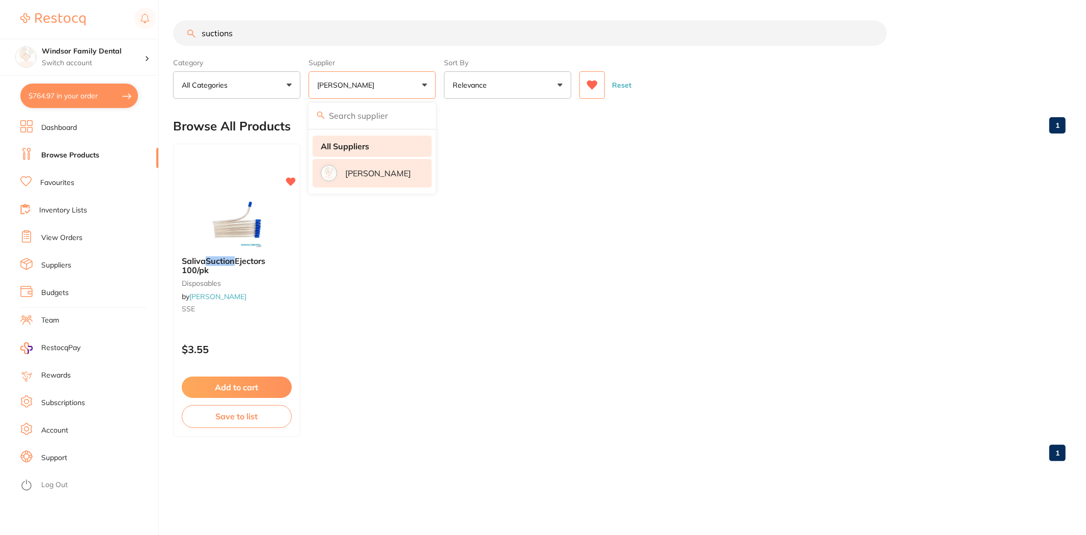
click at [357, 143] on strong "All Suppliers" at bounding box center [345, 146] width 48 height 9
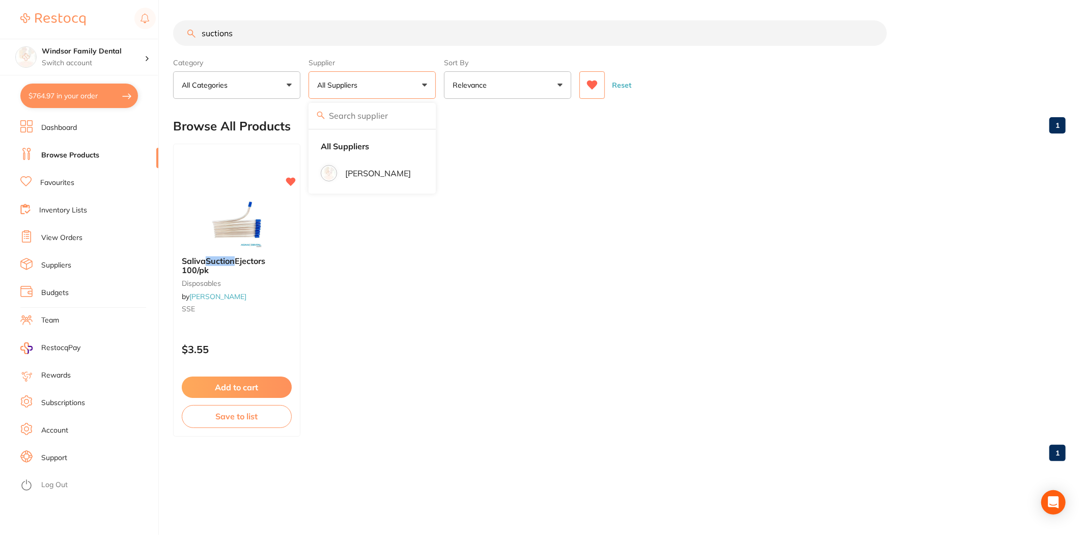
drag, startPoint x: 369, startPoint y: 22, endPoint x: 660, endPoint y: 74, distance: 295.4
click at [370, 22] on input "suctions" at bounding box center [530, 32] width 714 height 25
drag, startPoint x: 296, startPoint y: 22, endPoint x: 0, endPoint y: 10, distance: 296.1
click at [0, 10] on div "$764.97 Windsor Family Dental Switch account Windsor Family Dental $764.97 in y…" at bounding box center [543, 267] width 1086 height 535
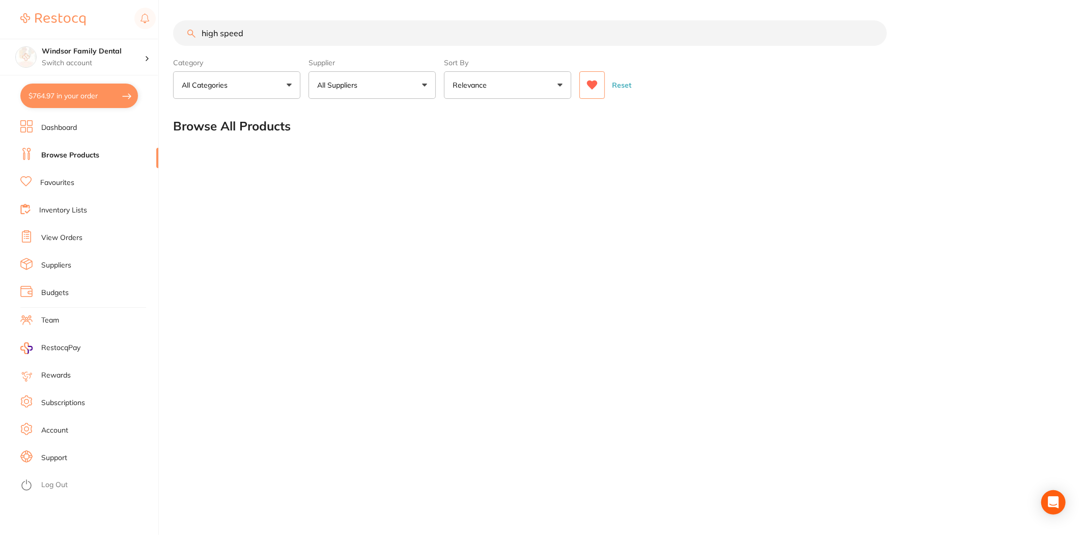
click at [493, 77] on button "Relevance" at bounding box center [507, 84] width 127 height 27
click at [373, 18] on main "high speed Category All Categories All Categories No categories found Clear Cat…" at bounding box center [629, 82] width 913 height 164
click at [594, 82] on icon at bounding box center [592, 84] width 11 height 9
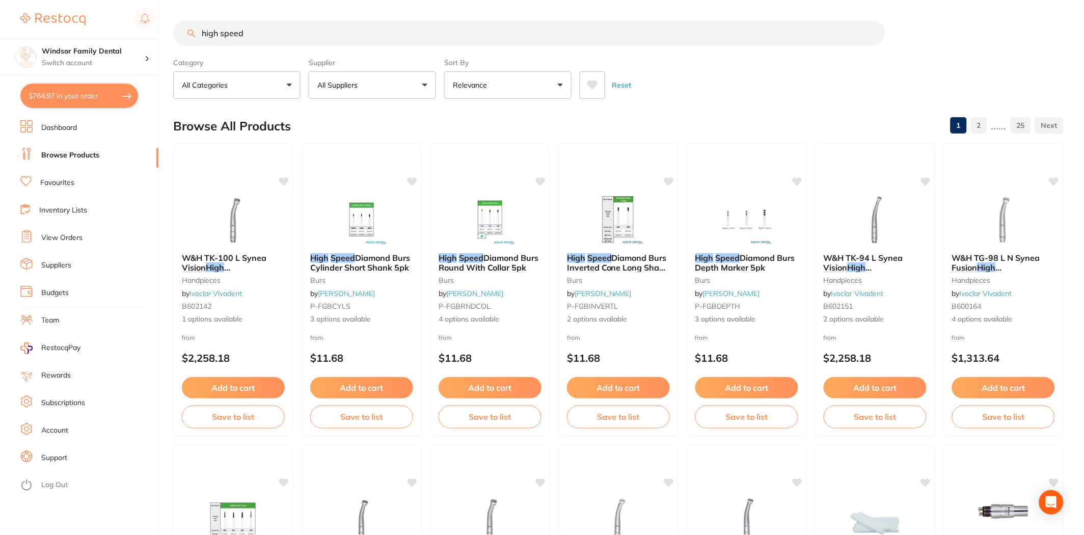
click at [456, 35] on input "high speed" at bounding box center [529, 32] width 712 height 25
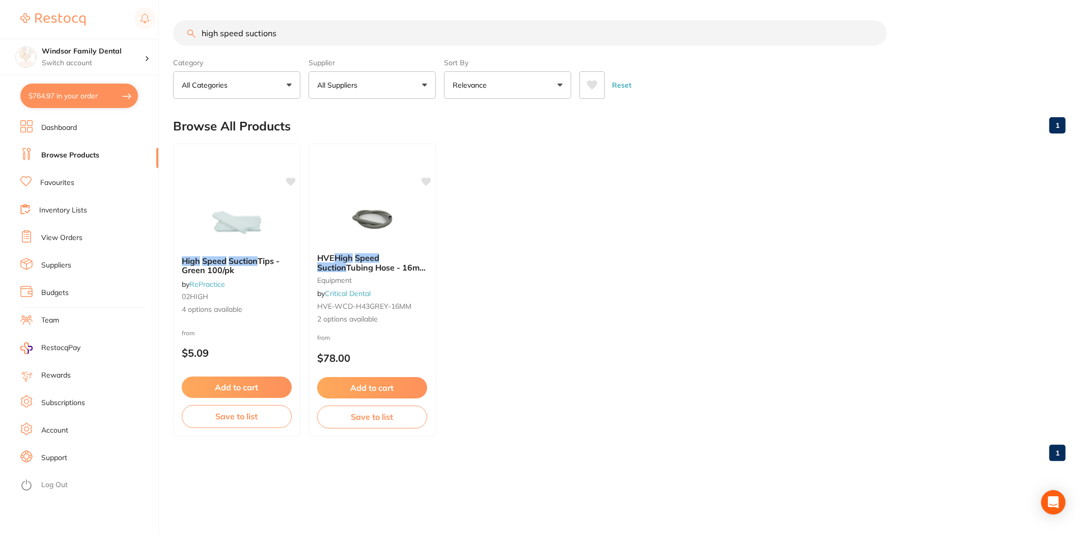
drag, startPoint x: 245, startPoint y: 27, endPoint x: 70, endPoint y: 30, distance: 175.2
click at [75, 32] on div "$764.97 Windsor Family Dental Switch account Windsor Family Dental $764.97 in y…" at bounding box center [543, 267] width 1086 height 535
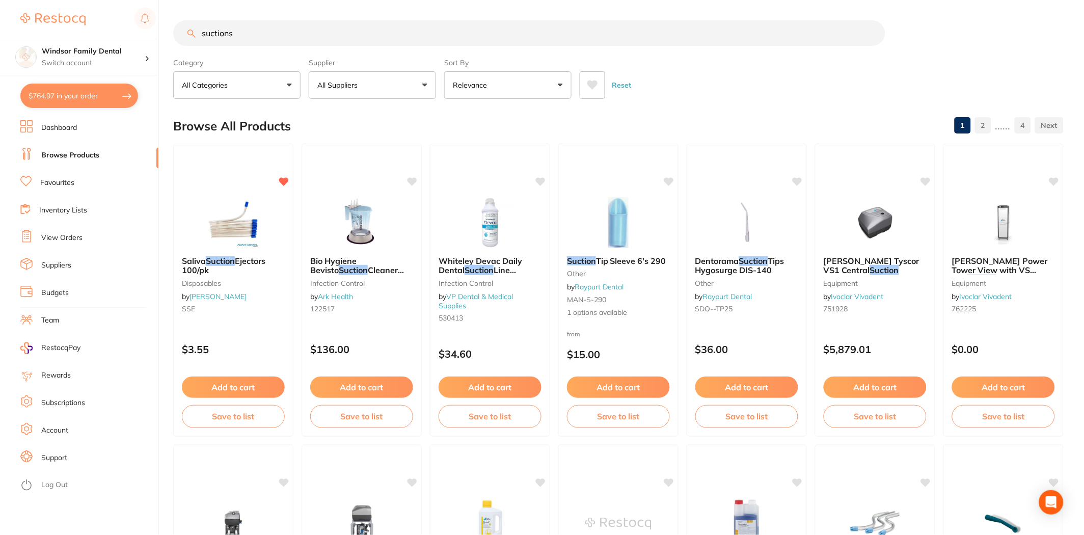
drag, startPoint x: 258, startPoint y: 26, endPoint x: 1, endPoint y: 0, distance: 258.4
click at [1, 0] on div "$764.97 Windsor Family Dental Switch account Windsor Family Dental $764.97 in y…" at bounding box center [542, 267] width 1084 height 535
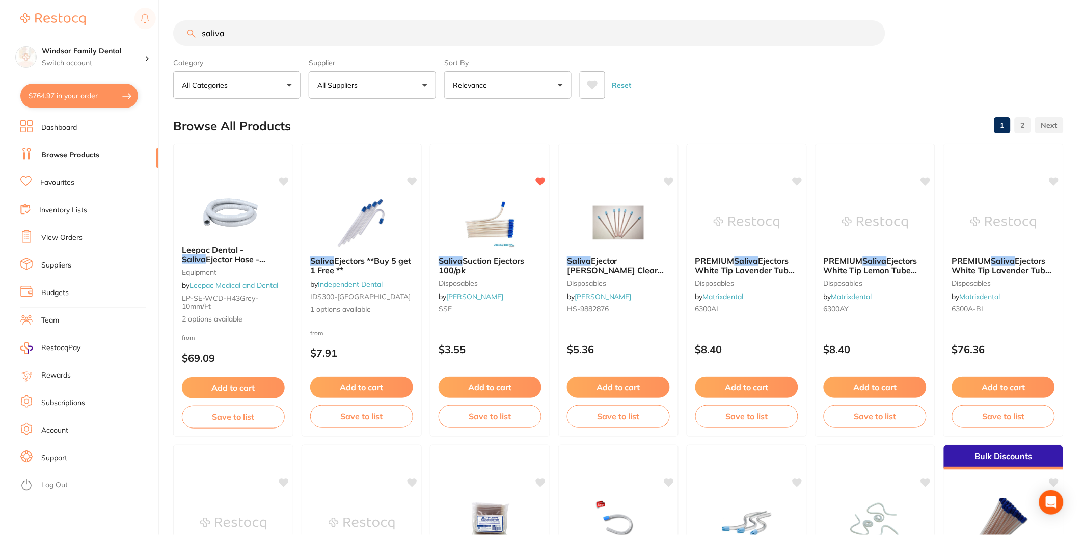
click at [357, 95] on button "All Suppliers" at bounding box center [372, 84] width 127 height 27
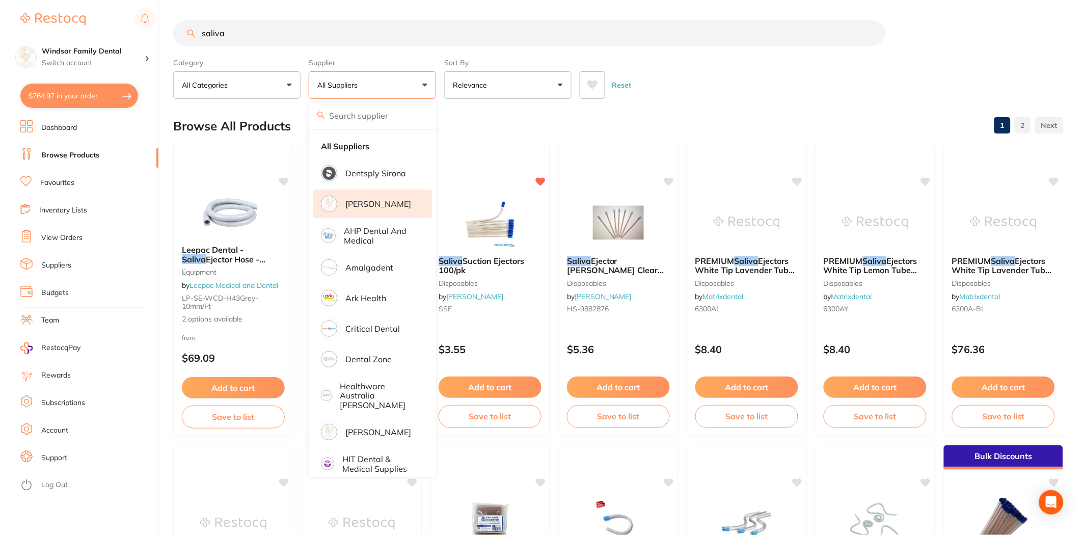
click at [349, 203] on p "[PERSON_NAME]" at bounding box center [378, 203] width 66 height 9
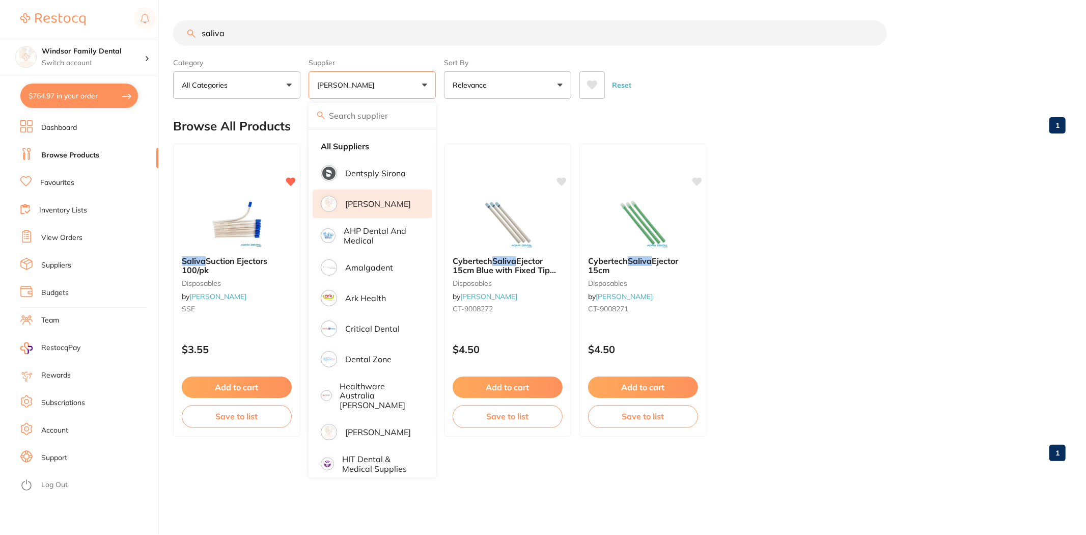
click at [647, 109] on div "Browse All Products 1" at bounding box center [619, 126] width 893 height 34
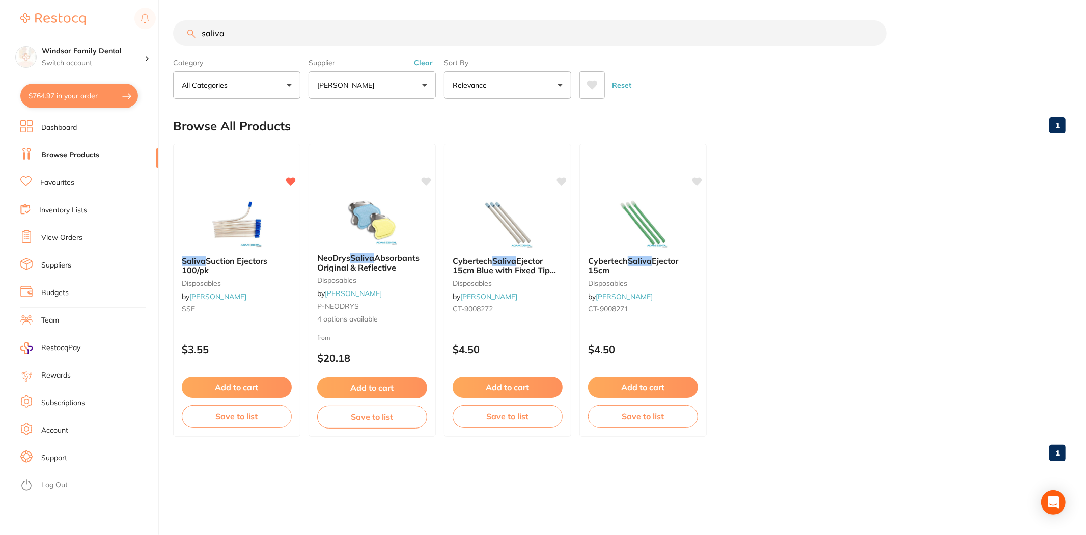
click at [257, 28] on input "saliva" at bounding box center [530, 32] width 714 height 25
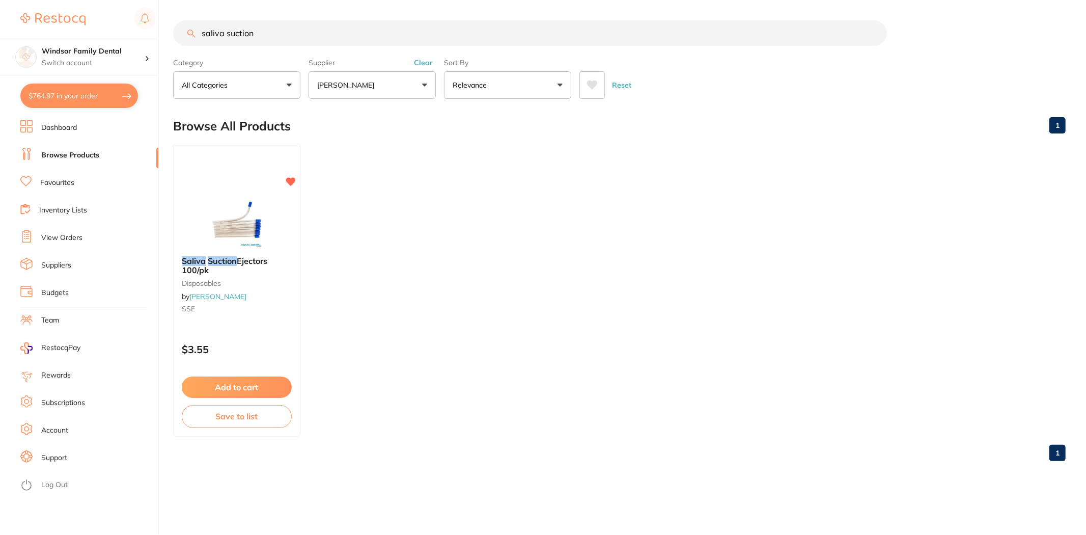
click at [363, 101] on main "saliva suction Category All Categories All Categories disposables Clear Categor…" at bounding box center [629, 244] width 913 height 489
click at [367, 99] on button "[PERSON_NAME]" at bounding box center [372, 84] width 127 height 27
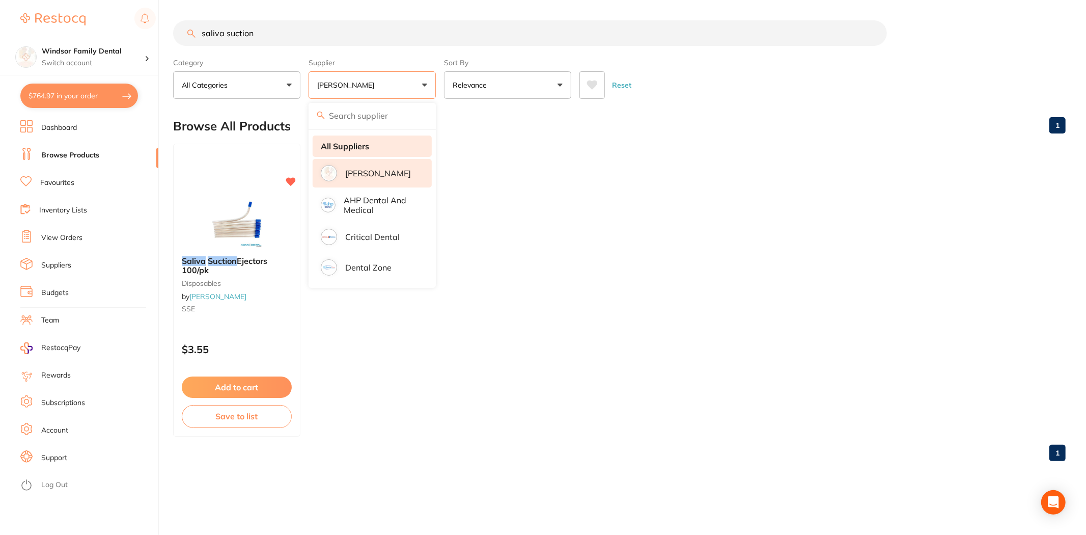
click at [365, 149] on strong "All Suppliers" at bounding box center [345, 146] width 48 height 9
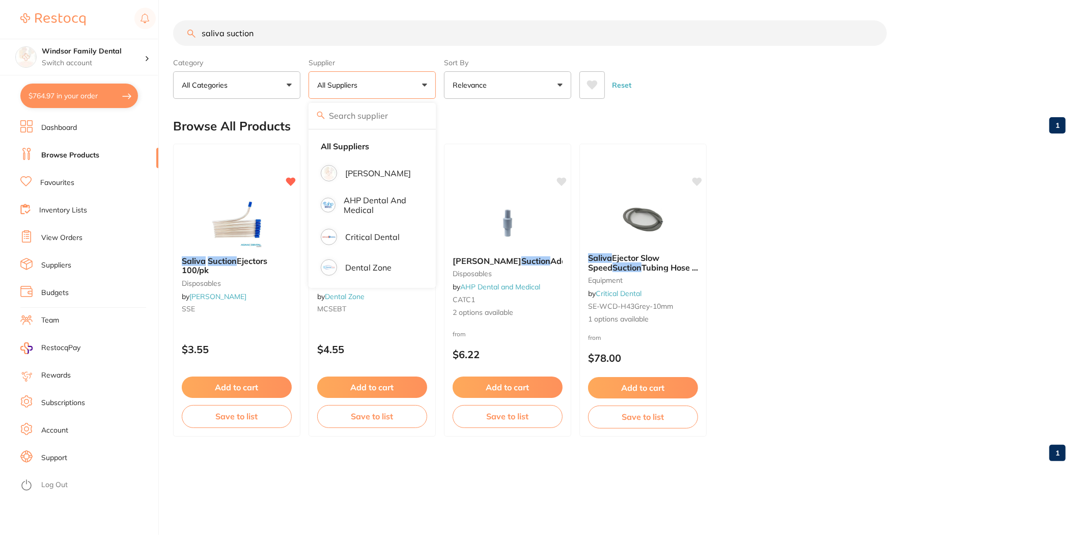
click at [787, 26] on input "saliva suction" at bounding box center [530, 32] width 714 height 25
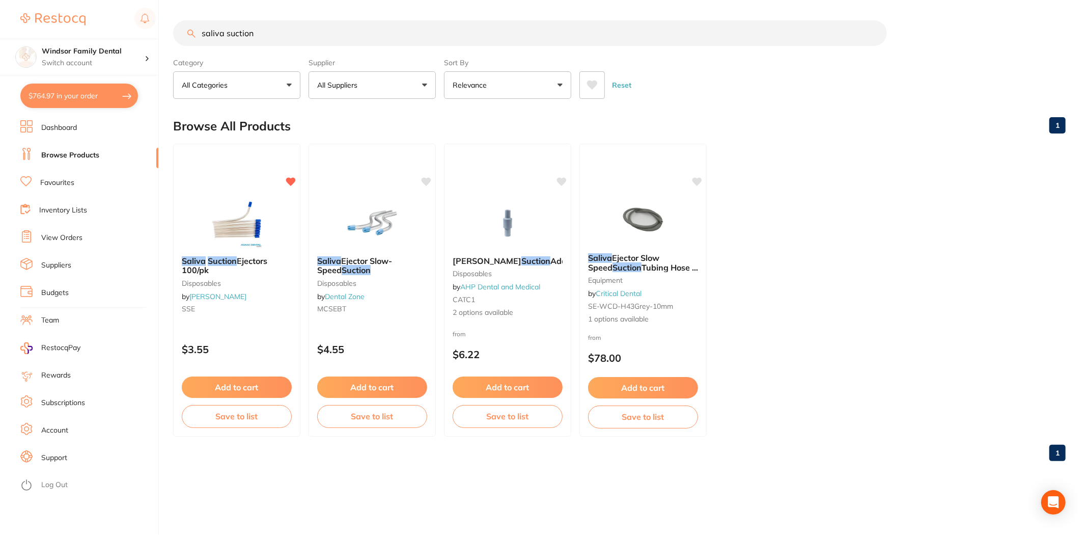
drag, startPoint x: 279, startPoint y: 36, endPoint x: 227, endPoint y: 51, distance: 53.6
click at [224, 51] on section "saliva suction Category All Categories All Categories disposables Disposables e…" at bounding box center [619, 59] width 893 height 78
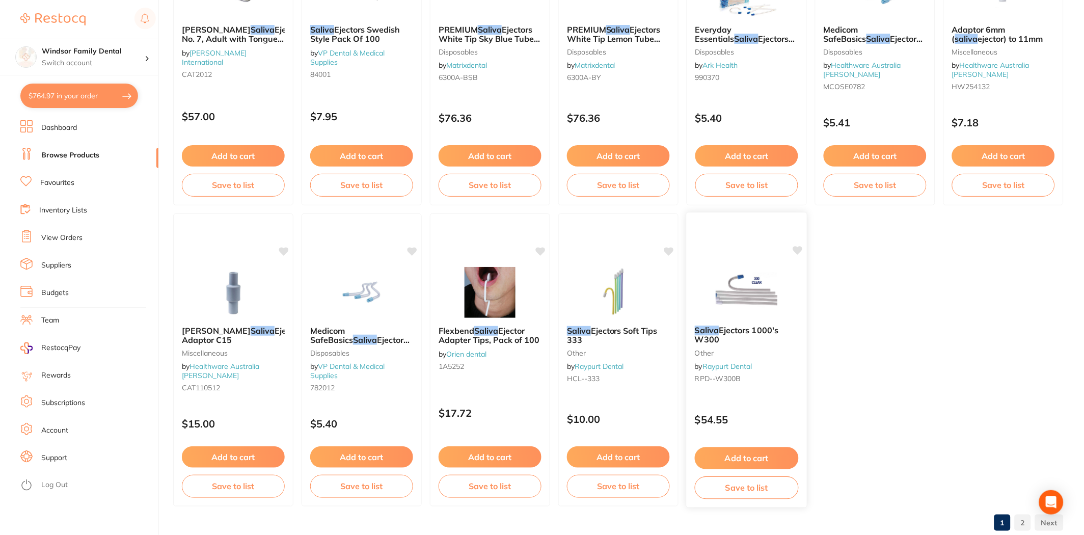
scroll to position [2061, 0]
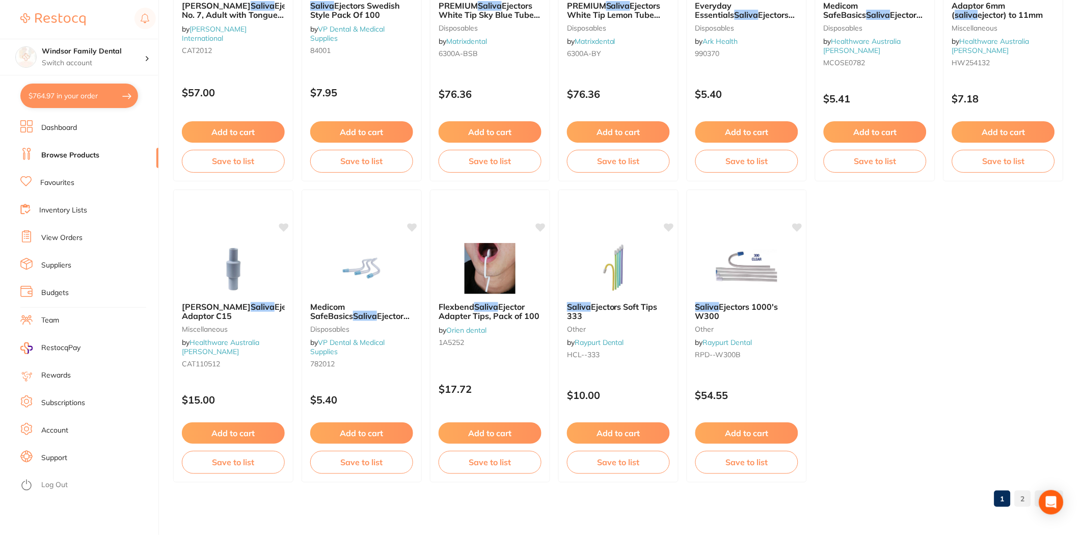
drag, startPoint x: 881, startPoint y: 337, endPoint x: 873, endPoint y: 337, distance: 8.1
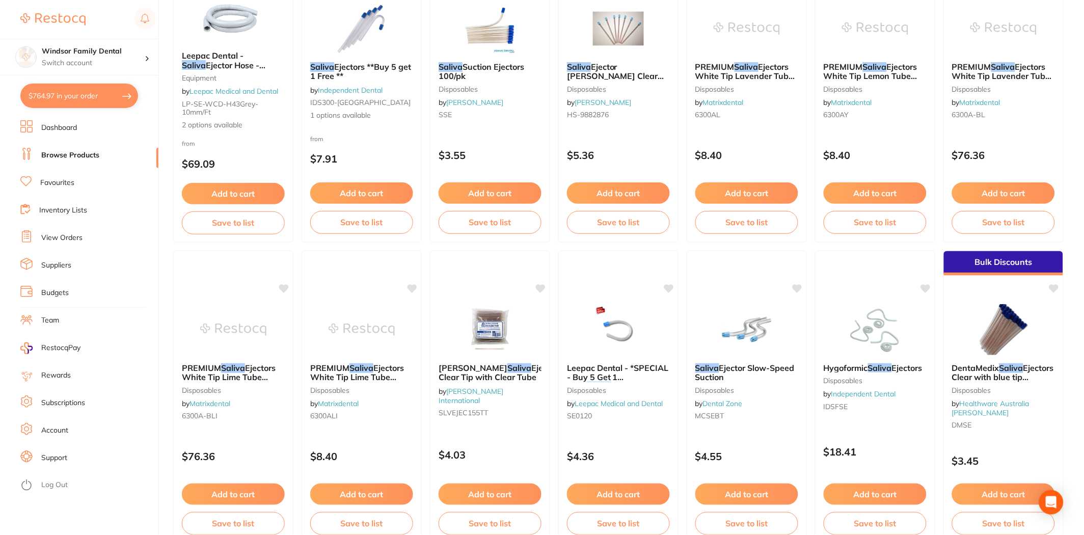
scroll to position [0, 0]
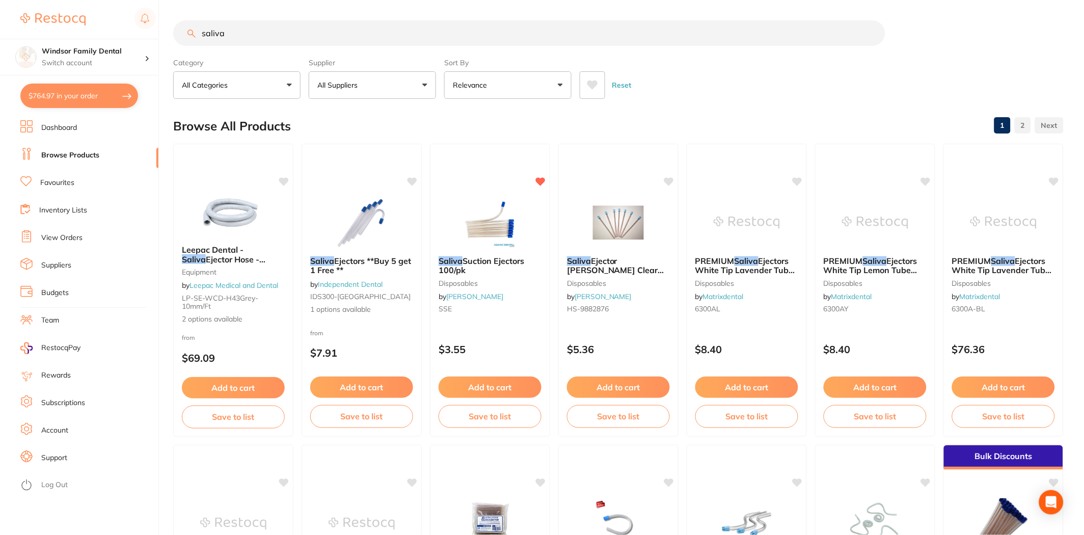
drag, startPoint x: 253, startPoint y: 23, endPoint x: 0, endPoint y: 38, distance: 253.0
click at [0, 38] on div "$764.97 Windsor Family Dental Switch account Windsor Family Dental $764.97 in y…" at bounding box center [542, 267] width 1084 height 535
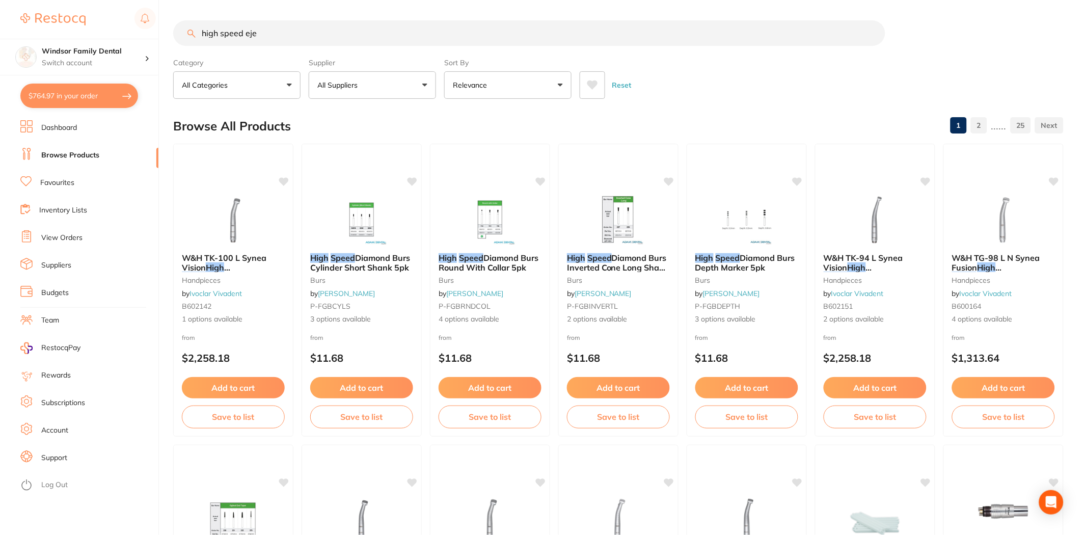
type input "high speed ejec"
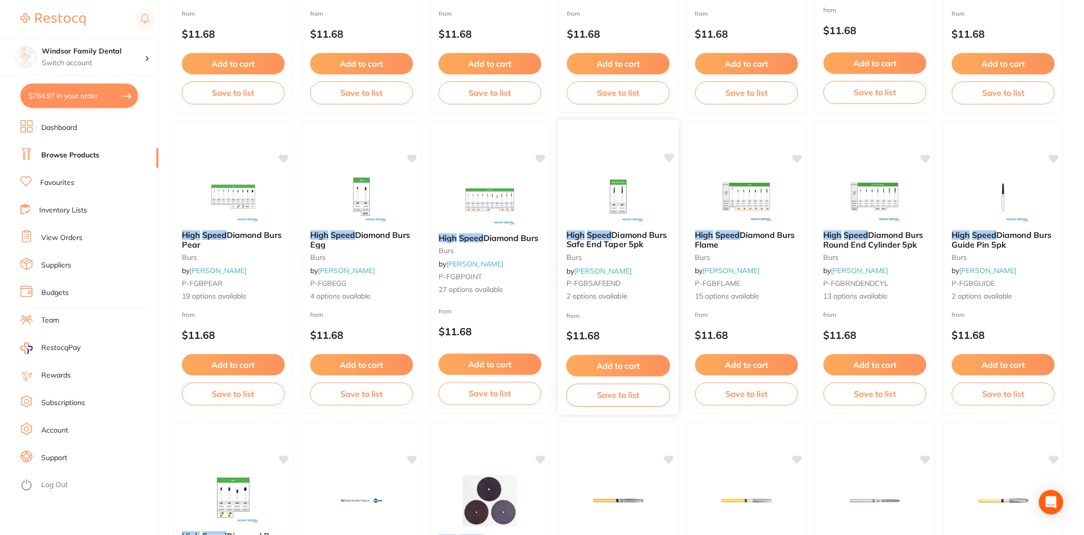
scroll to position [1923, 0]
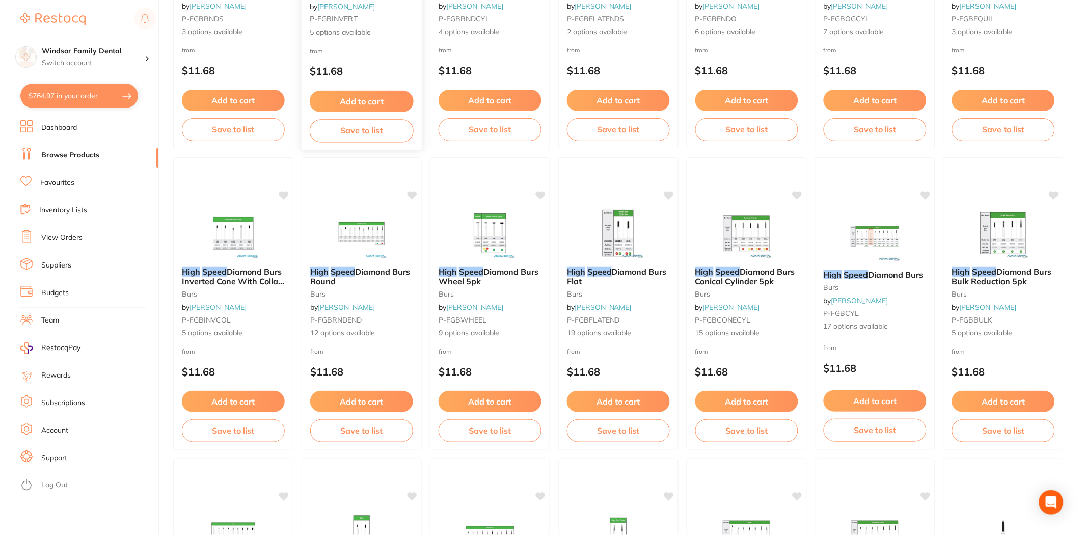
scroll to position [1099, 0]
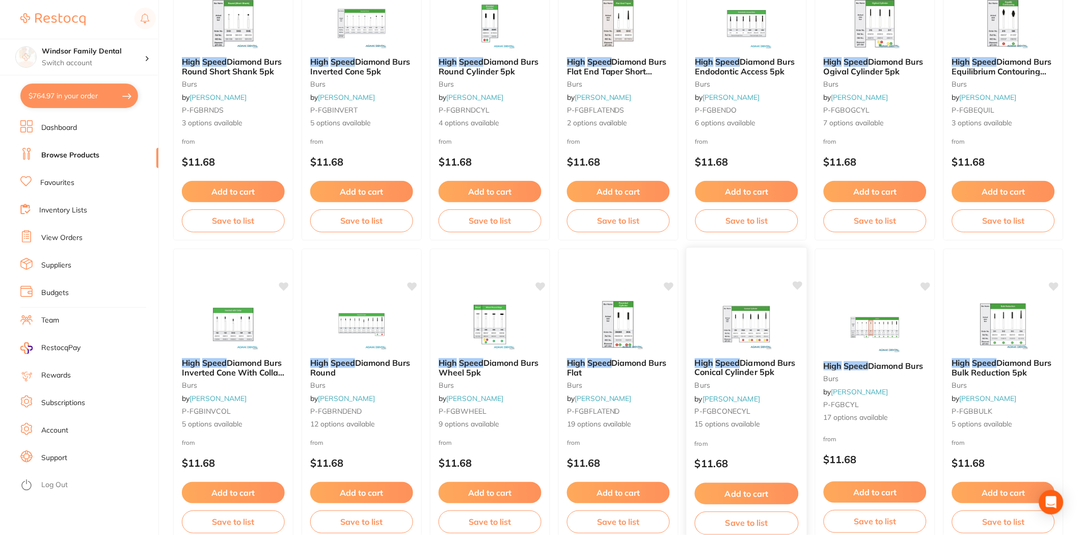
type input "high speed ejec"
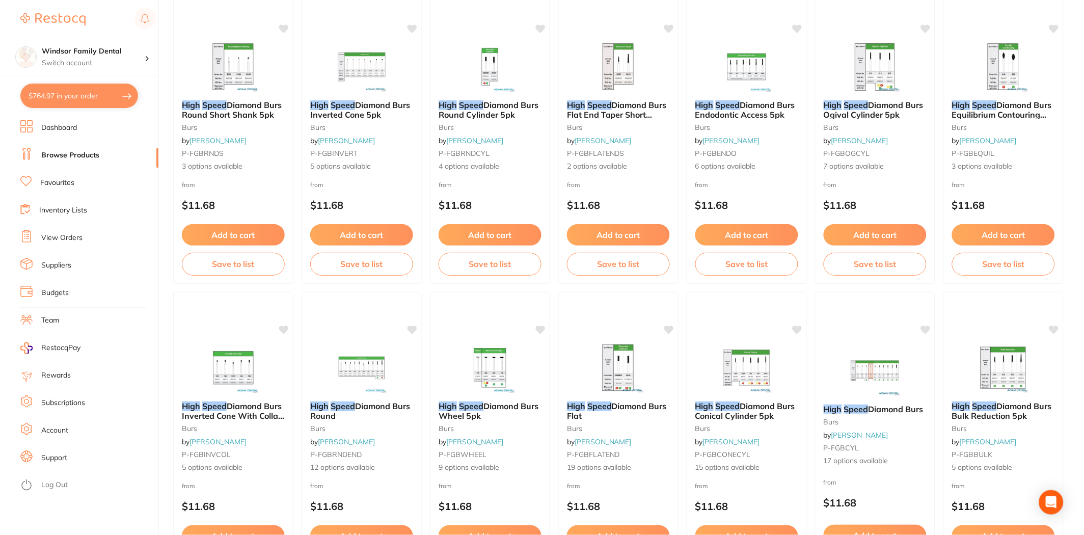
scroll to position [1042, 0]
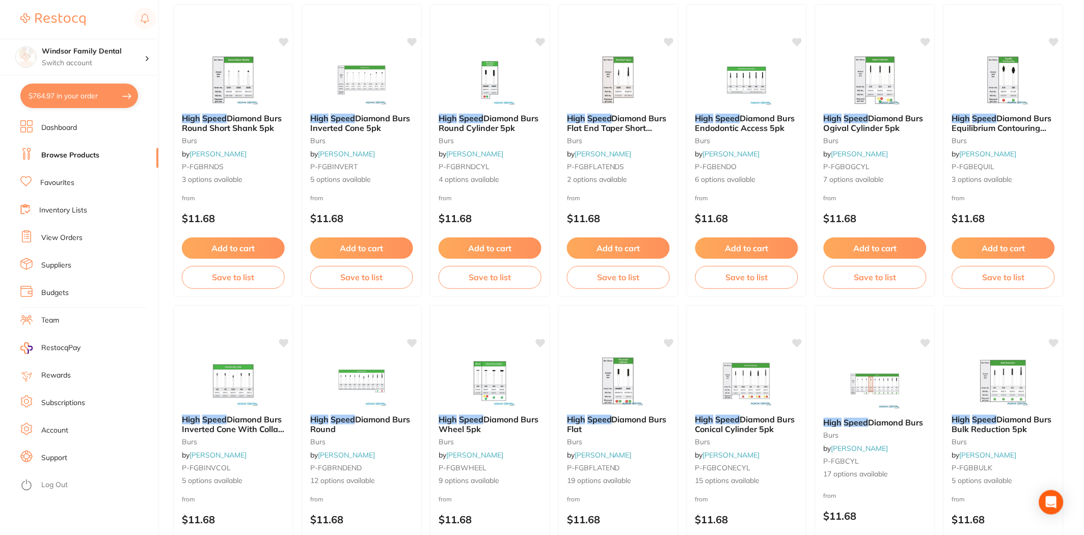
click at [107, 98] on button "$764.97 in your order" at bounding box center [79, 96] width 118 height 24
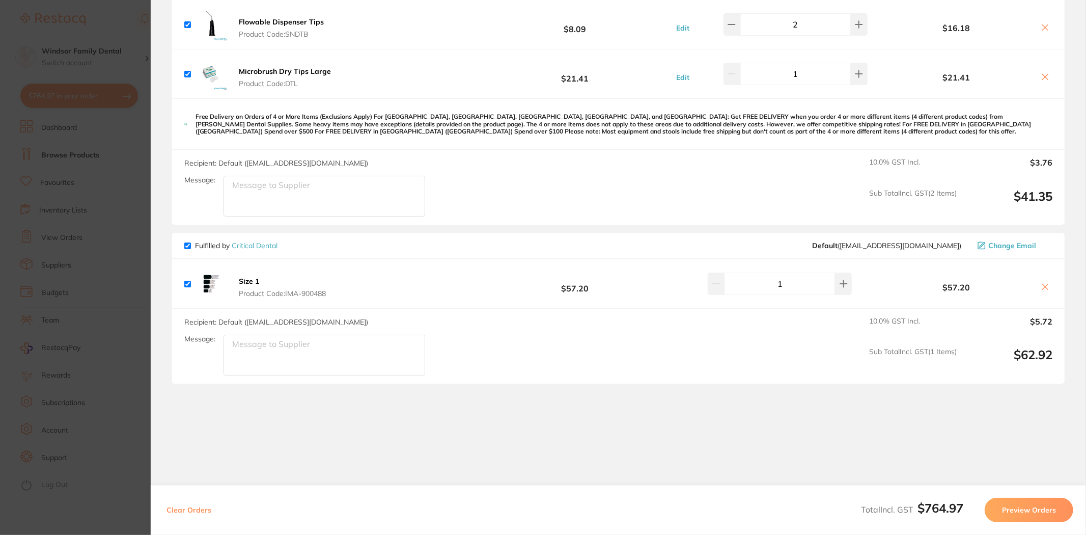
scroll to position [1068, 0]
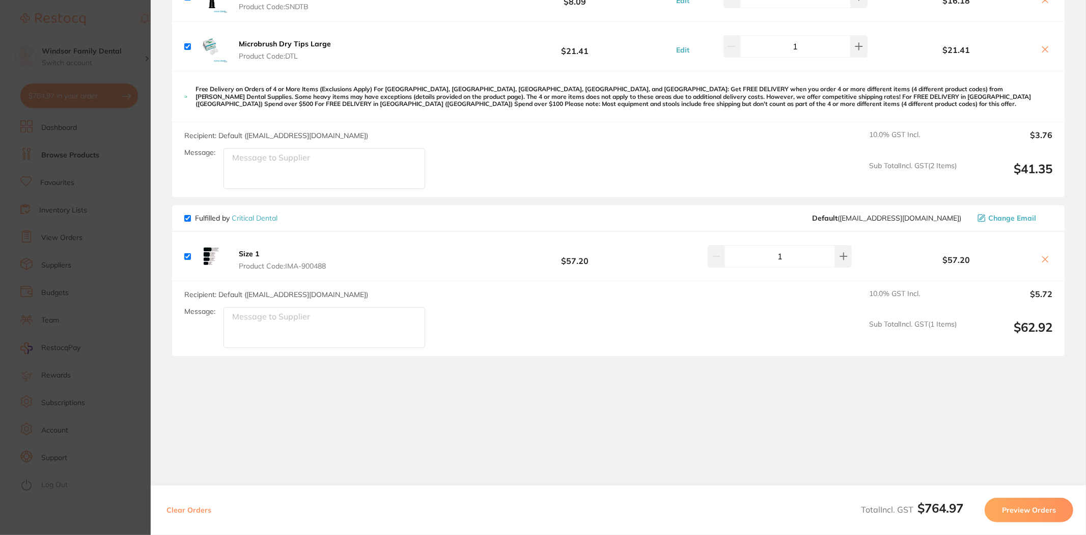
click at [1028, 510] on button "Preview Orders" at bounding box center [1029, 509] width 89 height 24
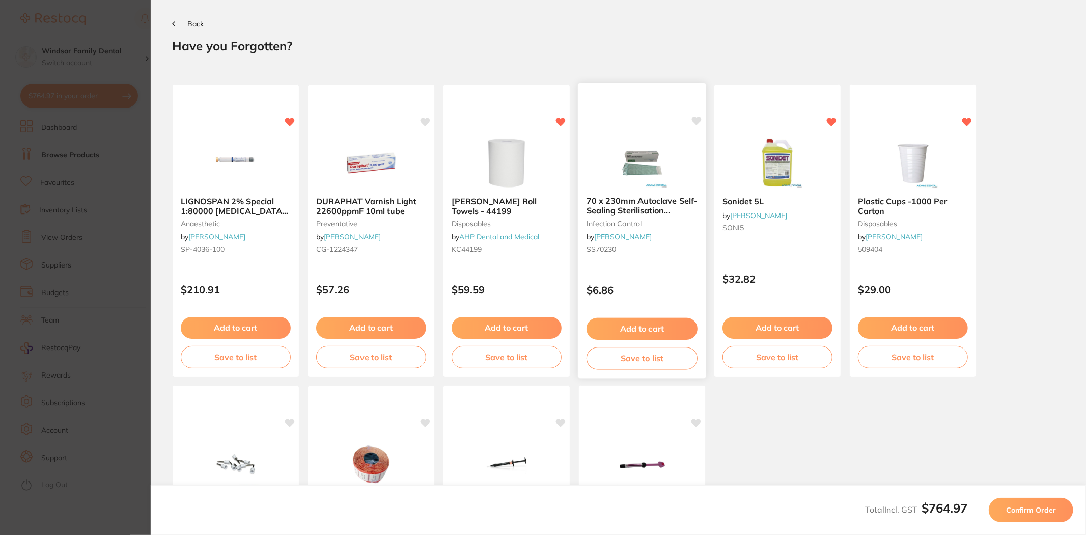
scroll to position [0, 0]
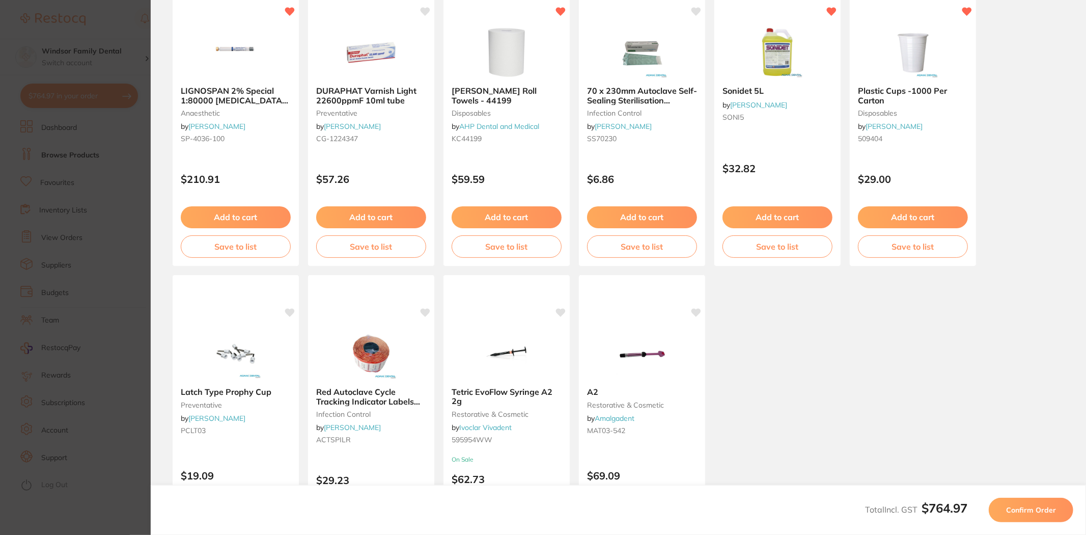
click at [1052, 513] on span "Confirm Order" at bounding box center [1031, 509] width 50 height 9
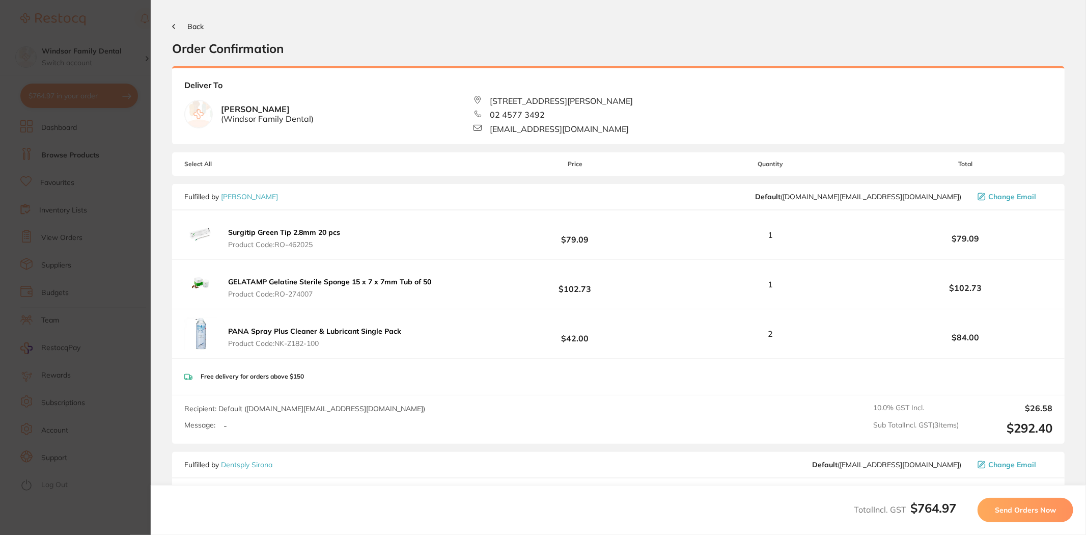
click at [1010, 514] on button "Send Orders Now" at bounding box center [1026, 509] width 96 height 24
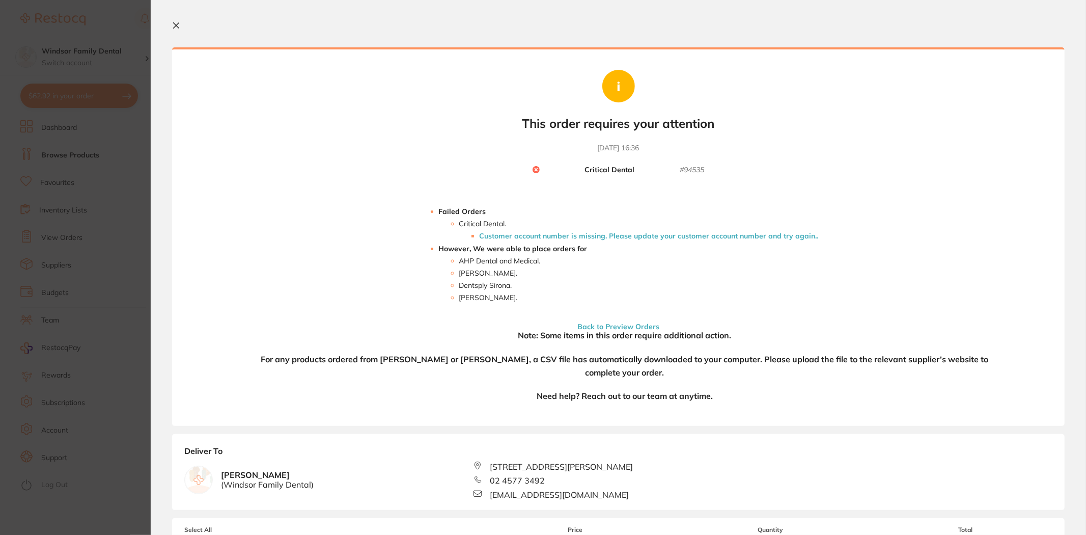
click at [177, 27] on icon at bounding box center [176, 25] width 8 height 8
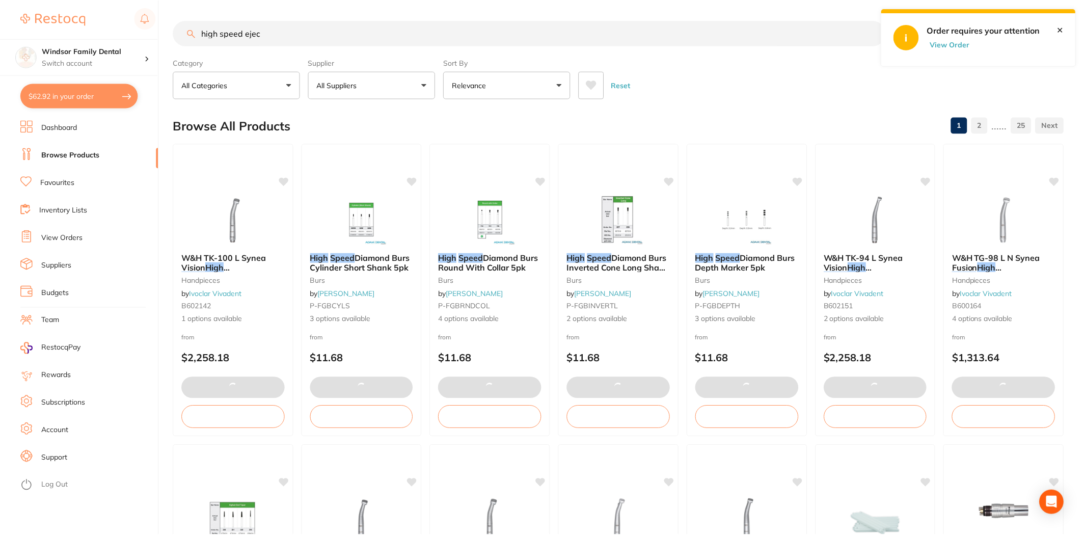
scroll to position [1042, 0]
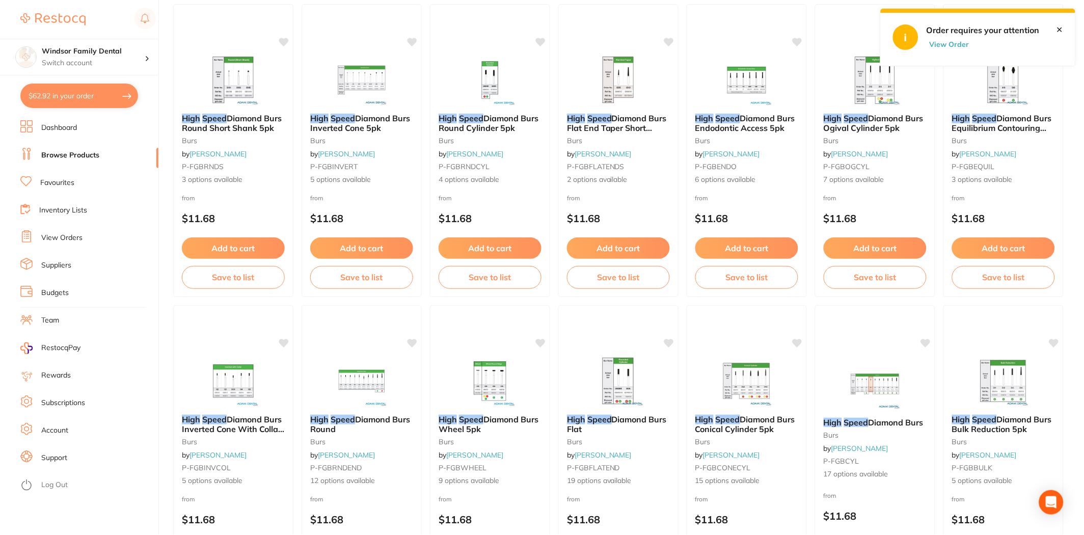
click at [75, 239] on link "View Orders" at bounding box center [61, 238] width 41 height 10
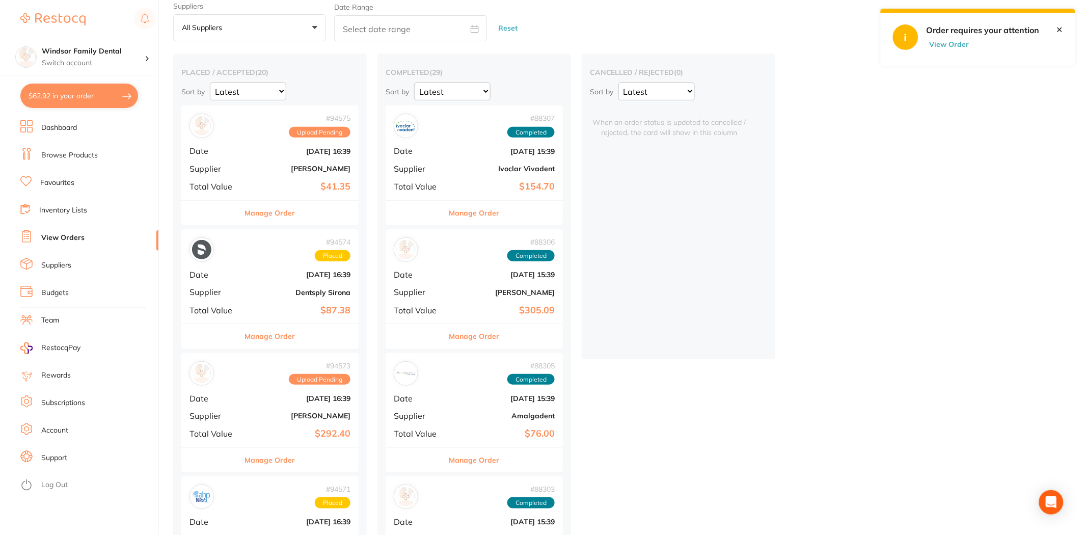
scroll to position [57, 0]
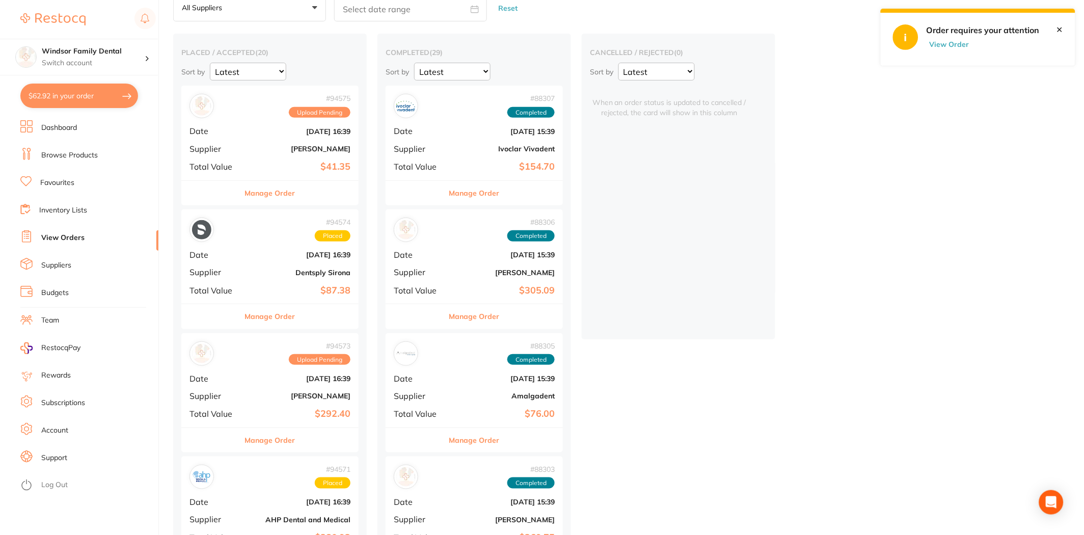
click at [256, 391] on div "# 94573 Upload Pending Date Sept 24 2025, 16:39 Supplier Henry Schein Halas Tot…" at bounding box center [269, 380] width 177 height 94
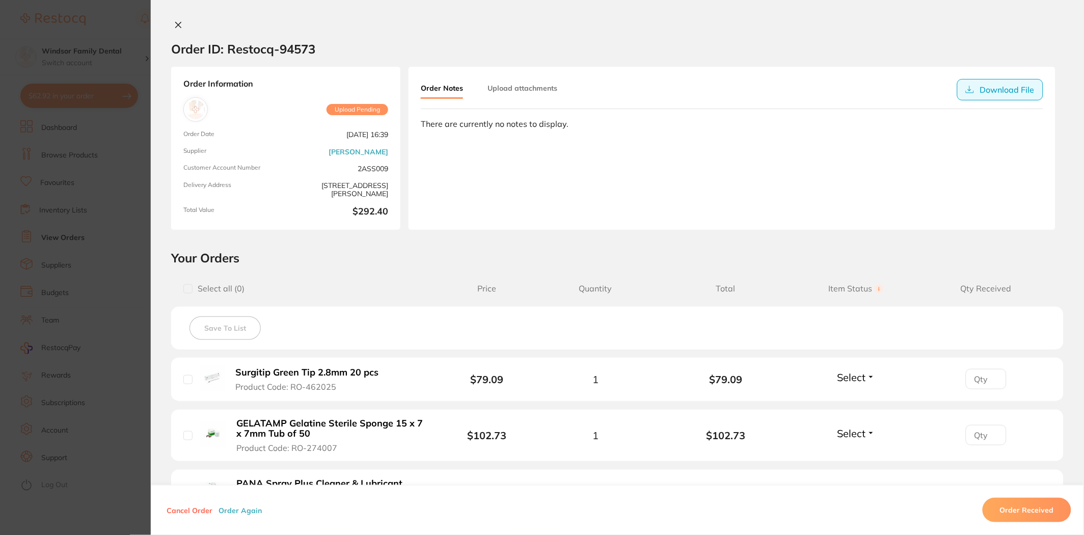
click at [988, 82] on button "Download File" at bounding box center [1000, 89] width 86 height 21
click at [990, 94] on button "Download File" at bounding box center [1000, 89] width 86 height 21
click at [175, 27] on icon at bounding box center [178, 25] width 8 height 8
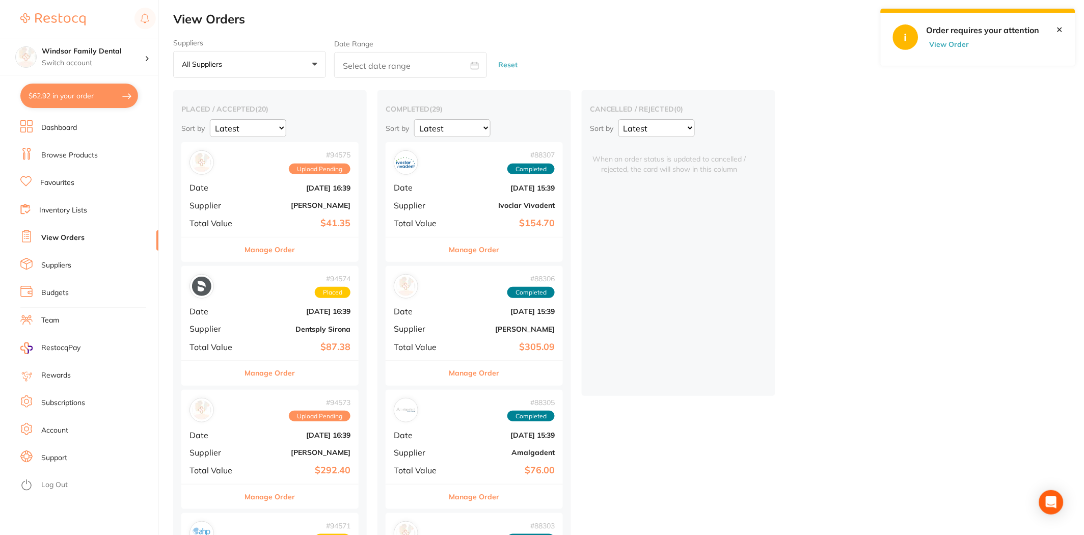
click at [951, 42] on button "View Order" at bounding box center [951, 44] width 51 height 9
checkbox input "true"
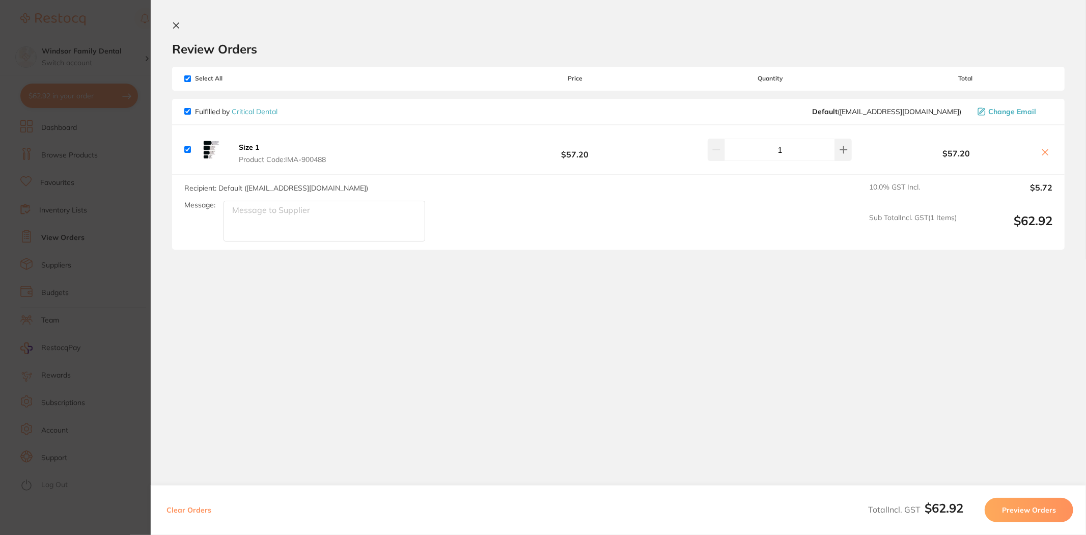
click at [174, 23] on icon at bounding box center [177, 26] width 6 height 6
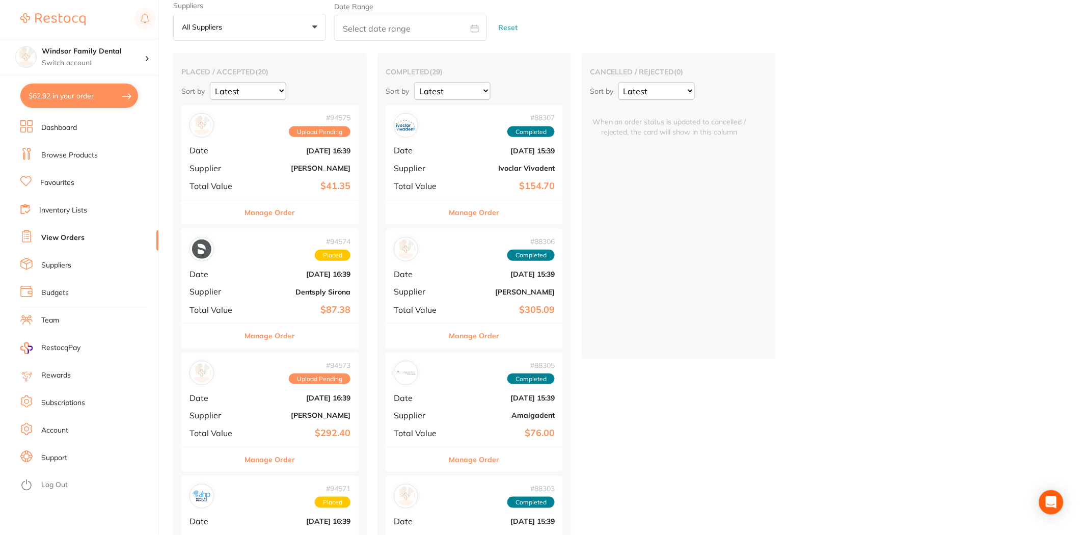
scroll to position [57, 0]
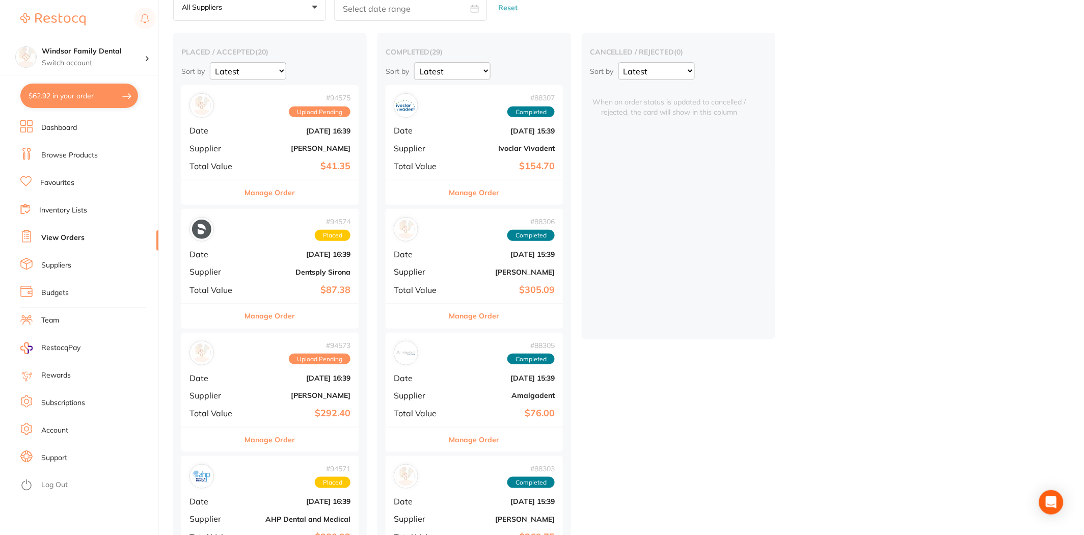
click at [249, 390] on div "# 94573 Upload Pending Date Sept 24 2025, 16:39 Supplier Henry Schein Halas Tot…" at bounding box center [269, 379] width 177 height 94
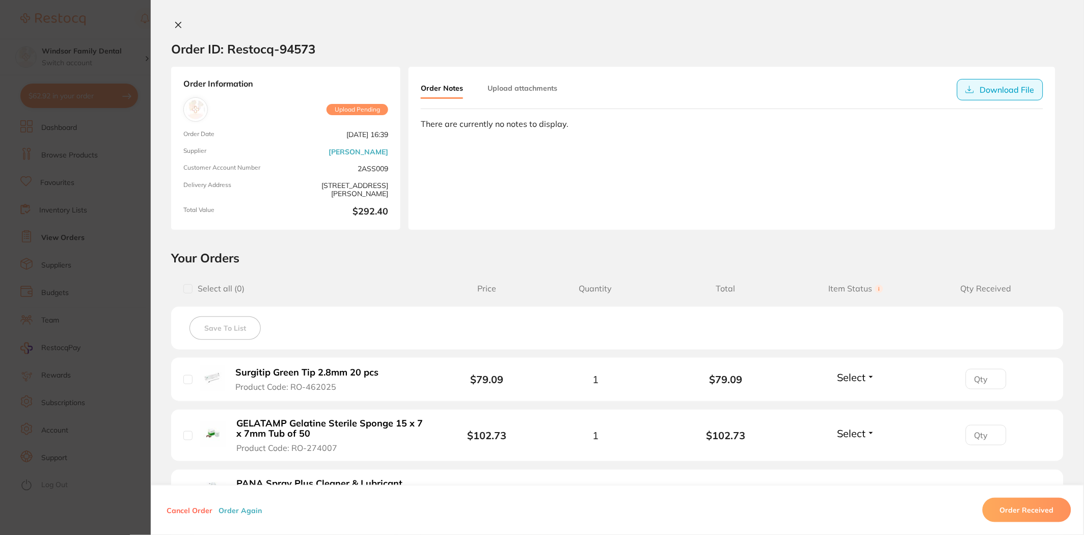
click at [1026, 83] on button "Download File" at bounding box center [1000, 89] width 86 height 21
click at [546, 35] on section "Order ID: Restocq- 94573" at bounding box center [617, 49] width 933 height 36
click at [178, 22] on icon at bounding box center [179, 25] width 6 height 6
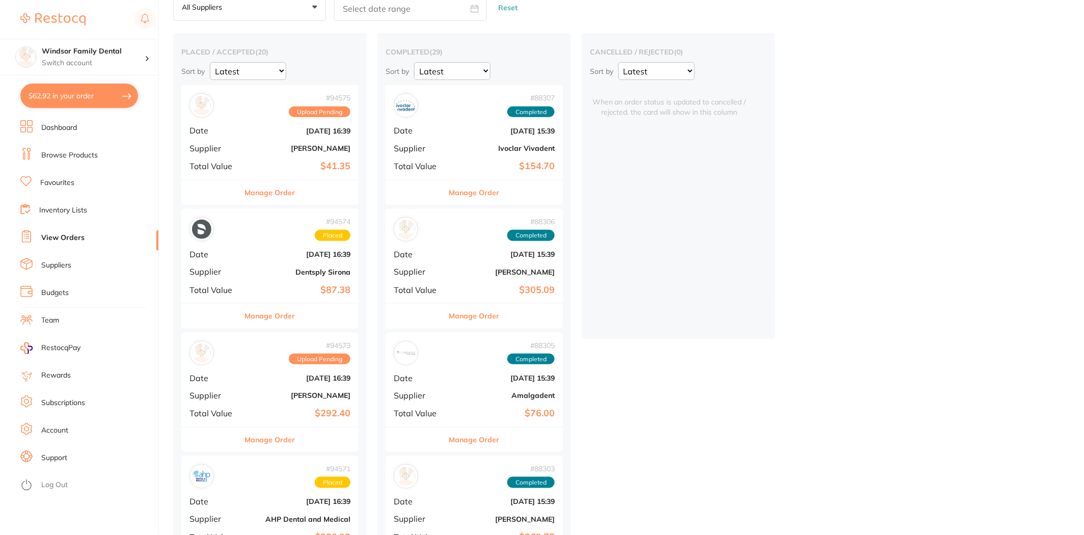
click at [252, 159] on div "# 94575 Upload Pending Date Sept 24 2025, 16:39 Supplier Adam Dental Total Valu…" at bounding box center [269, 132] width 177 height 94
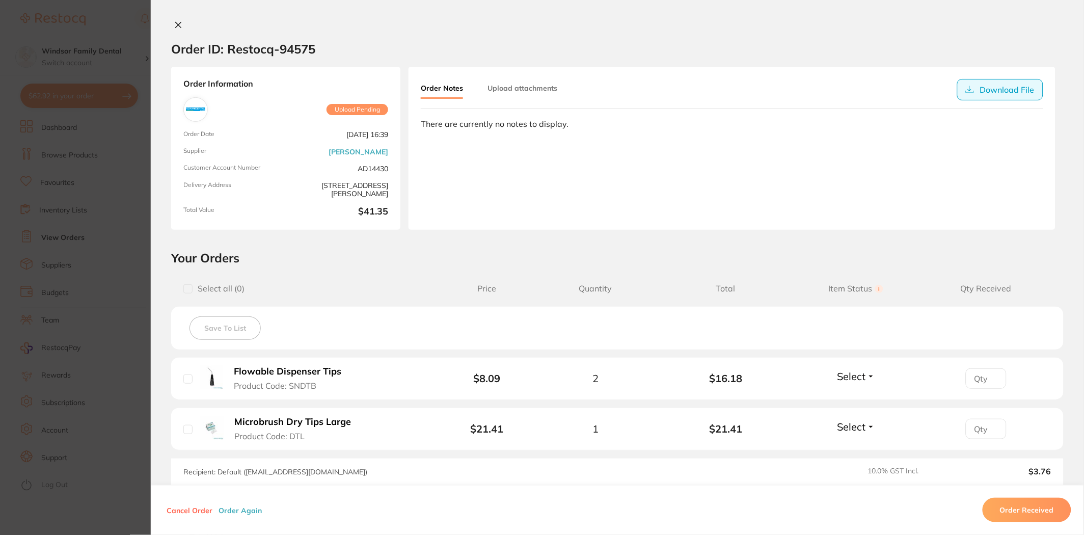
click at [996, 87] on button "Download File" at bounding box center [1000, 89] width 86 height 21
click at [984, 94] on button "Download File" at bounding box center [1000, 89] width 86 height 21
click at [980, 92] on button "Download File" at bounding box center [1000, 89] width 86 height 21
click at [988, 93] on button "Download File" at bounding box center [1000, 89] width 86 height 21
click at [178, 24] on icon at bounding box center [178, 25] width 8 height 8
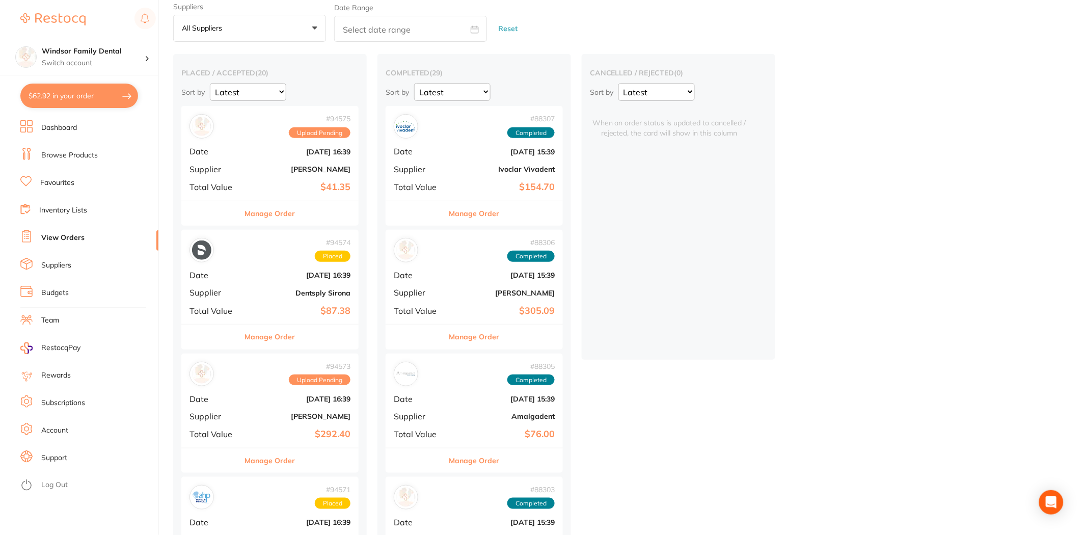
scroll to position [57, 0]
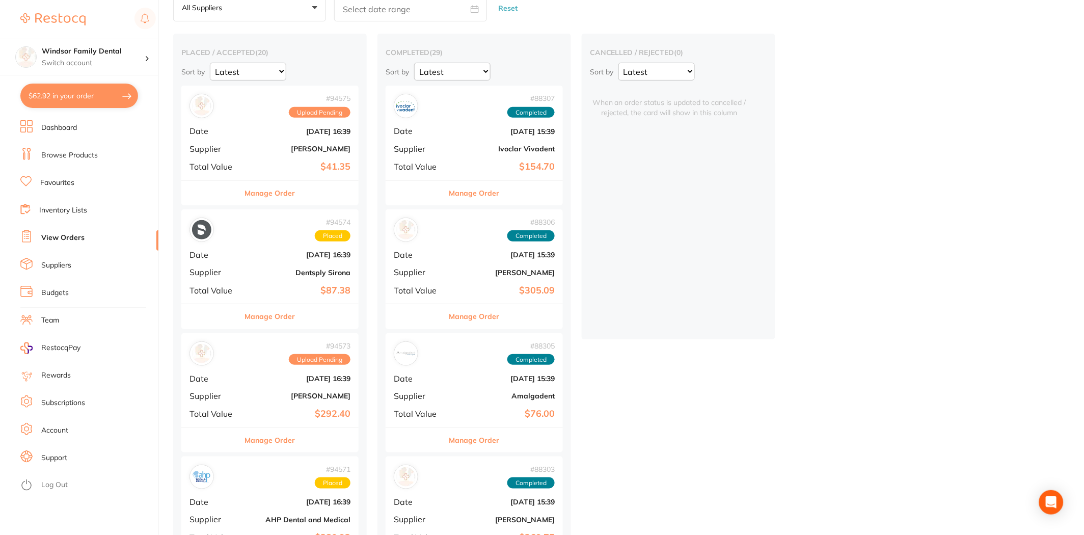
click at [268, 401] on div "# 94573 Upload Pending Date Sept 24 2025, 16:39 Supplier Henry Schein Halas Tot…" at bounding box center [269, 380] width 177 height 94
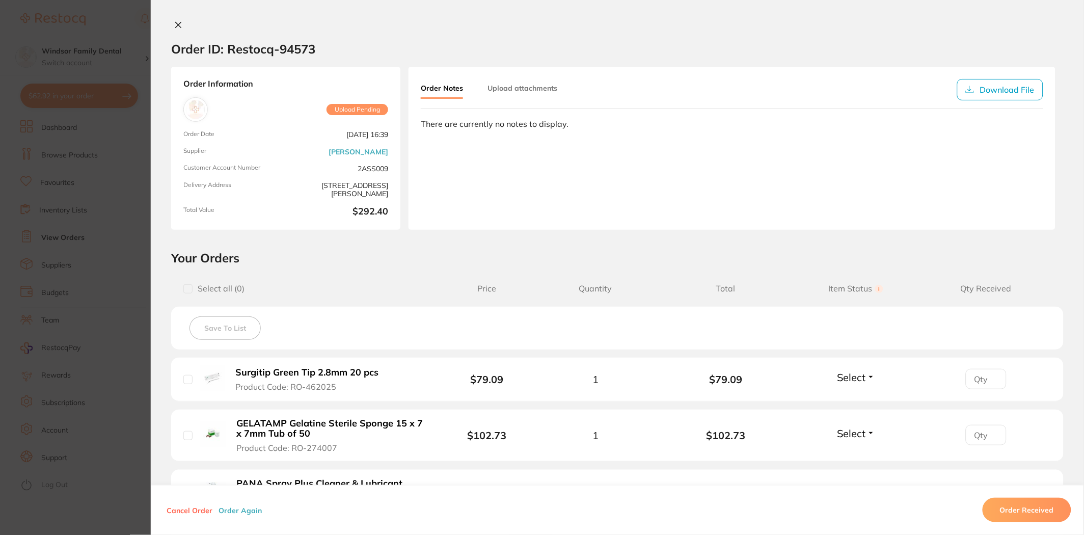
click at [177, 27] on icon at bounding box center [179, 25] width 6 height 6
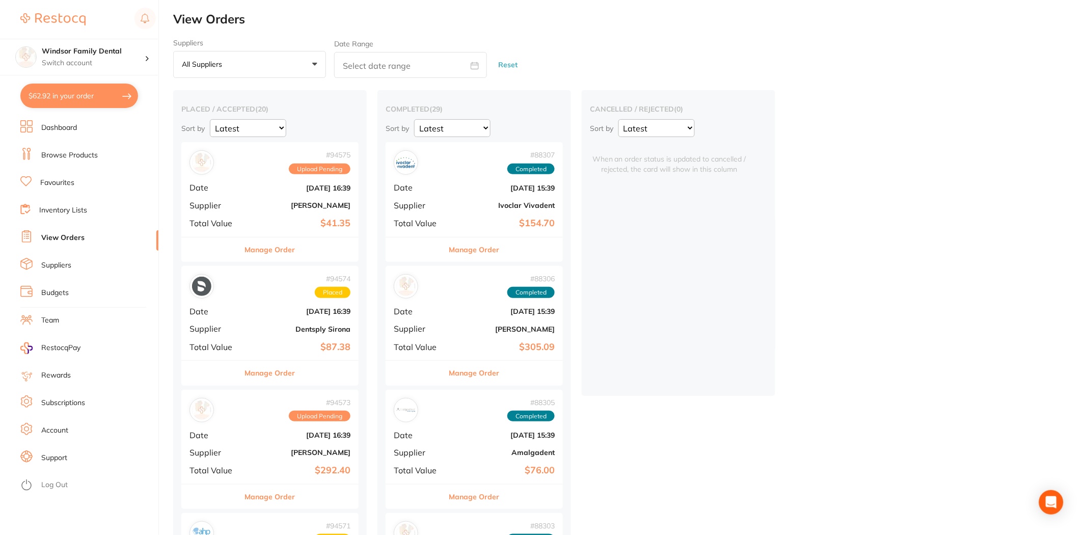
click at [57, 97] on button "$62.92 in your order" at bounding box center [79, 96] width 118 height 24
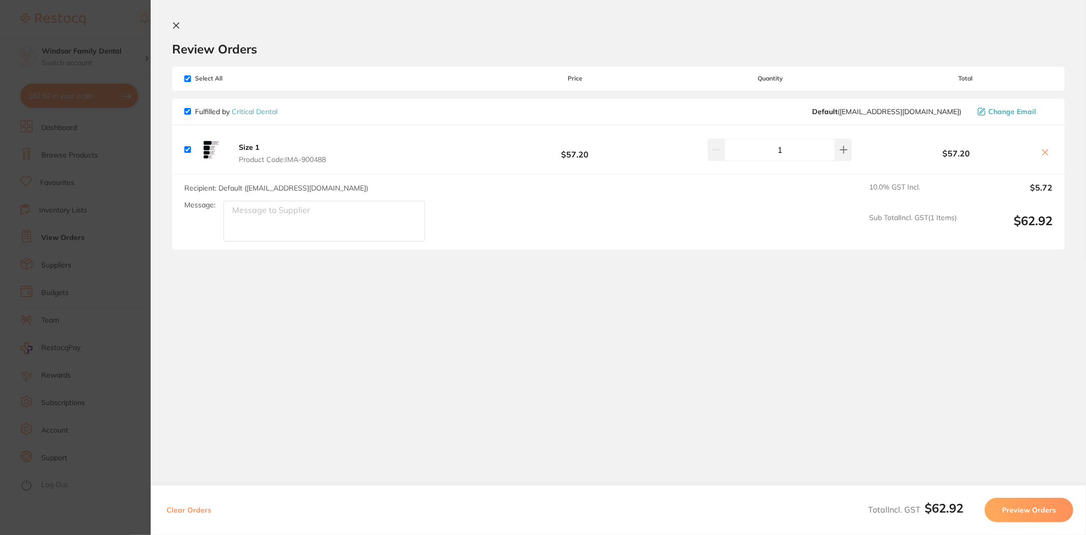
click at [133, 174] on section "Update RRP Set your pre negotiated price for this item. Item Agreed RRP (excl. …" at bounding box center [543, 267] width 1086 height 535
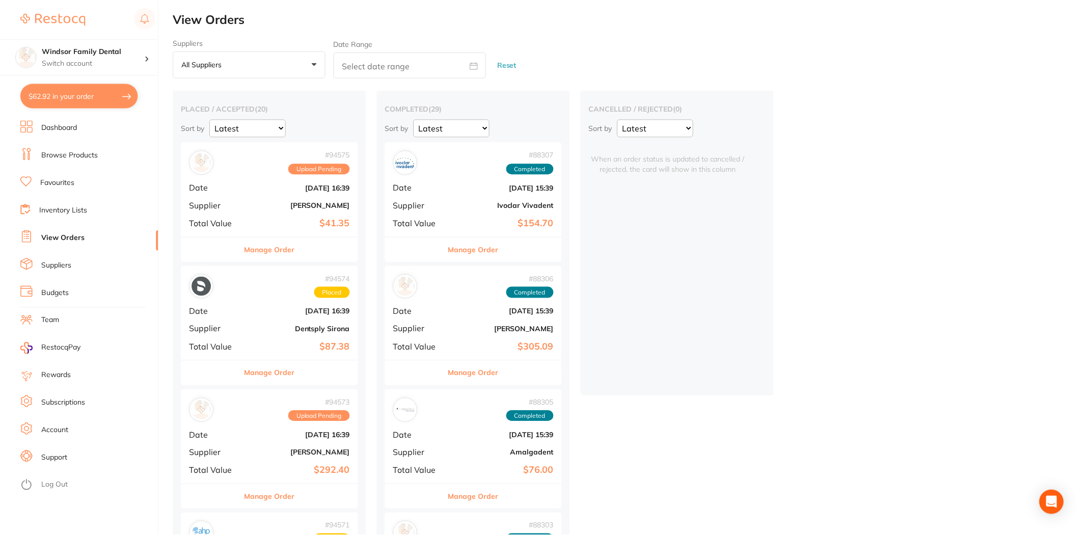
scroll to position [1, 0]
click at [92, 100] on button "$62.92 in your order" at bounding box center [79, 96] width 118 height 24
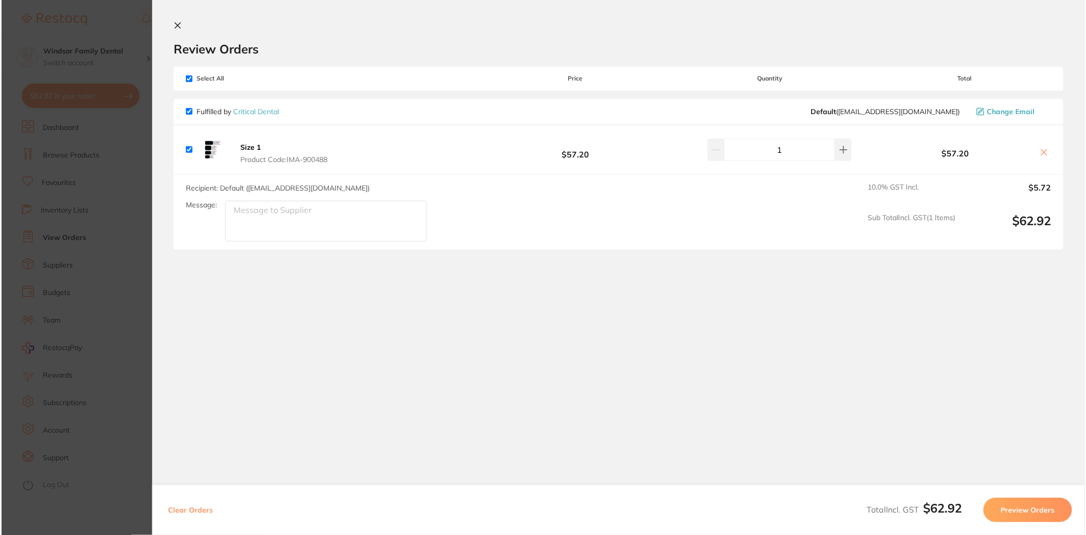
scroll to position [0, 0]
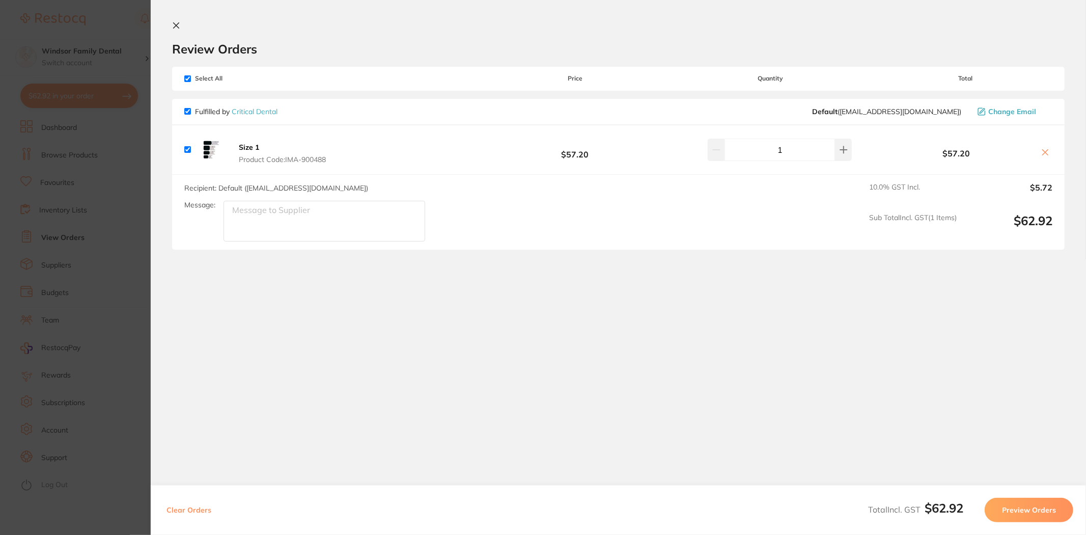
click at [1043, 515] on button "Preview Orders" at bounding box center [1029, 509] width 89 height 24
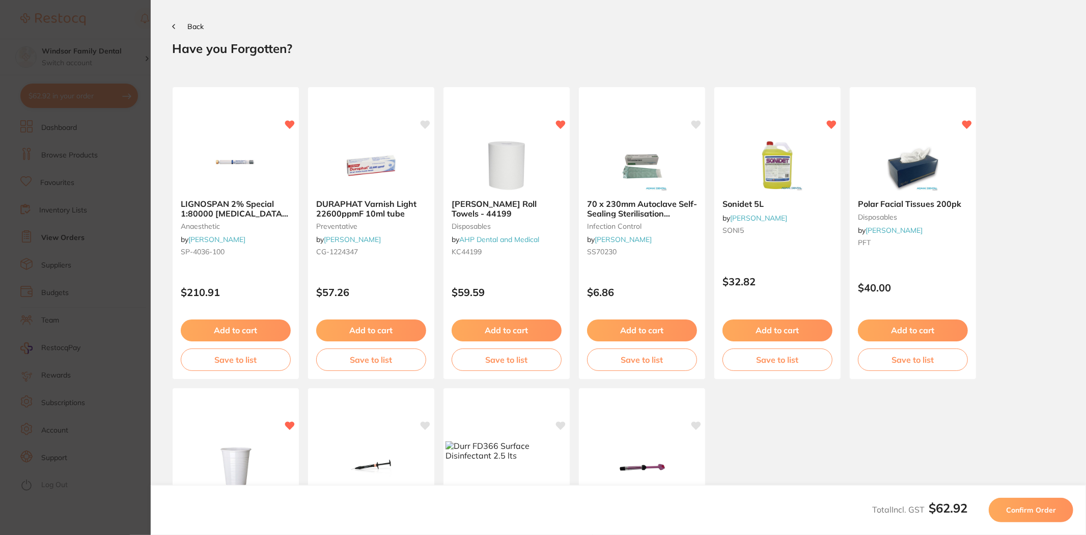
click at [1028, 517] on button "Confirm Order" at bounding box center [1031, 509] width 85 height 24
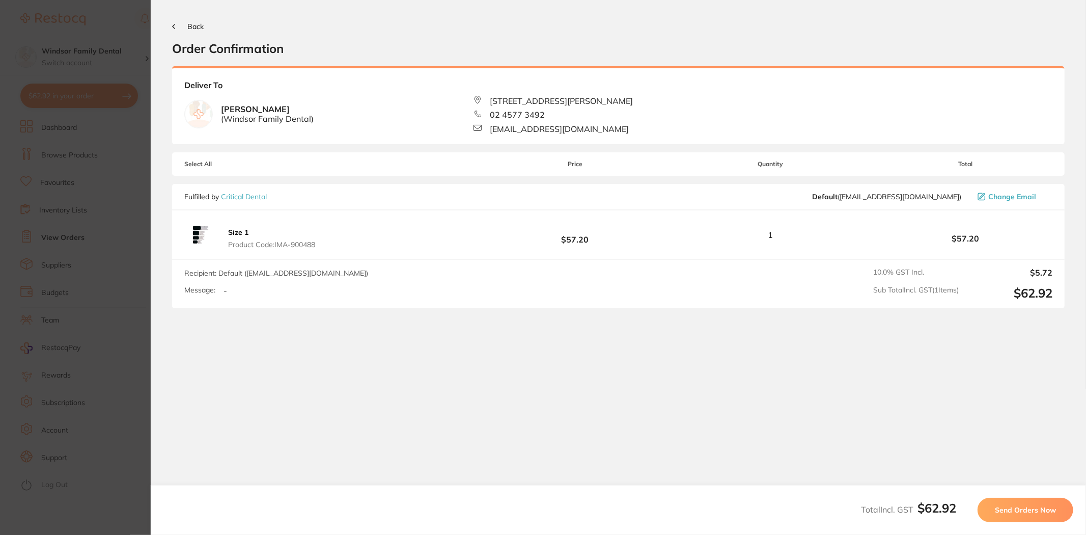
click at [1028, 507] on span "Send Orders Now" at bounding box center [1025, 509] width 61 height 9
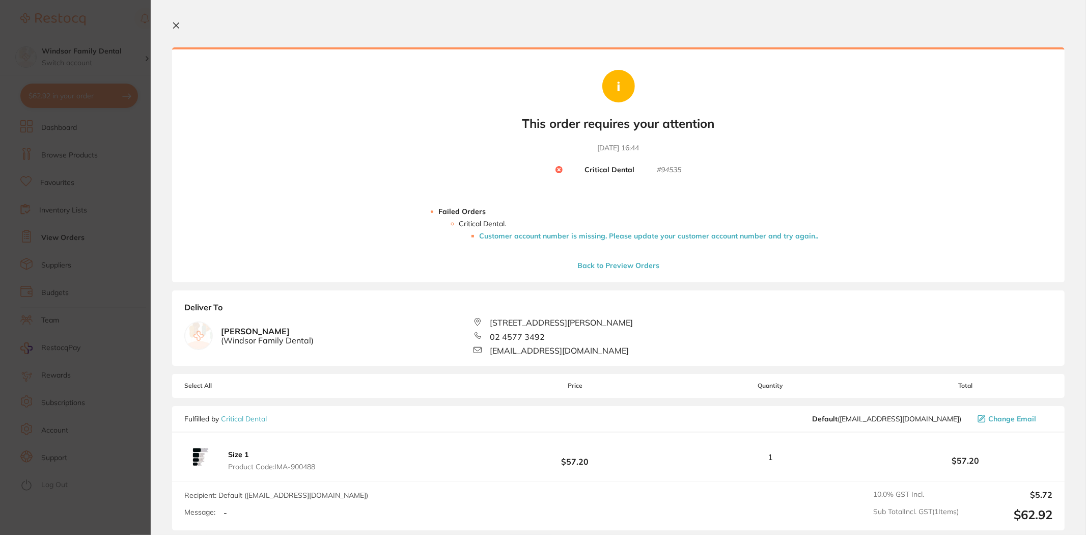
click at [100, 29] on section "Update RRP Set your pre negotiated price for this item. Item Agreed RRP (excl. …" at bounding box center [543, 267] width 1086 height 535
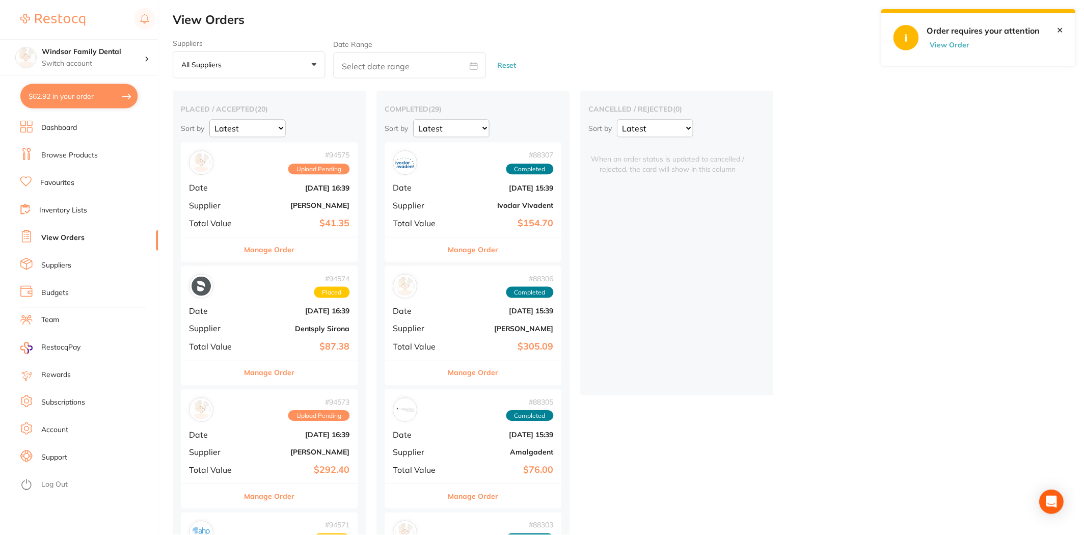
scroll to position [1, 0]
click at [78, 269] on li "Suppliers" at bounding box center [89, 265] width 138 height 15
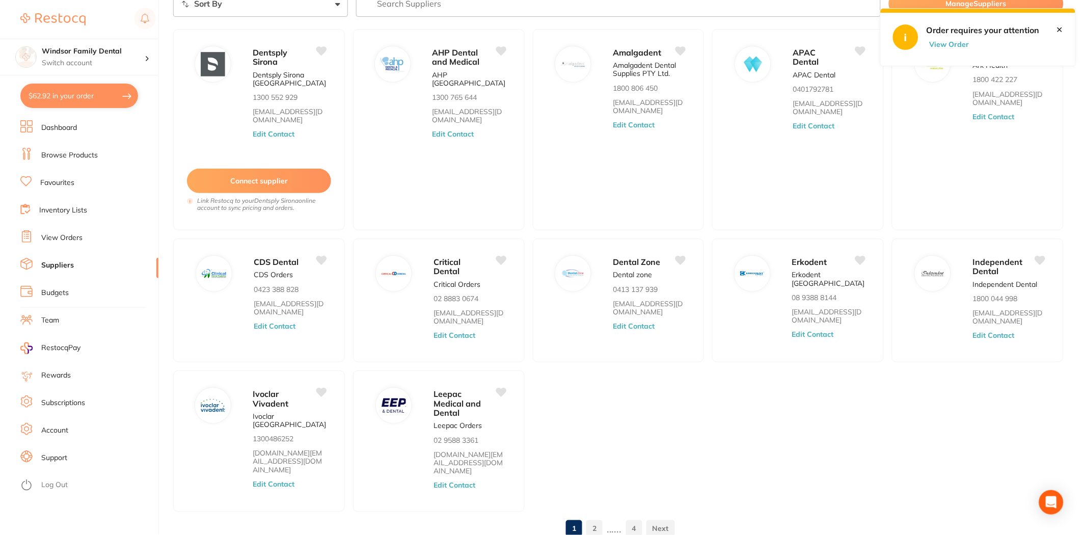
scroll to position [95, 0]
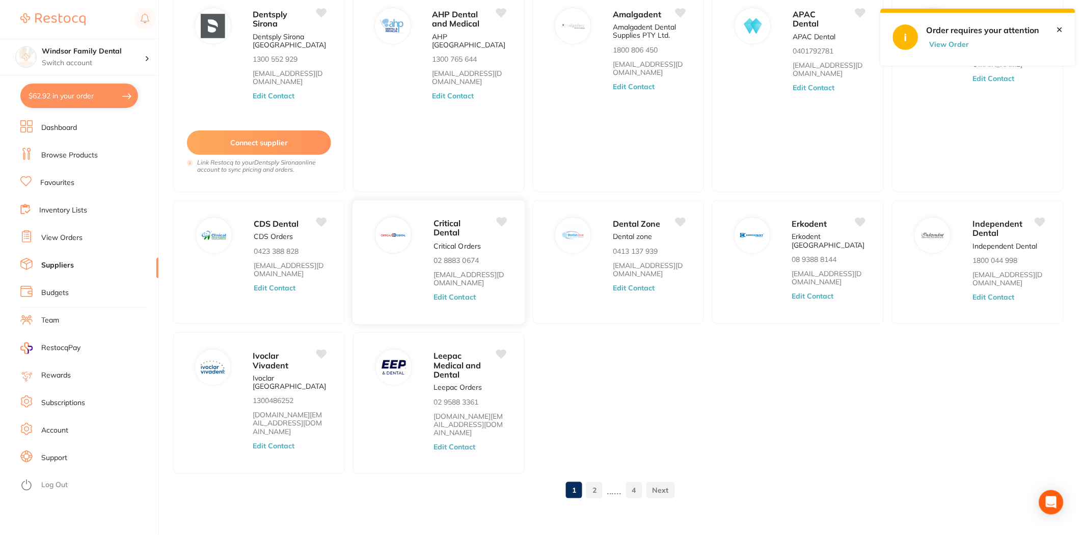
click at [457, 296] on button "Edit Contact" at bounding box center [454, 297] width 42 height 8
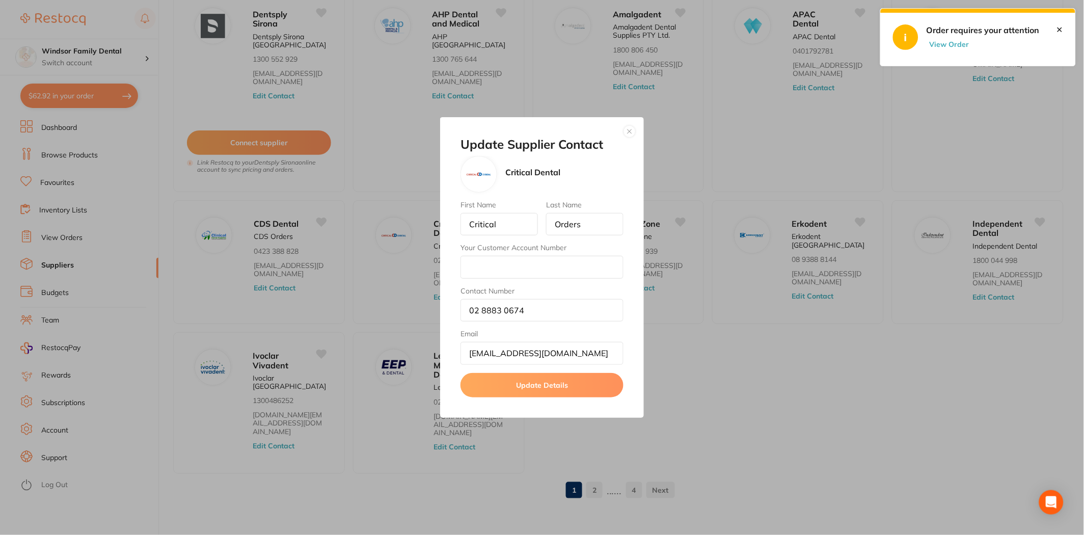
click at [631, 131] on button "button" at bounding box center [629, 131] width 12 height 12
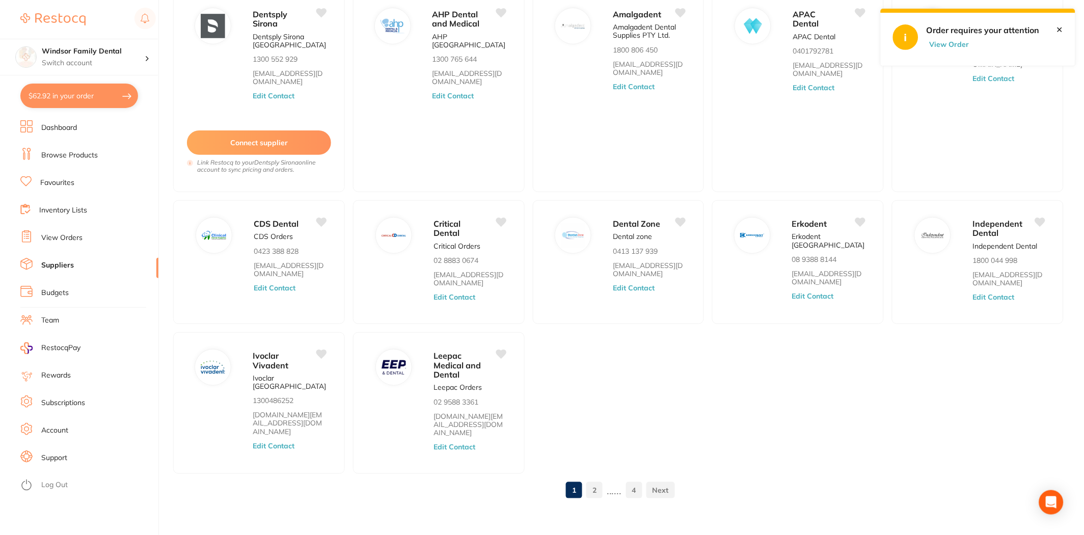
click at [107, 99] on button "$62.92 in your order" at bounding box center [79, 96] width 118 height 24
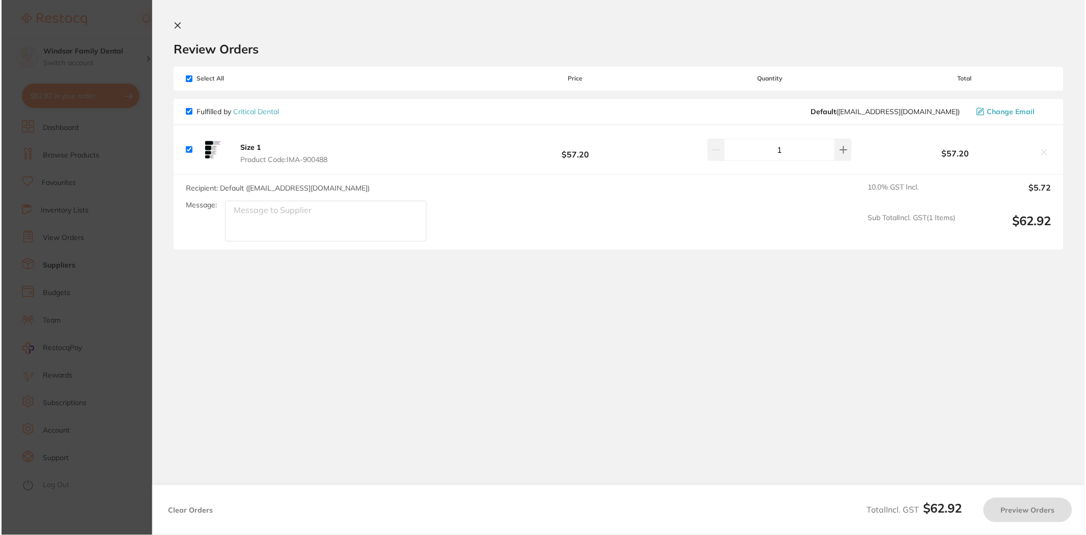
scroll to position [0, 0]
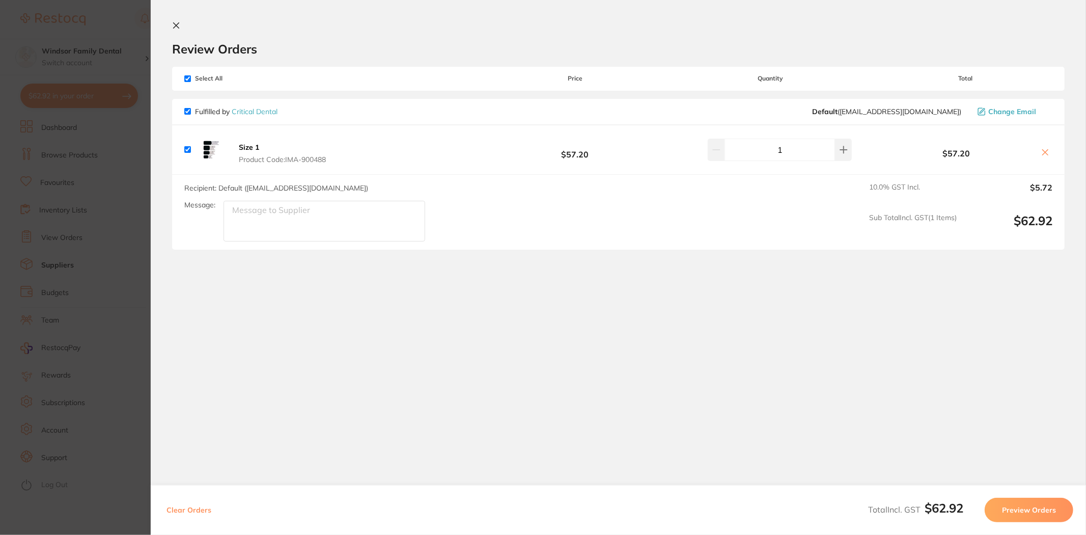
click at [181, 29] on button at bounding box center [178, 26] width 12 height 10
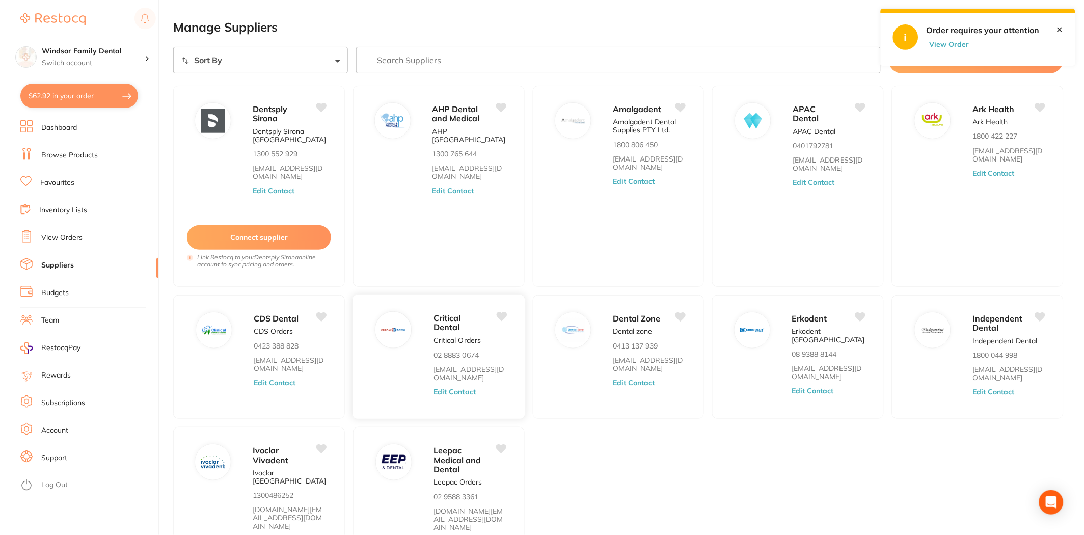
click at [439, 392] on button "Edit Contact" at bounding box center [454, 392] width 42 height 8
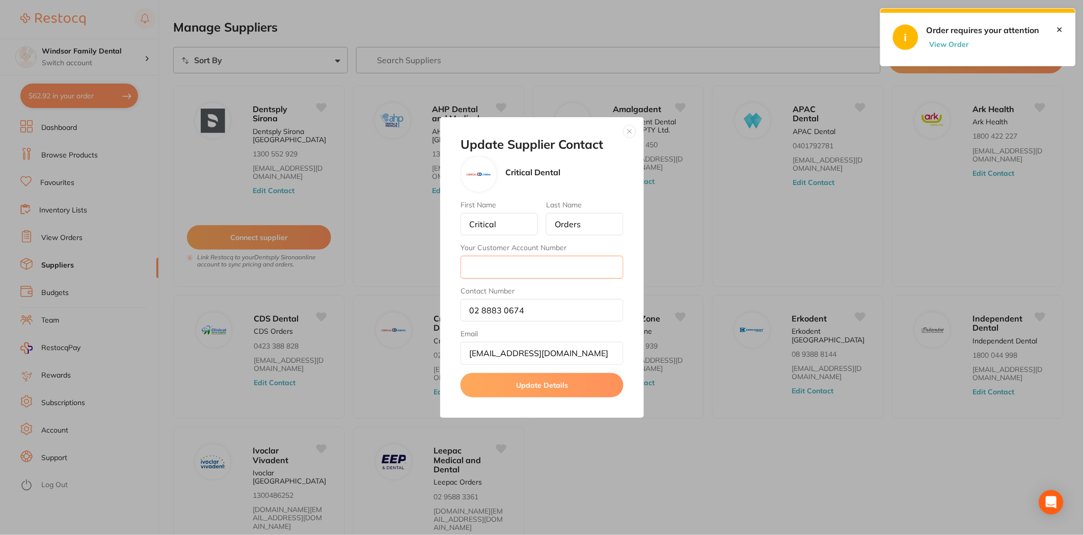
click at [533, 273] on input "Your Customer Account Number" at bounding box center [541, 267] width 163 height 22
paste input "Ady/ms"
type input "Ady/ms"
drag, startPoint x: 540, startPoint y: 265, endPoint x: 505, endPoint y: 378, distance: 118.9
click at [505, 378] on button "Update Details" at bounding box center [541, 385] width 163 height 24
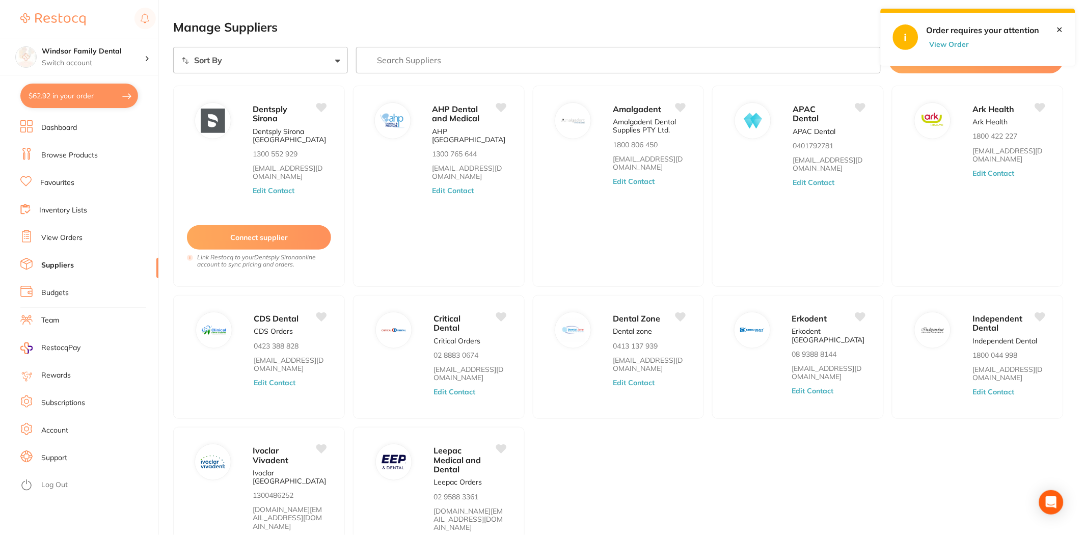
click at [109, 100] on button "$62.92 in your order" at bounding box center [79, 96] width 118 height 24
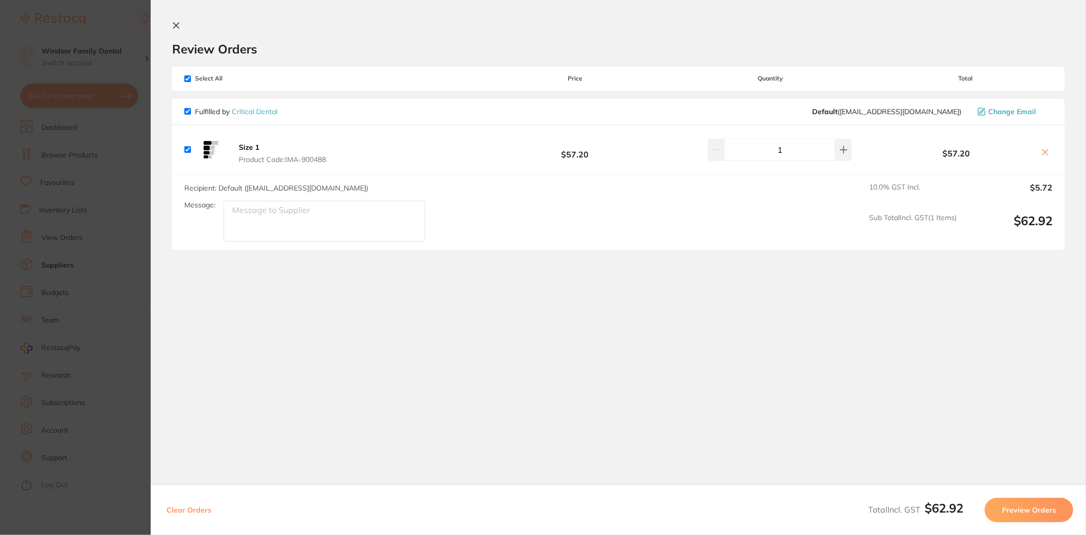
click at [1032, 509] on button "Preview Orders" at bounding box center [1029, 509] width 89 height 24
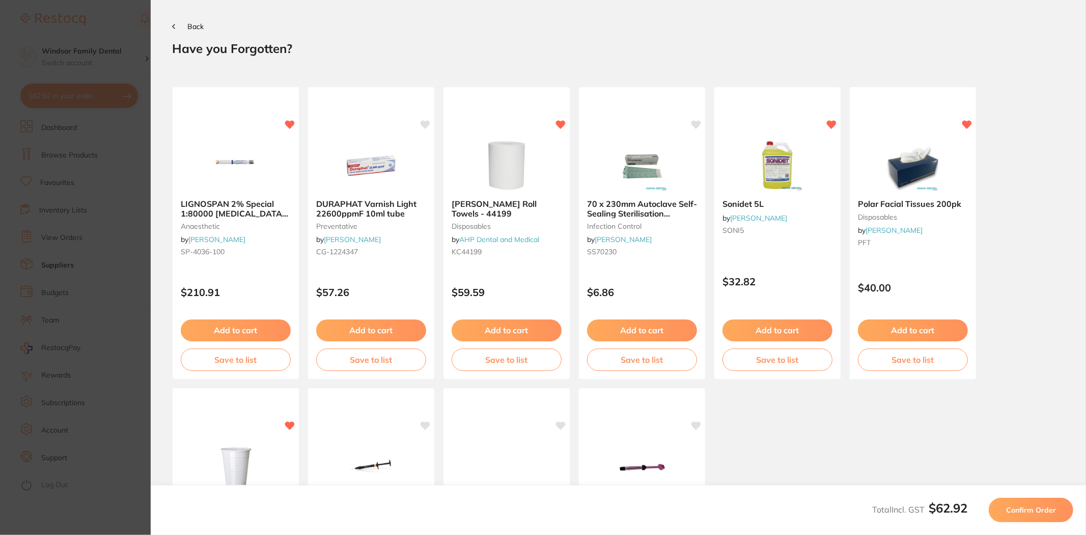
click at [1032, 509] on span "Confirm Order" at bounding box center [1031, 509] width 50 height 9
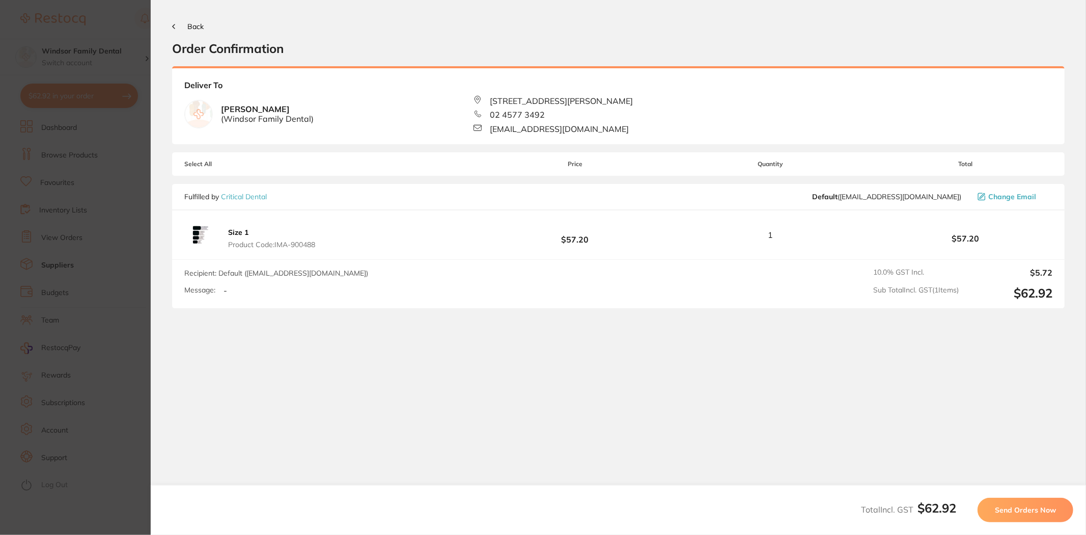
click at [1029, 508] on span "Send Orders Now" at bounding box center [1025, 509] width 61 height 9
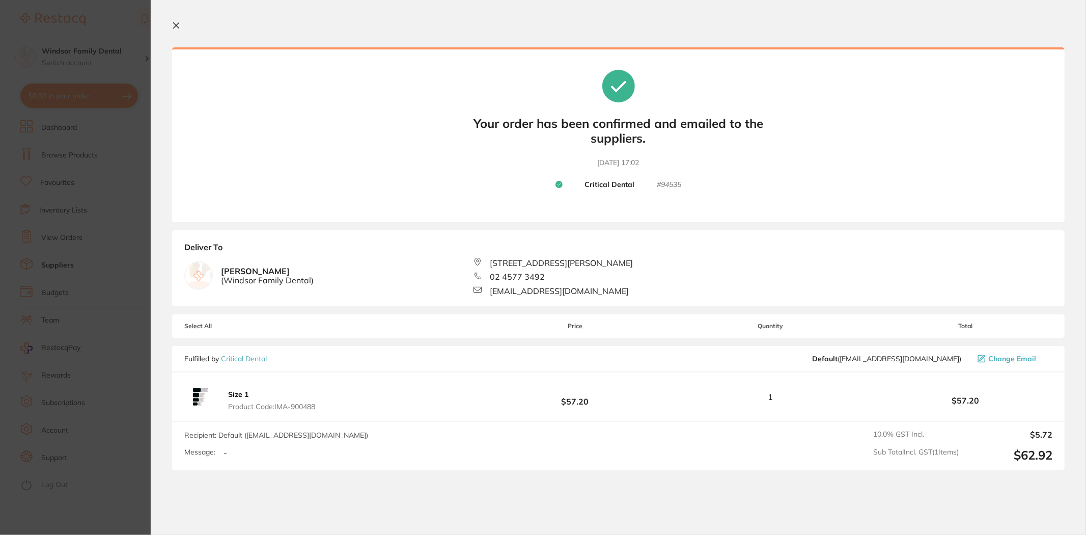
click at [177, 25] on icon at bounding box center [176, 25] width 8 height 8
